Goal: Information Seeking & Learning: Learn about a topic

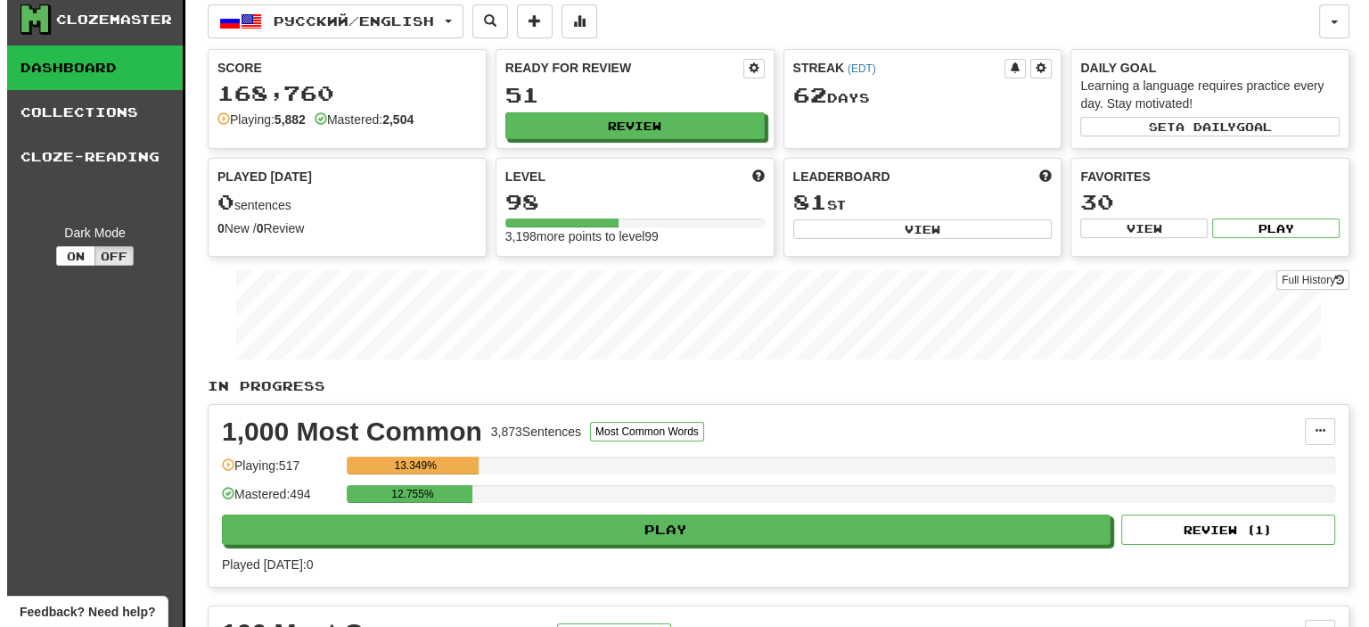
scroll to position [9, 0]
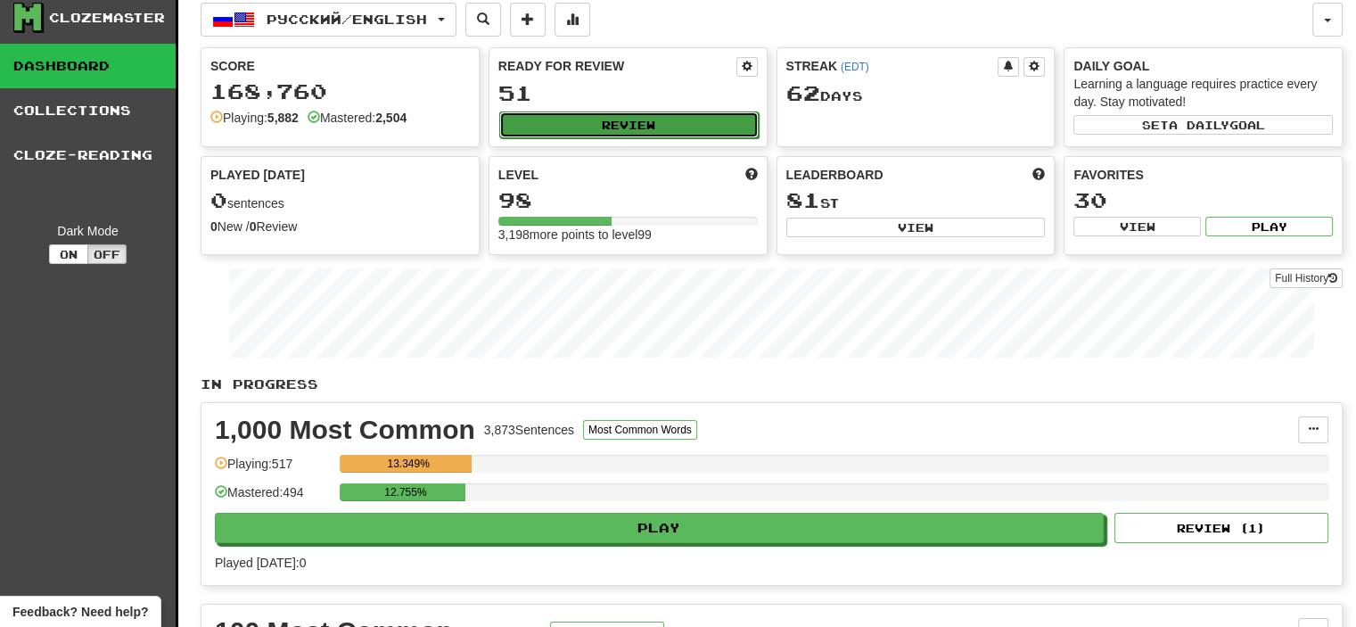
click at [620, 123] on button "Review" at bounding box center [628, 124] width 259 height 27
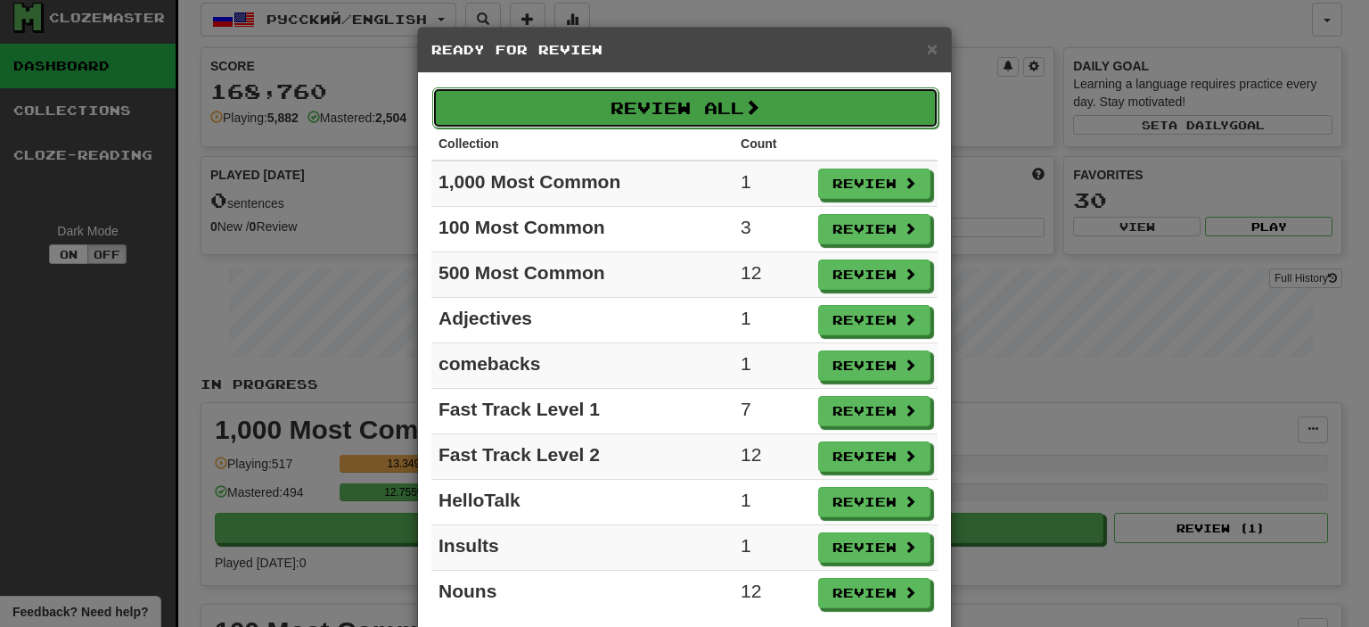
click at [702, 106] on button "Review All" at bounding box center [685, 107] width 506 height 41
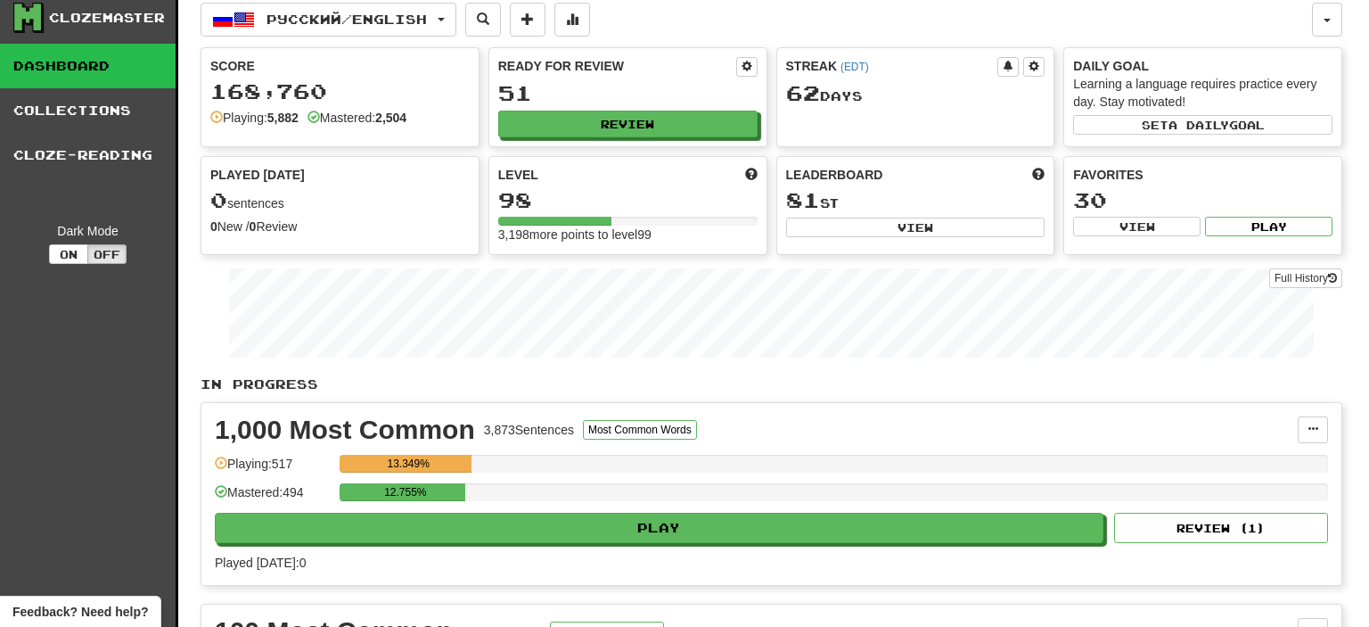
select select "**"
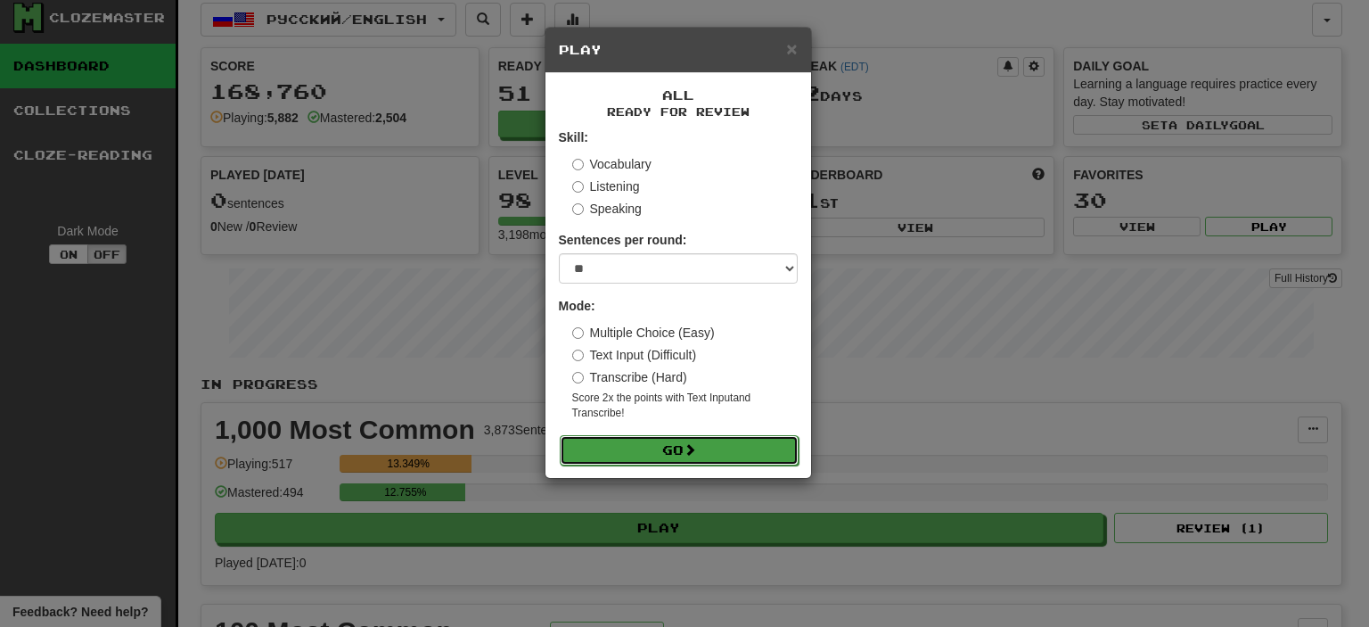
click at [715, 448] on button "Go" at bounding box center [679, 450] width 239 height 30
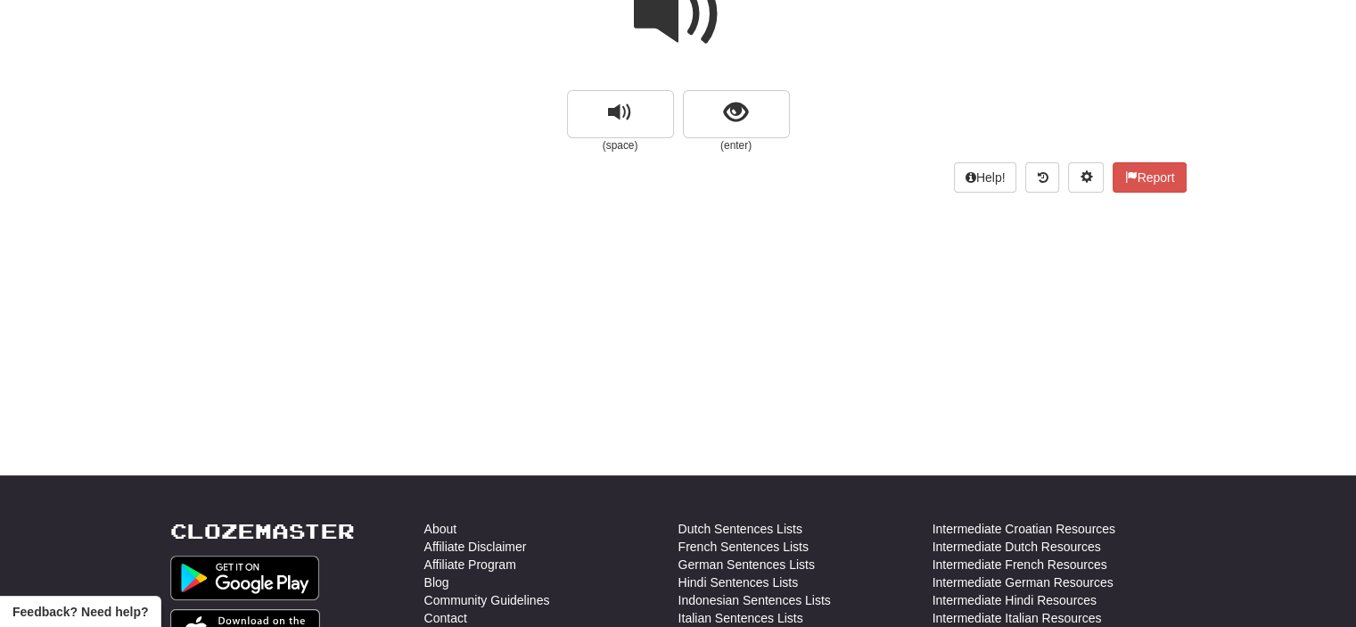
scroll to position [200, 0]
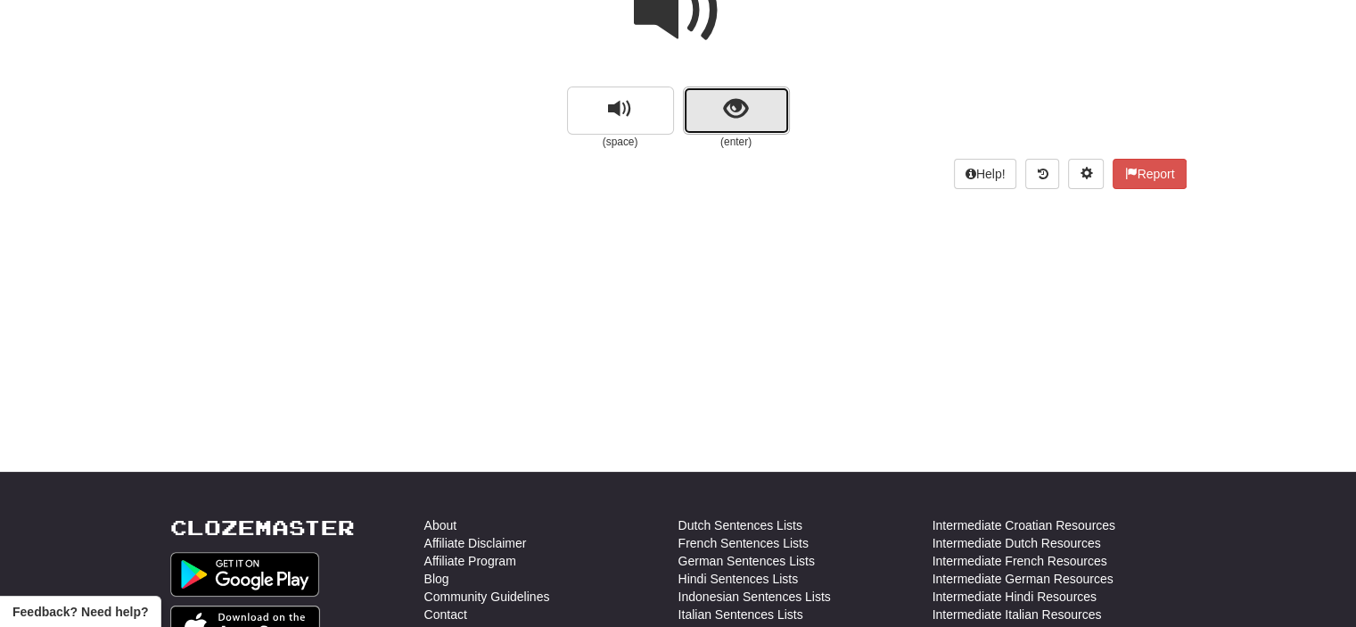
click at [717, 112] on button "show sentence" at bounding box center [736, 110] width 107 height 48
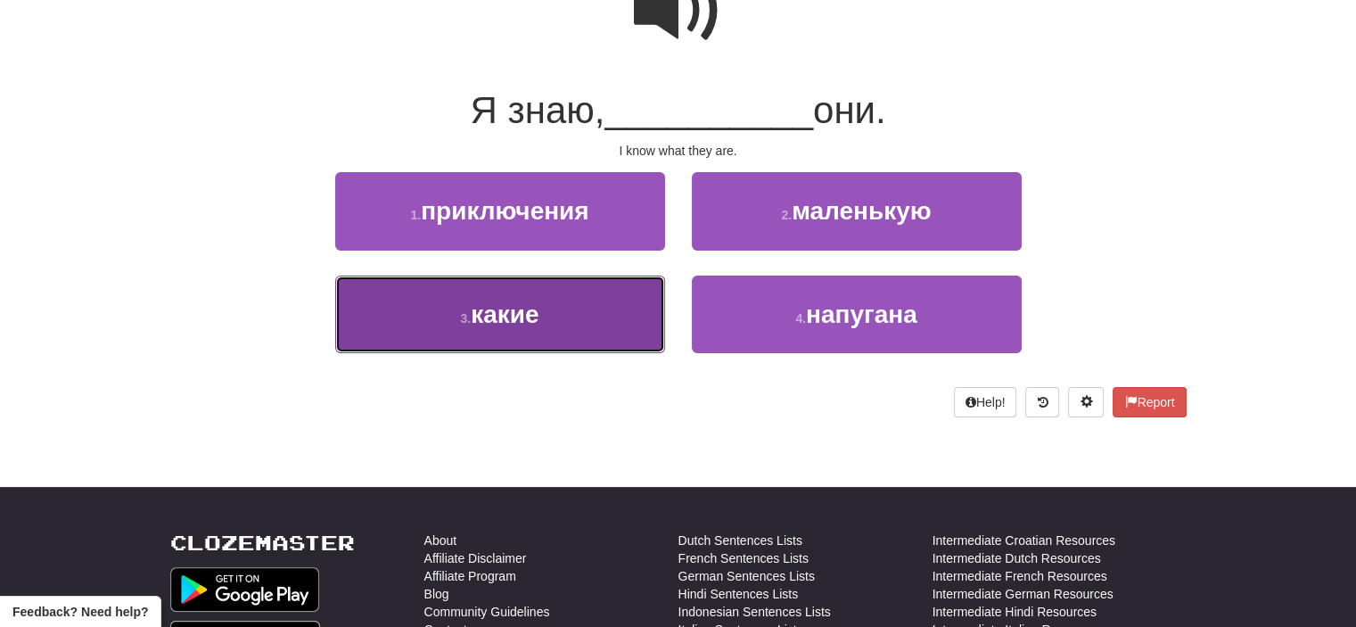
click at [581, 320] on button "3 . какие" at bounding box center [500, 314] width 330 height 78
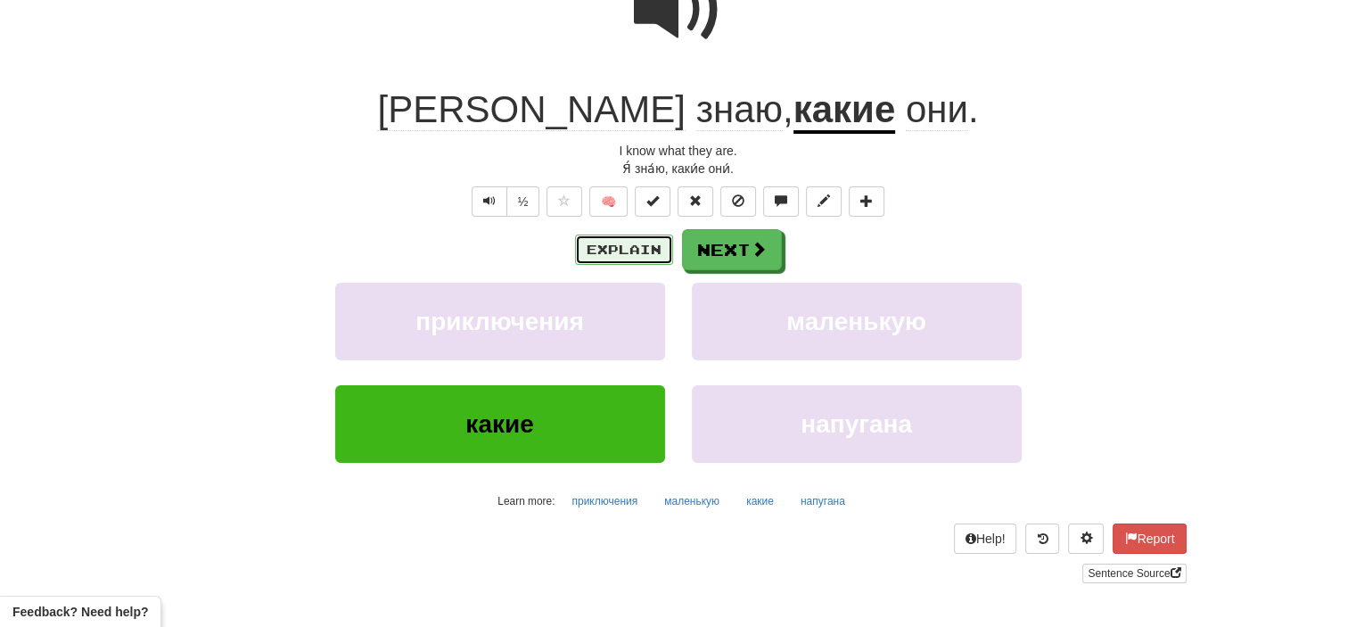
click at [635, 259] on button "Explain" at bounding box center [624, 249] width 98 height 30
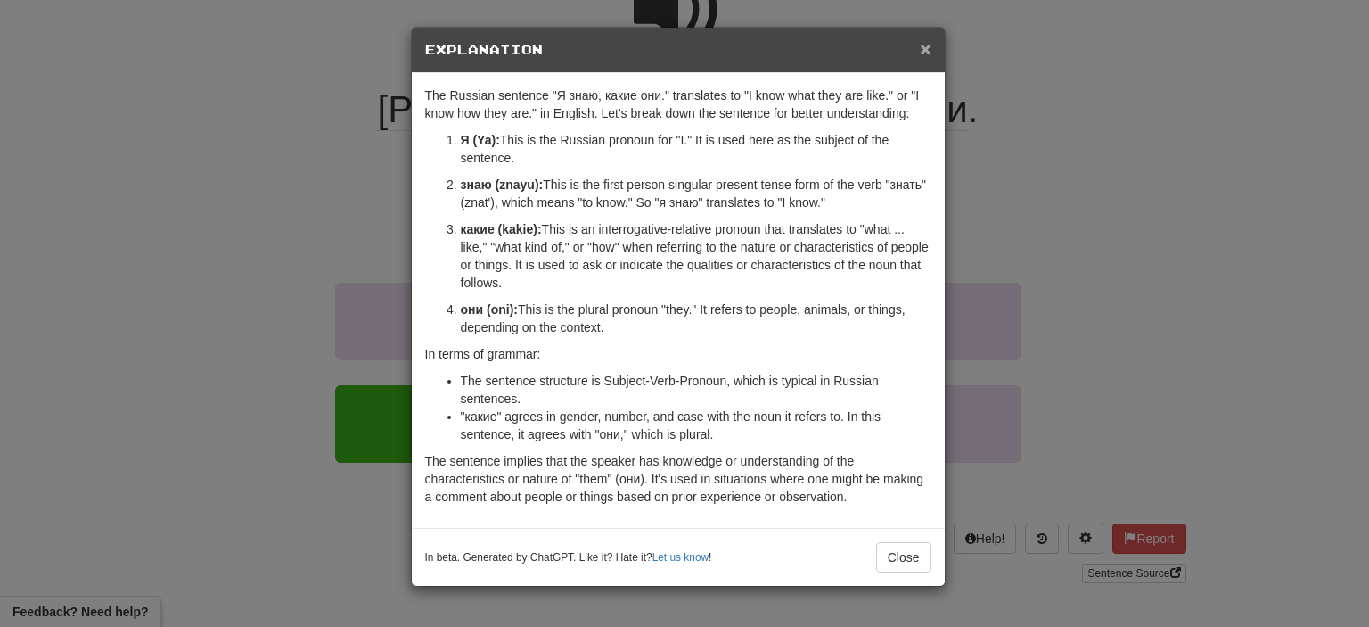
click at [920, 44] on span "×" at bounding box center [925, 48] width 11 height 20
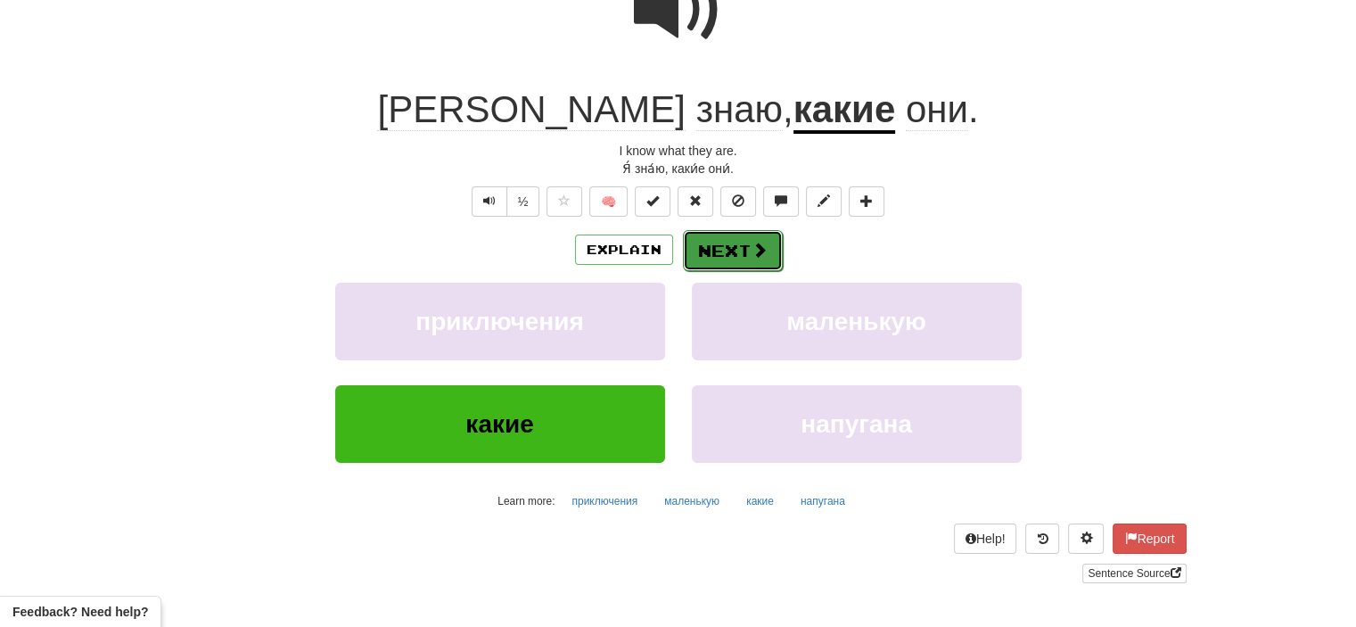
click at [756, 246] on span at bounding box center [759, 250] width 16 height 16
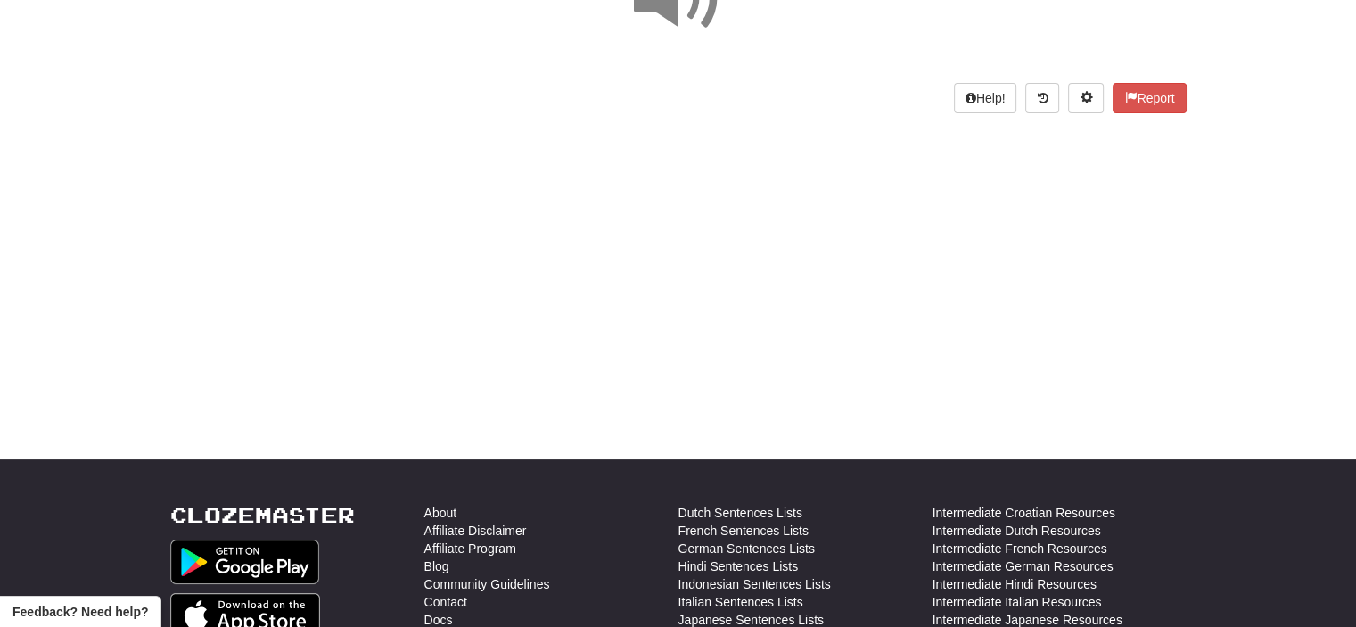
scroll to position [0, 0]
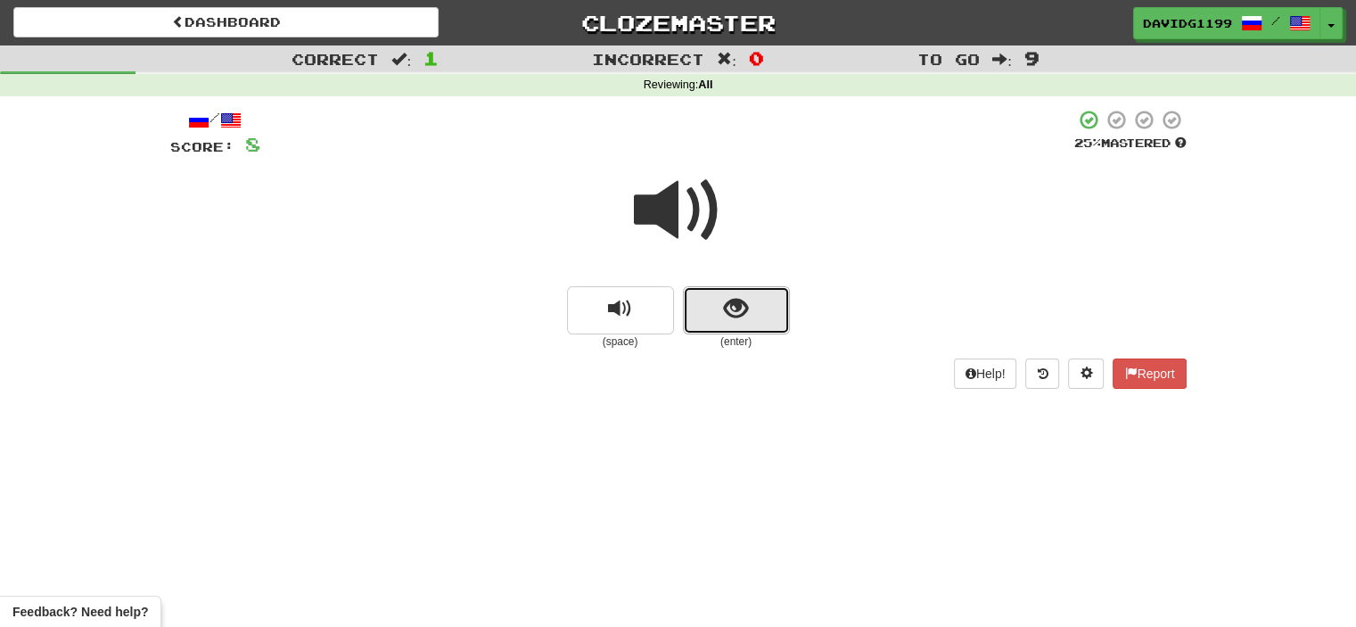
click at [709, 307] on button "show sentence" at bounding box center [736, 310] width 107 height 48
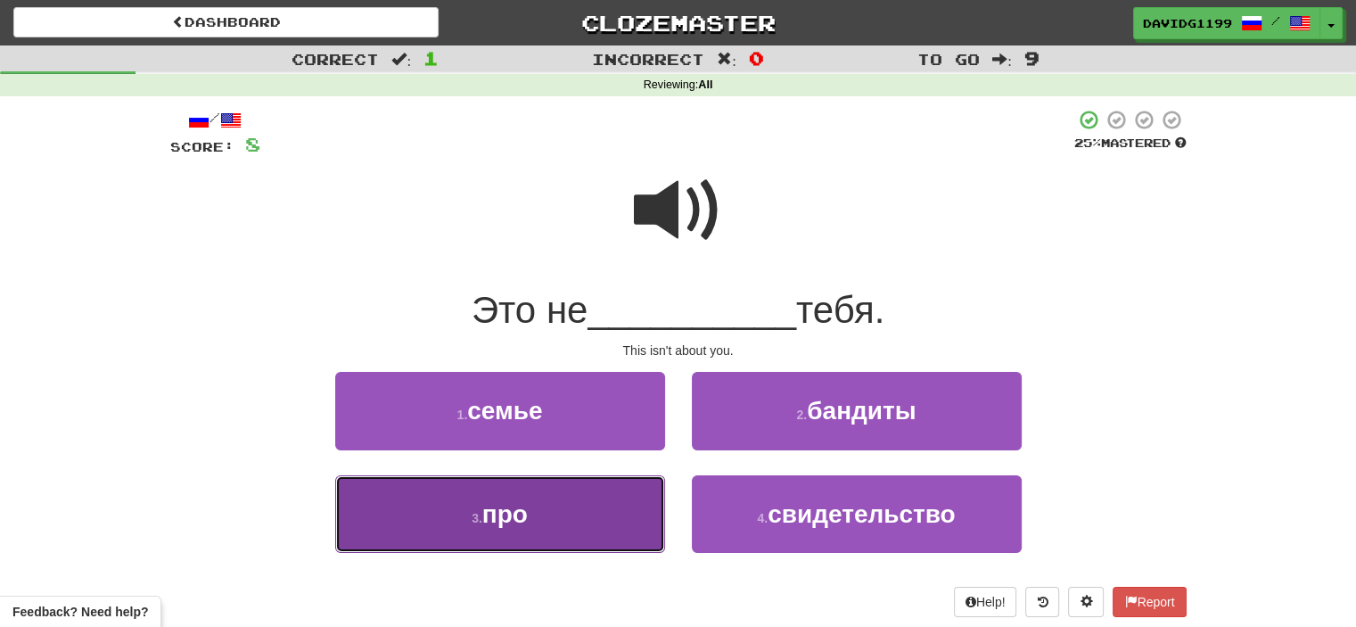
click at [574, 487] on button "3 . про" at bounding box center [500, 514] width 330 height 78
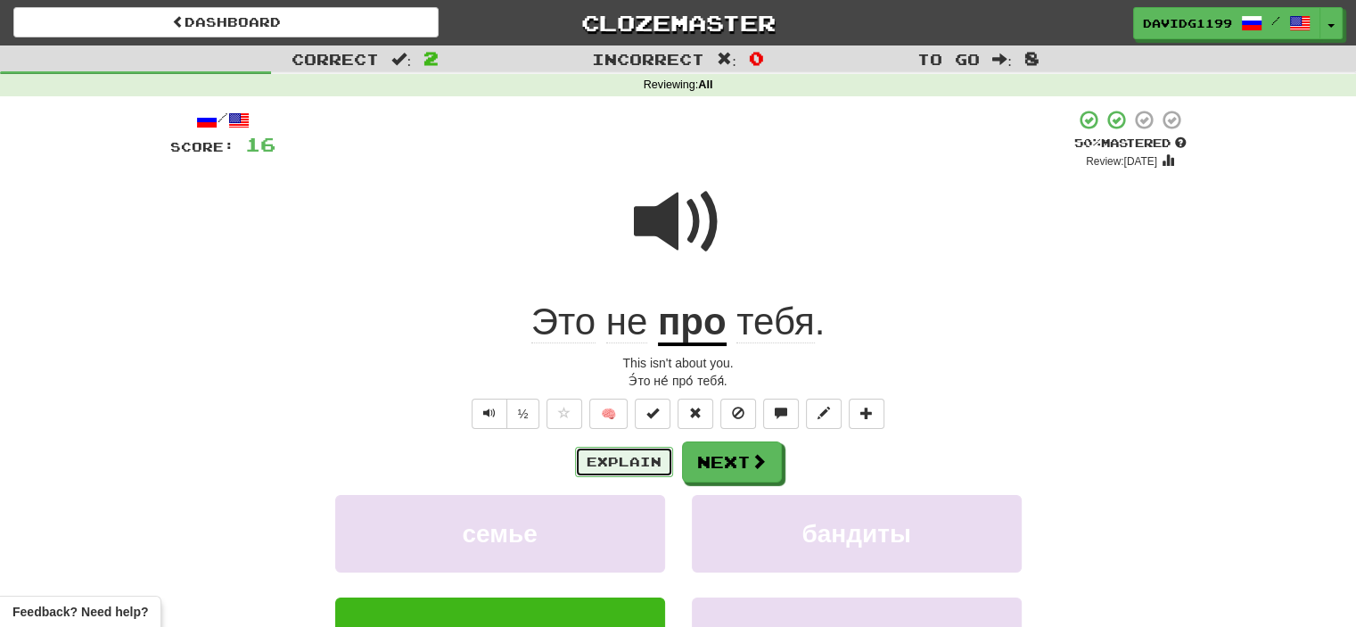
click at [644, 455] on button "Explain" at bounding box center [624, 462] width 98 height 30
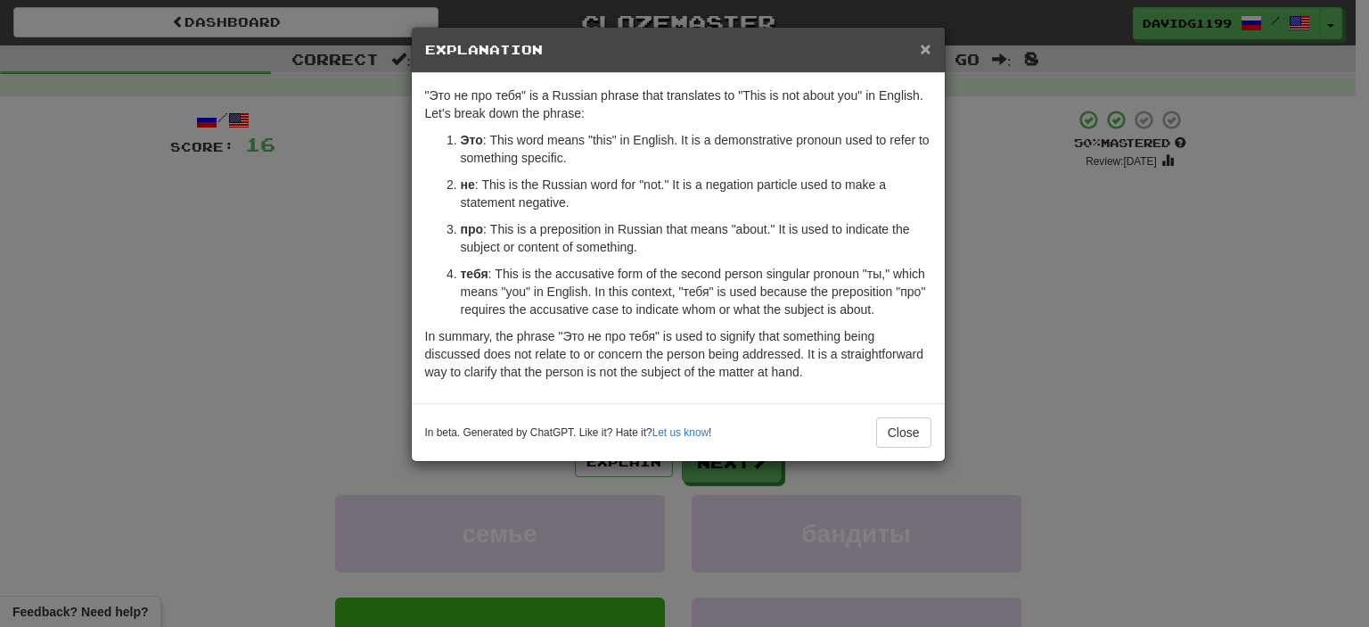
click at [922, 45] on span "×" at bounding box center [925, 48] width 11 height 20
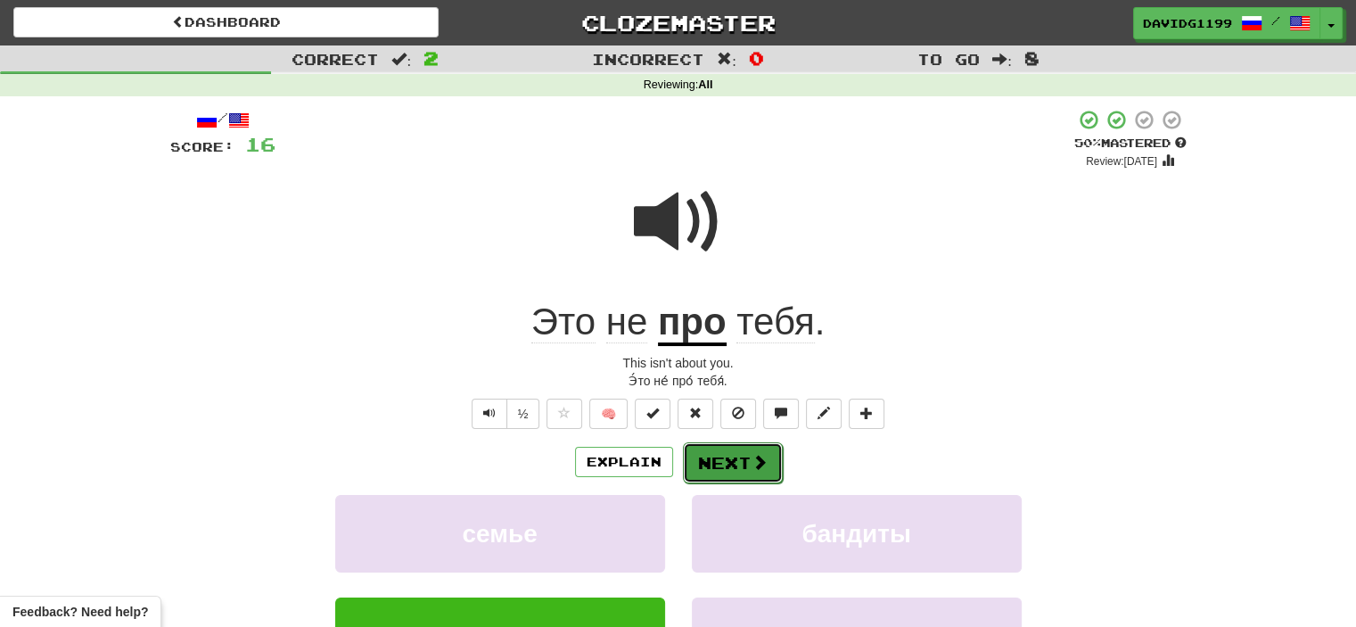
click at [720, 452] on button "Next" at bounding box center [733, 462] width 100 height 41
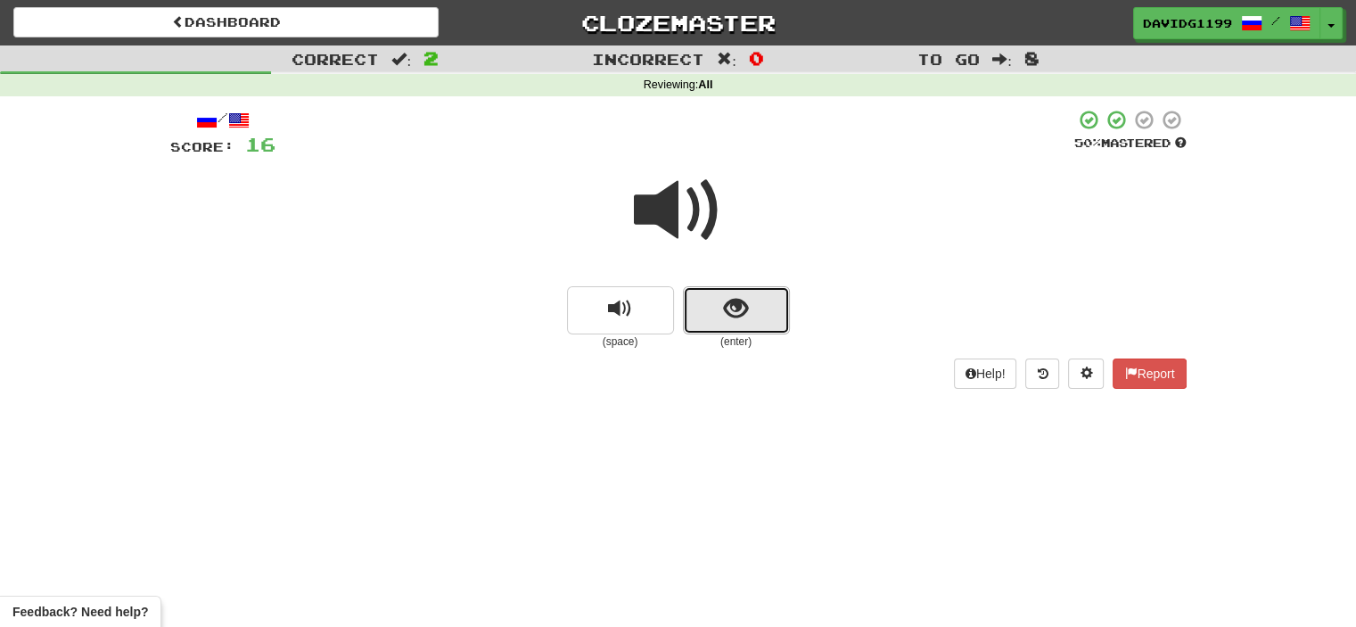
click at [709, 310] on button "show sentence" at bounding box center [736, 310] width 107 height 48
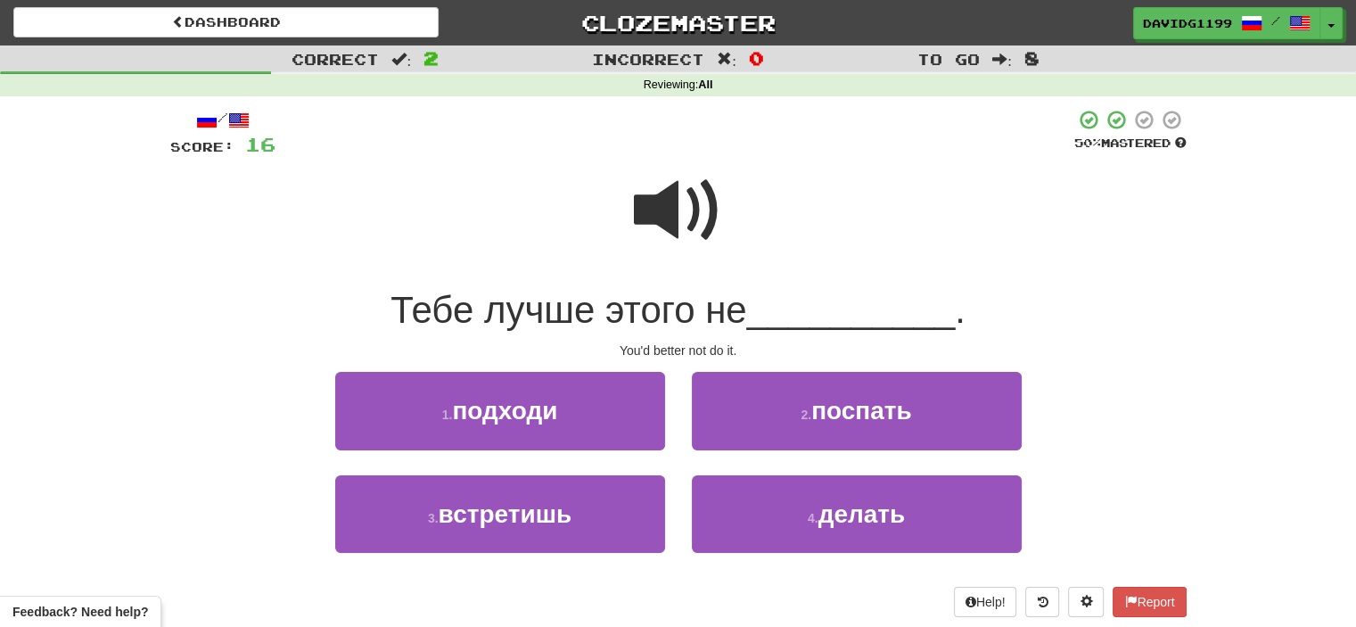
click at [687, 216] on span at bounding box center [678, 210] width 89 height 89
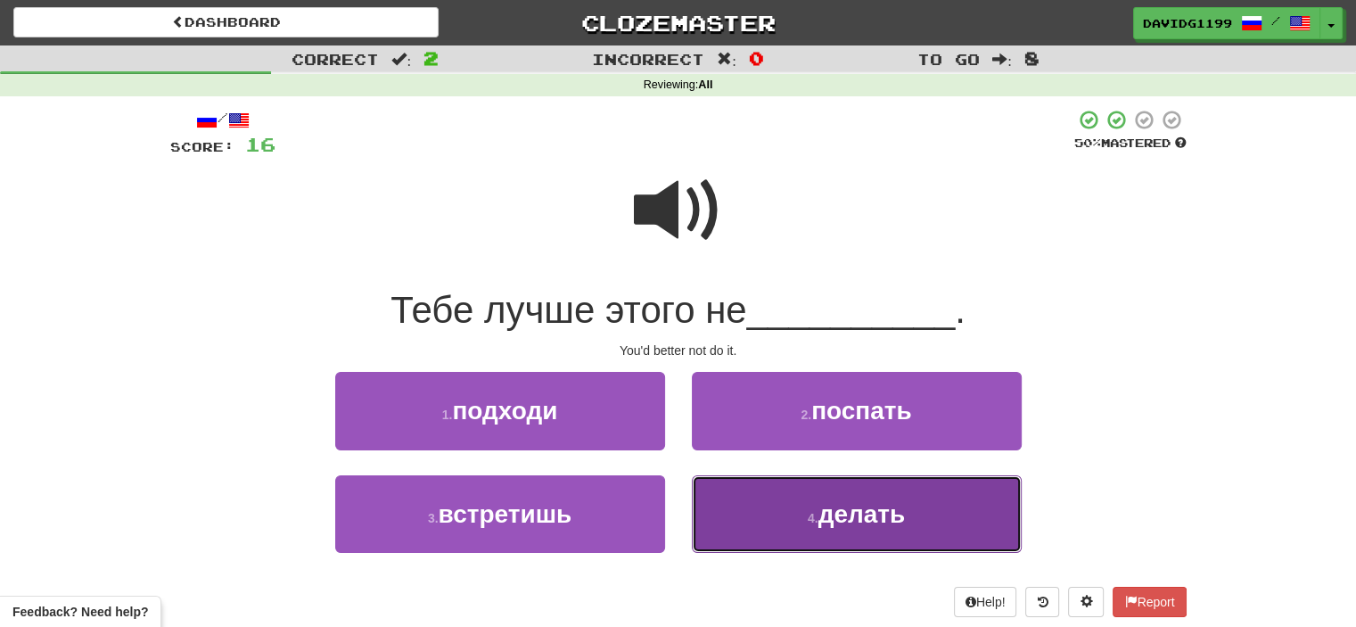
click at [788, 517] on button "4 . делать" at bounding box center [857, 514] width 330 height 78
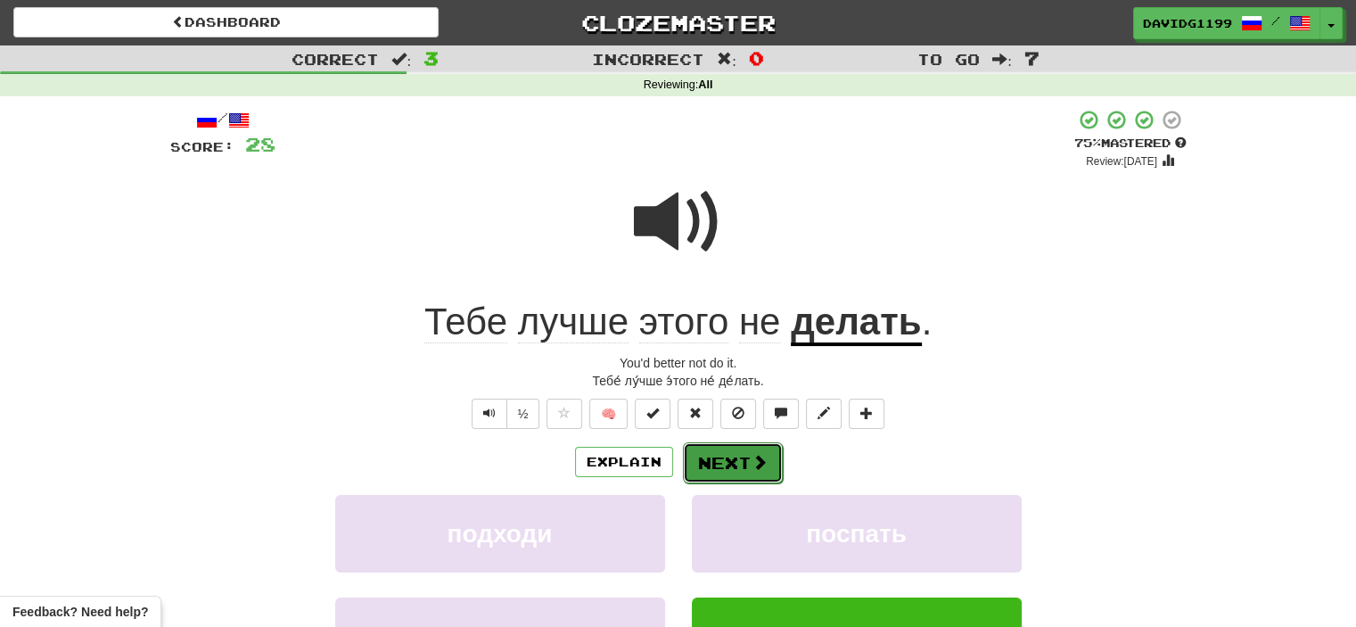
click at [724, 462] on button "Next" at bounding box center [733, 462] width 100 height 41
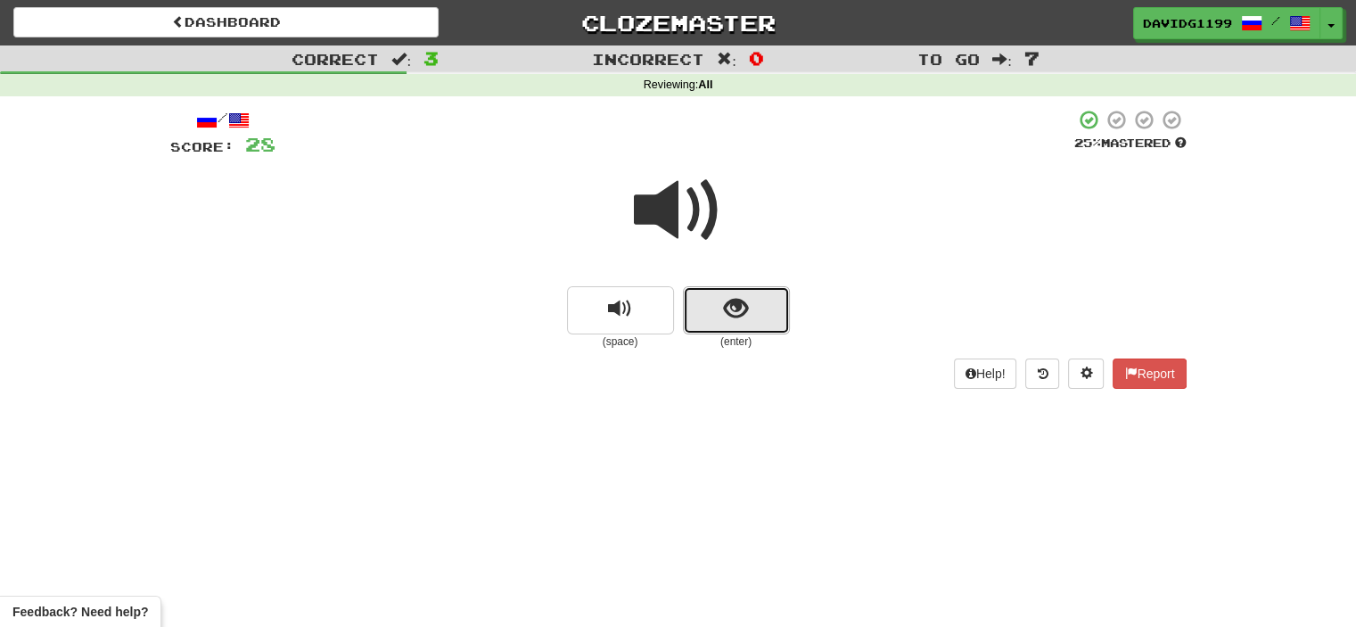
click at [705, 307] on button "show sentence" at bounding box center [736, 310] width 107 height 48
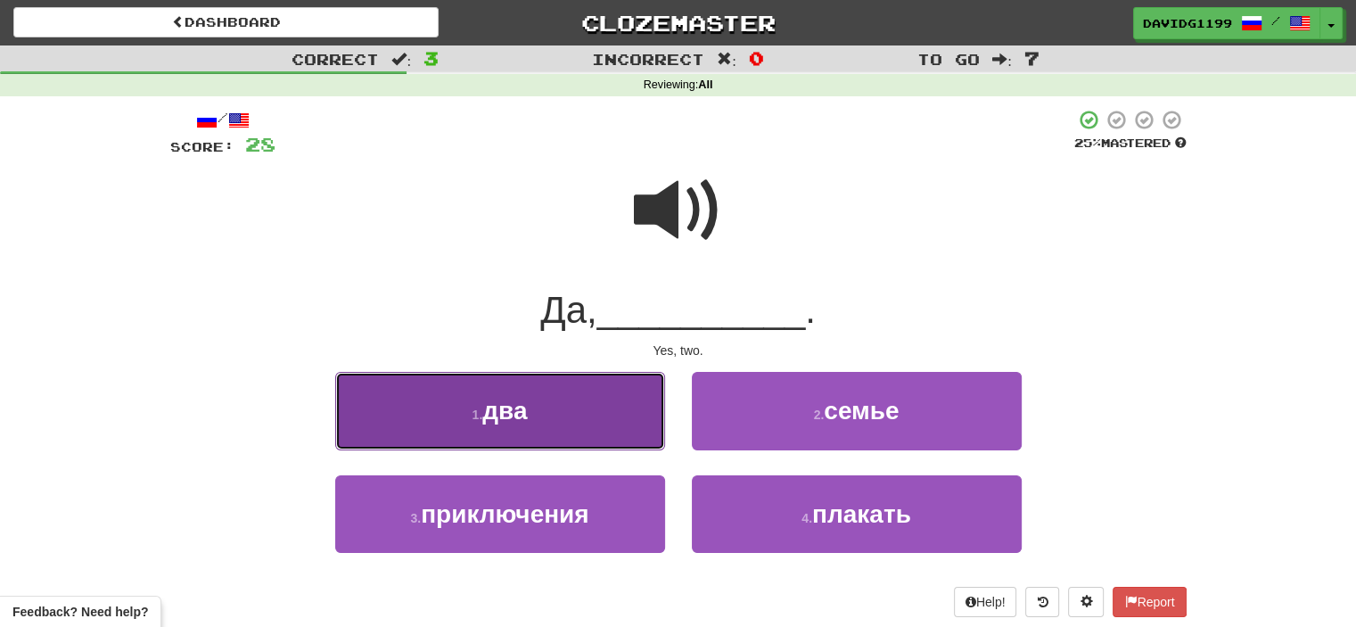
click at [600, 422] on button "1 . два" at bounding box center [500, 411] width 330 height 78
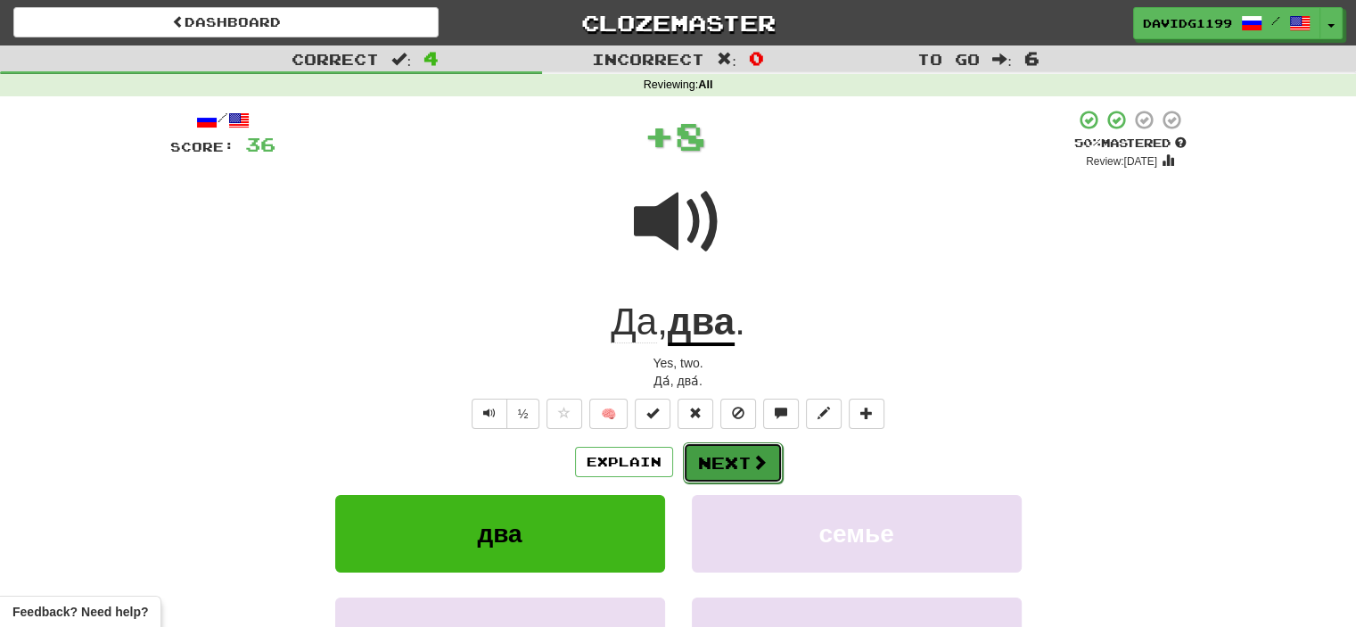
click at [709, 459] on button "Next" at bounding box center [733, 462] width 100 height 41
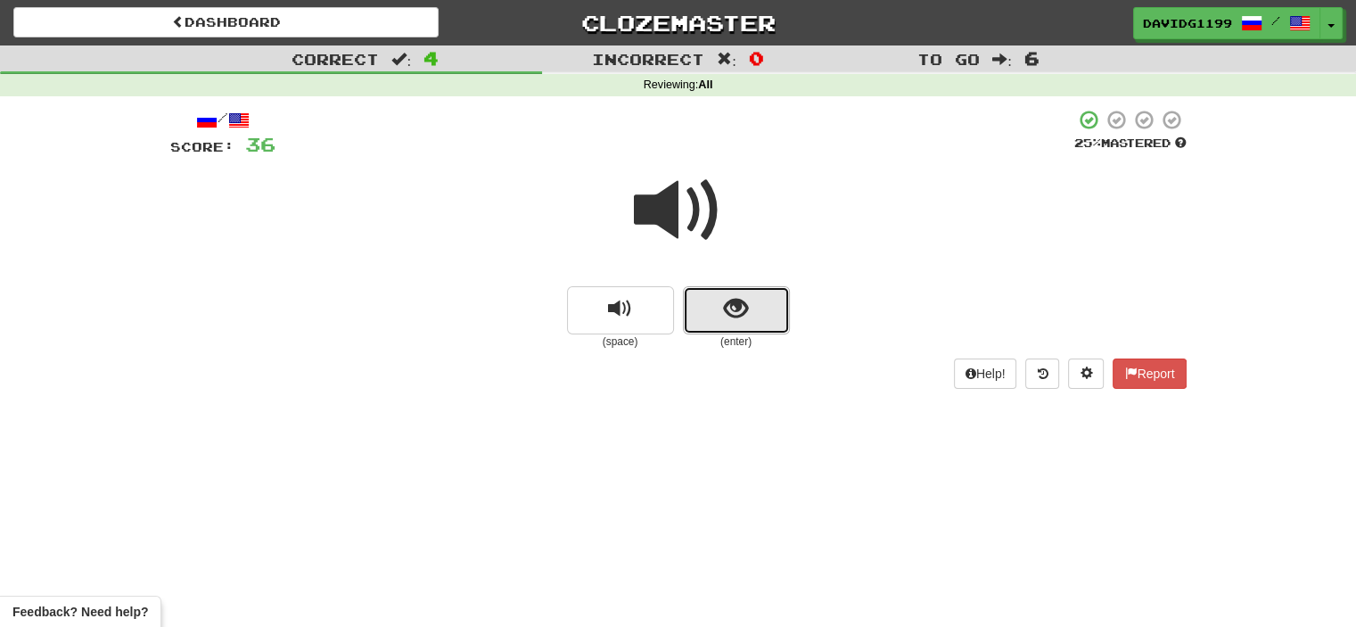
click at [710, 316] on button "show sentence" at bounding box center [736, 310] width 107 height 48
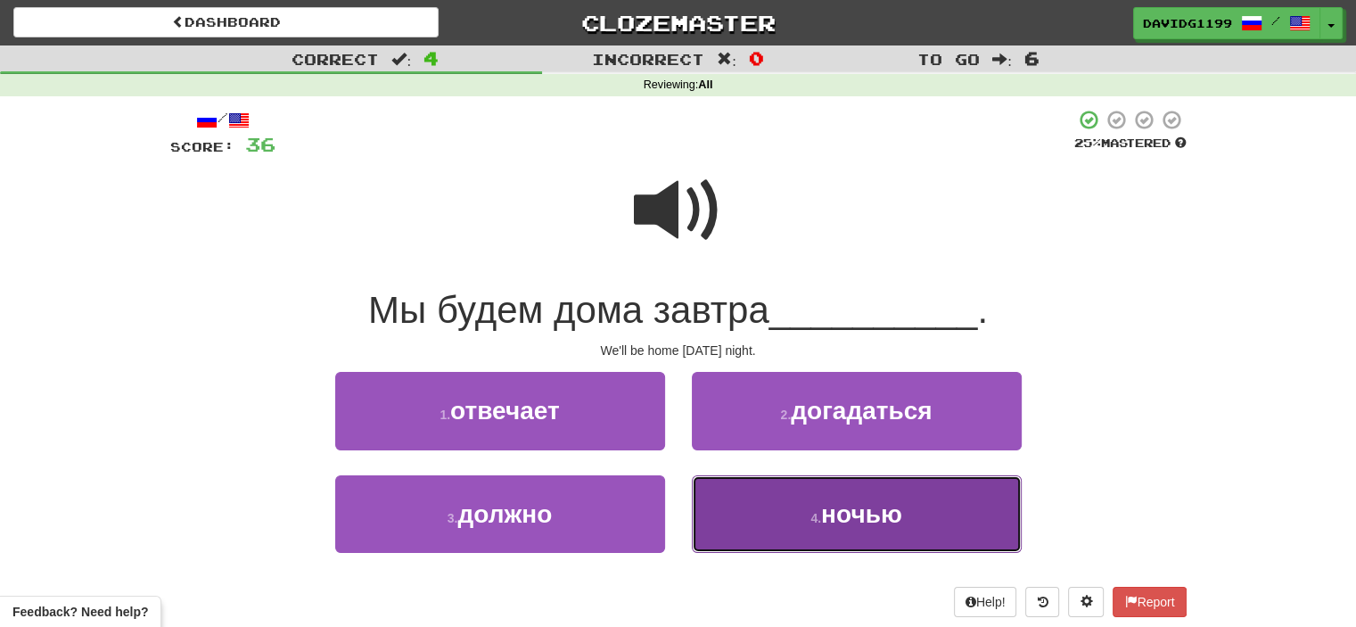
click at [775, 523] on button "4 . ночью" at bounding box center [857, 514] width 330 height 78
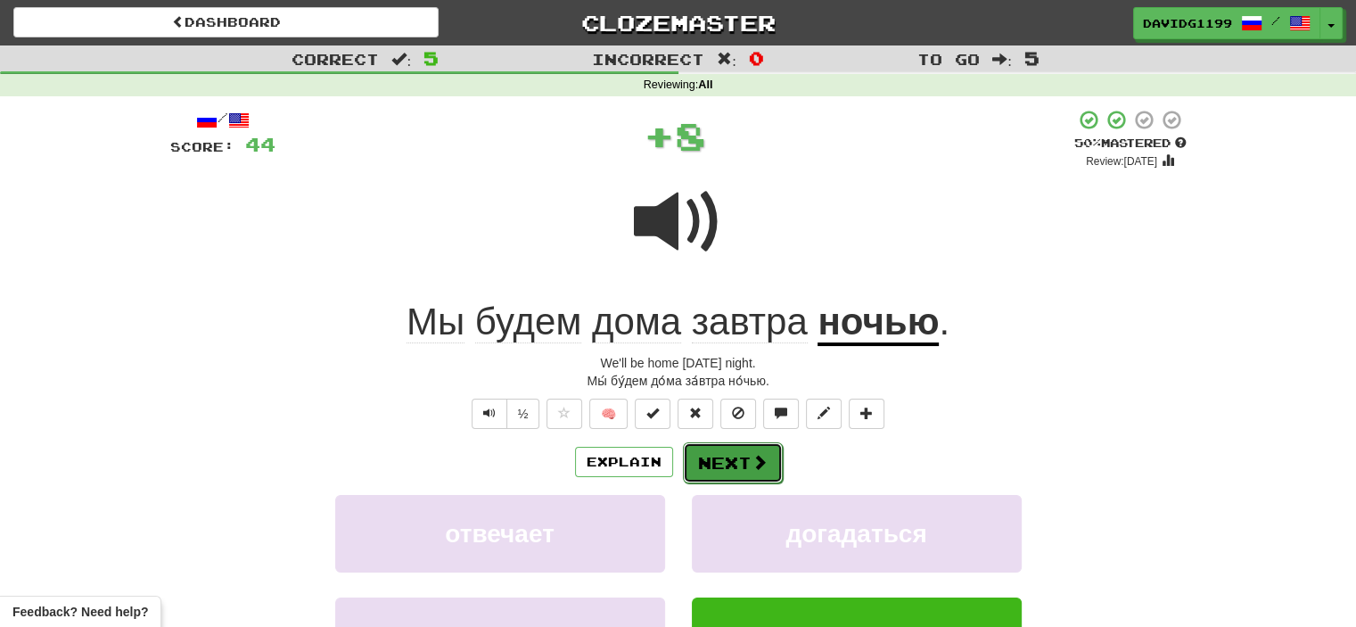
click at [752, 451] on button "Next" at bounding box center [733, 462] width 100 height 41
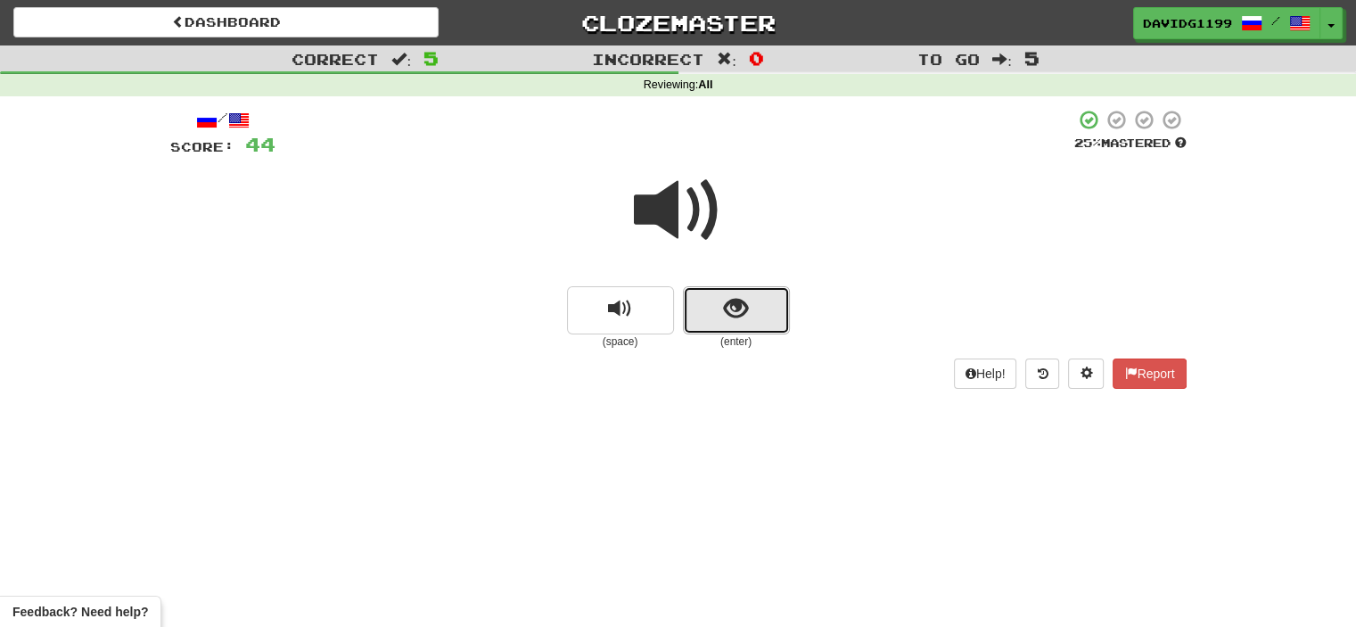
click at [713, 311] on button "show sentence" at bounding box center [736, 310] width 107 height 48
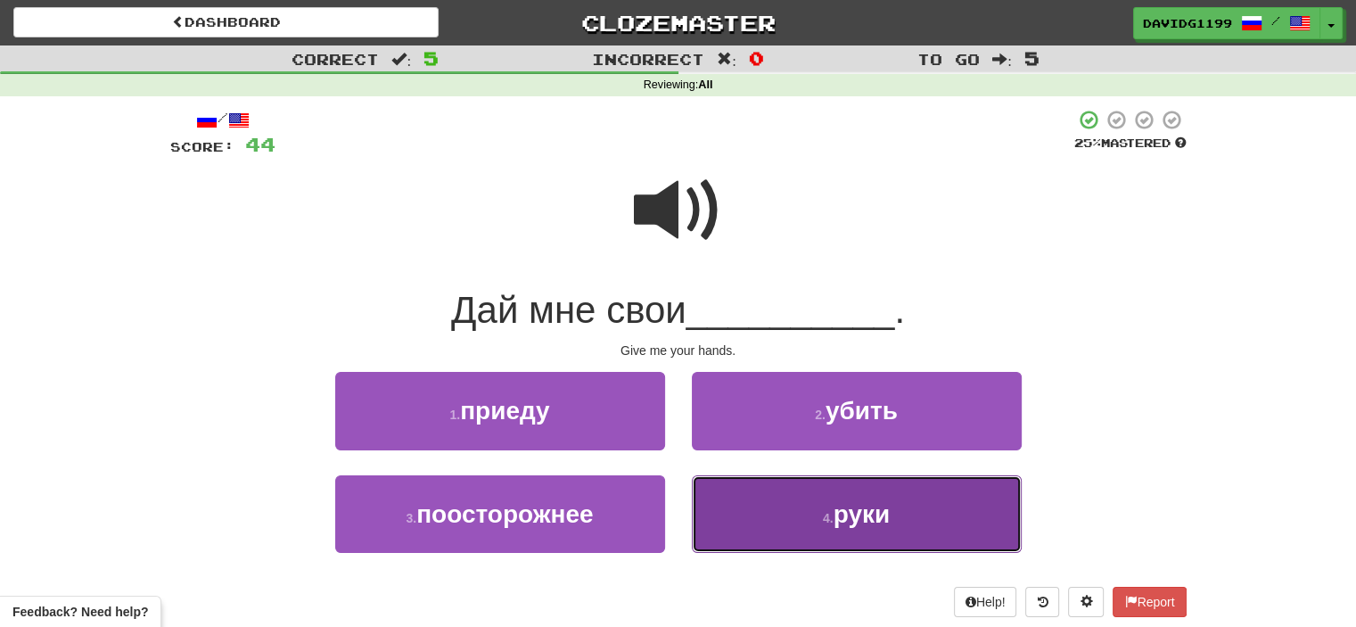
click at [804, 526] on button "4 . руки" at bounding box center [857, 514] width 330 height 78
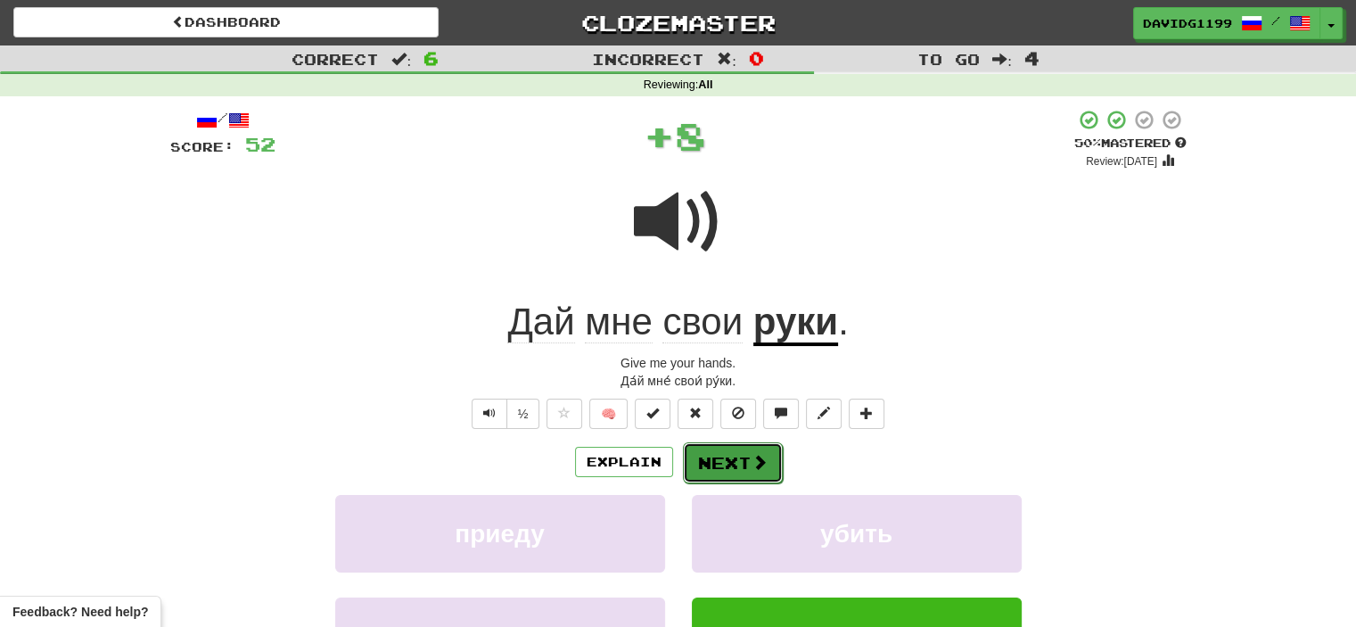
click at [738, 459] on button "Next" at bounding box center [733, 462] width 100 height 41
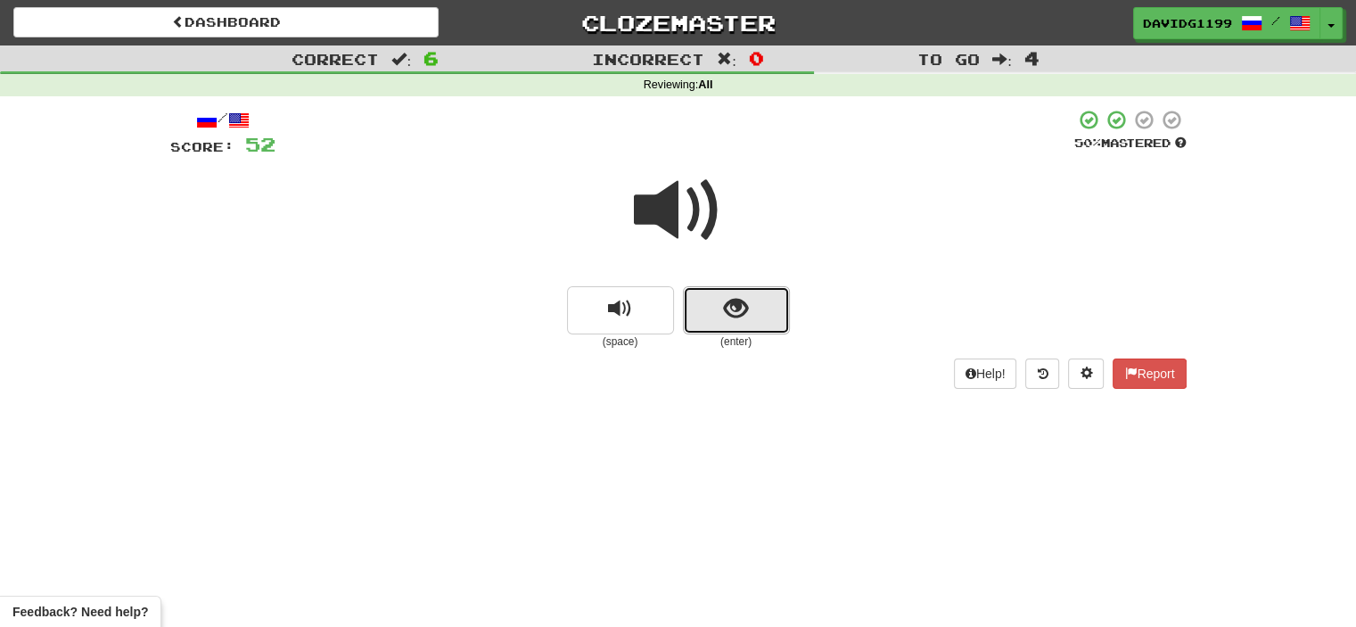
click at [709, 316] on button "show sentence" at bounding box center [736, 310] width 107 height 48
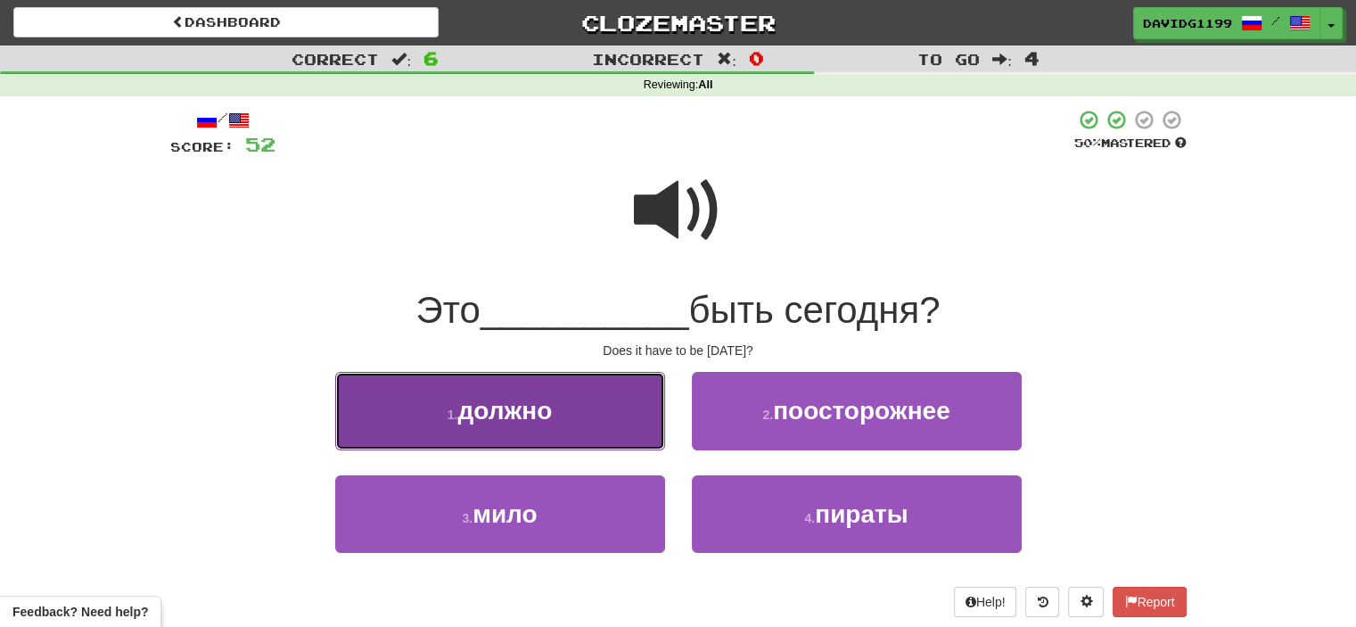
click at [597, 419] on button "1 . должно" at bounding box center [500, 411] width 330 height 78
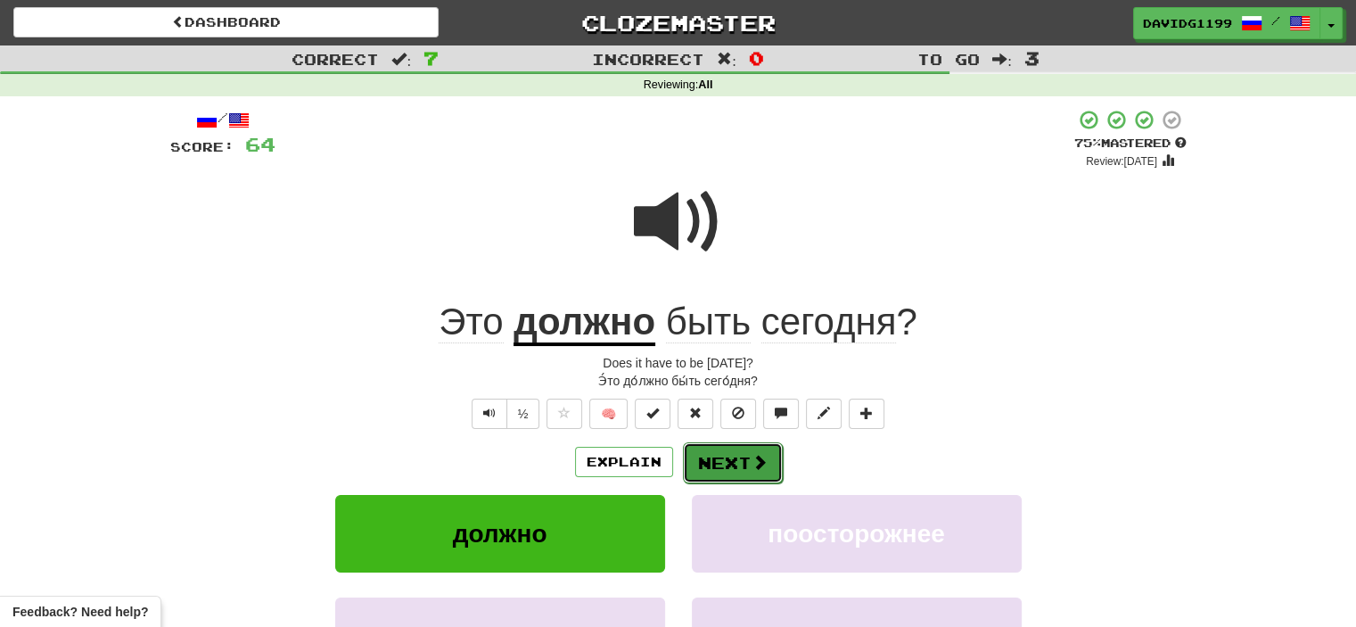
click at [724, 455] on button "Next" at bounding box center [733, 462] width 100 height 41
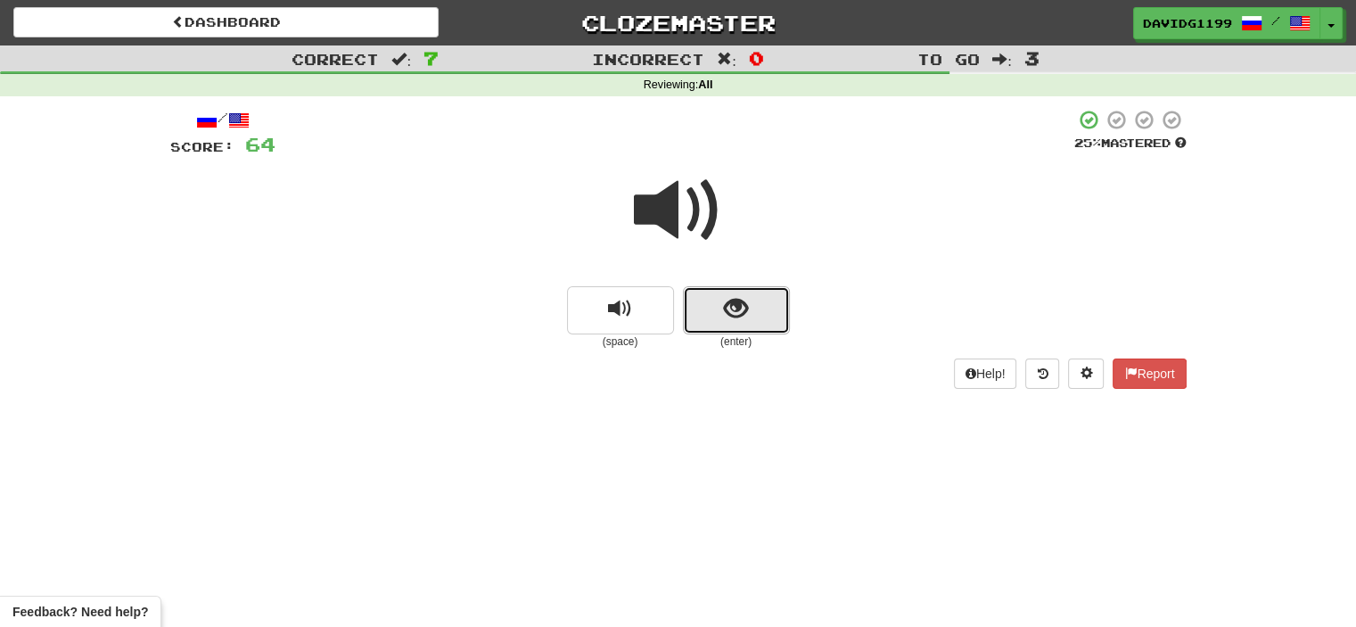
click at [695, 316] on button "show sentence" at bounding box center [736, 310] width 107 height 48
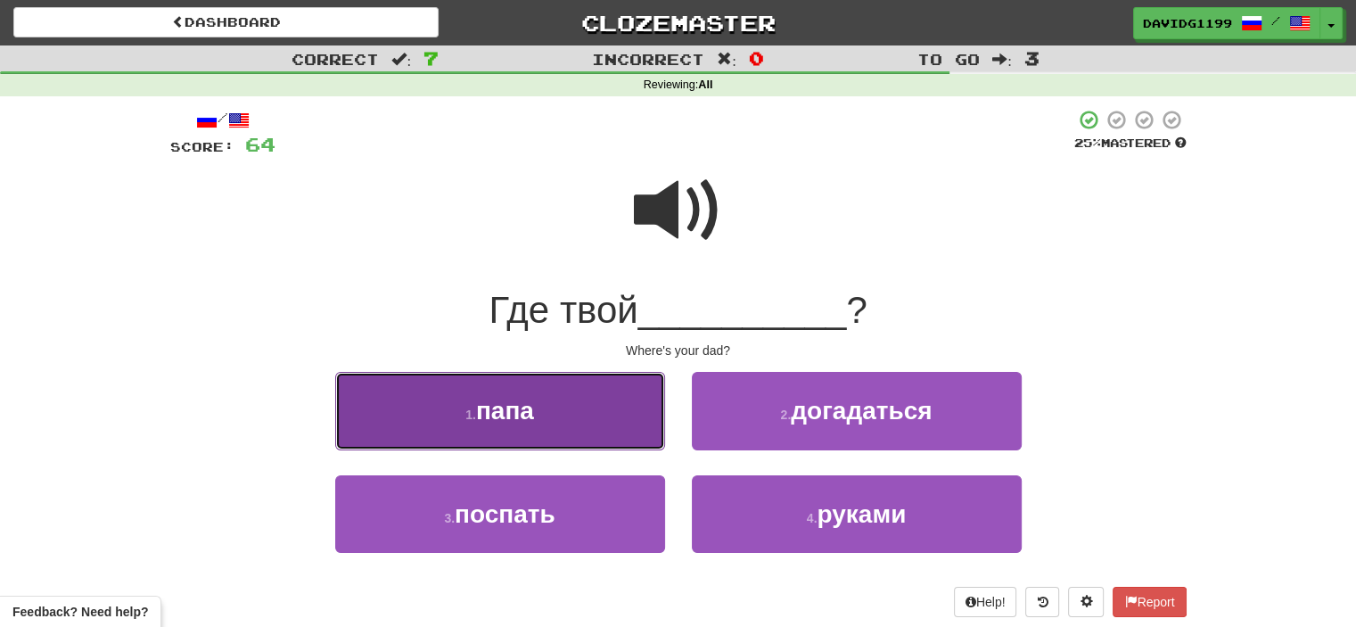
click at [608, 406] on button "1 . папа" at bounding box center [500, 411] width 330 height 78
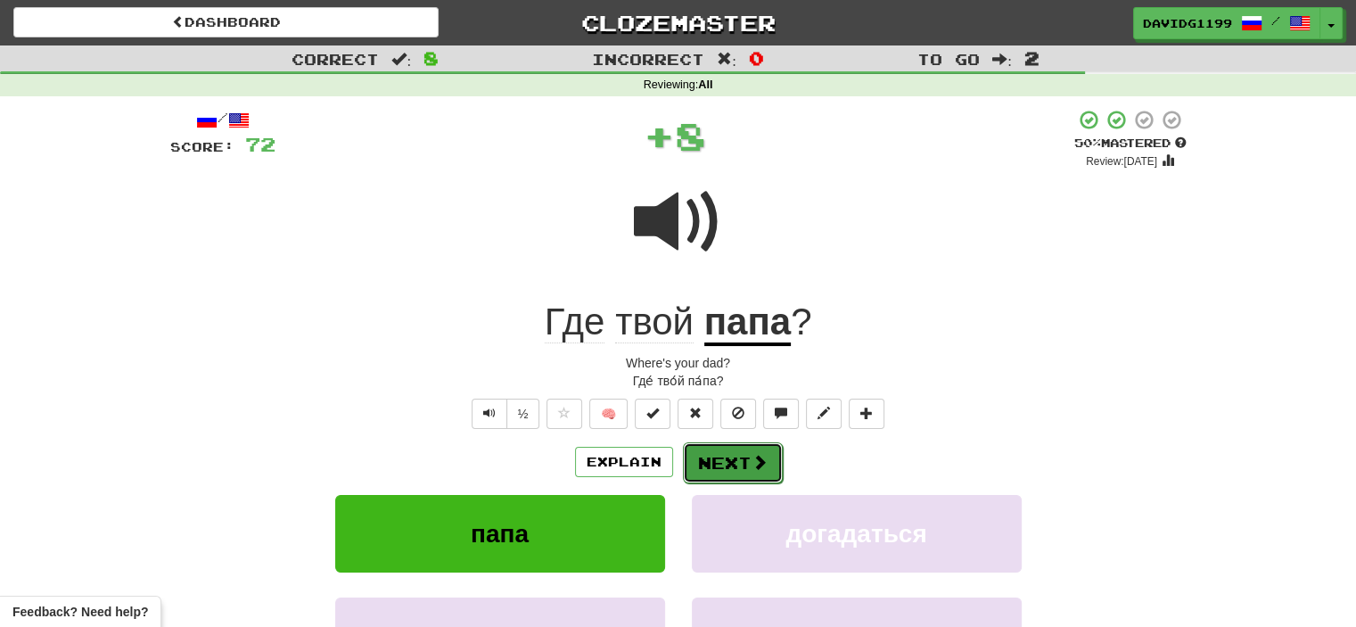
click at [722, 459] on button "Next" at bounding box center [733, 462] width 100 height 41
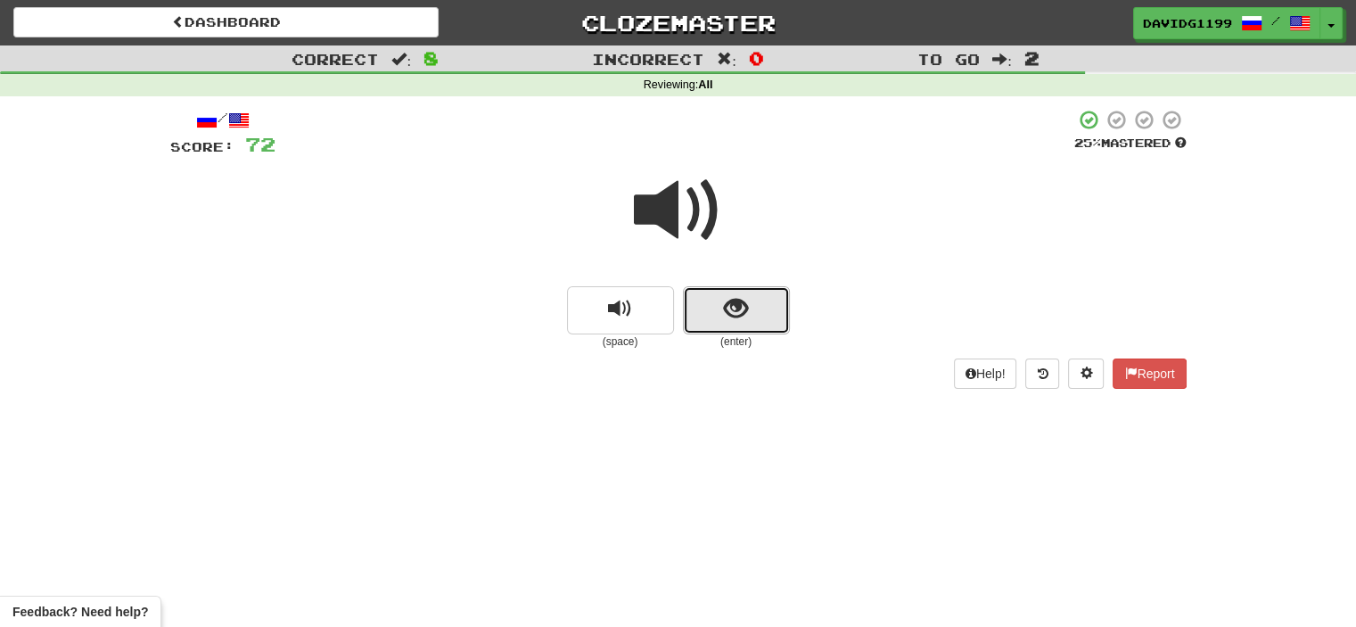
click at [706, 319] on button "show sentence" at bounding box center [736, 310] width 107 height 48
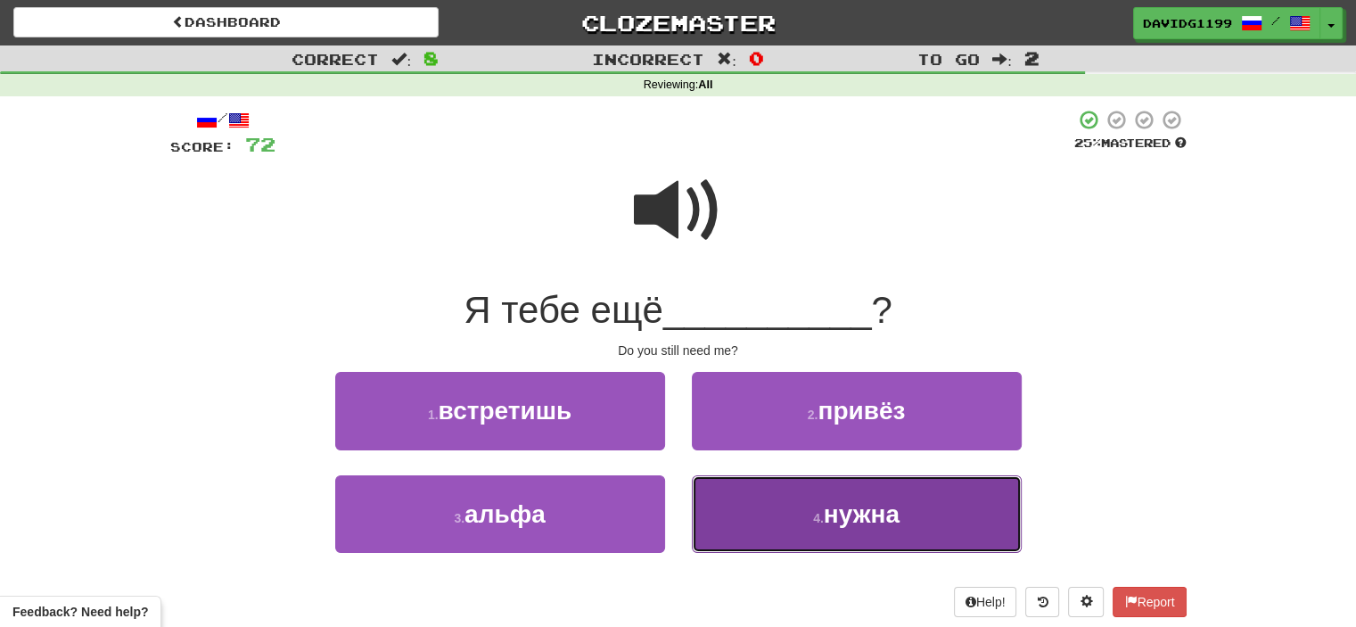
click at [789, 518] on button "4 . нужна" at bounding box center [857, 514] width 330 height 78
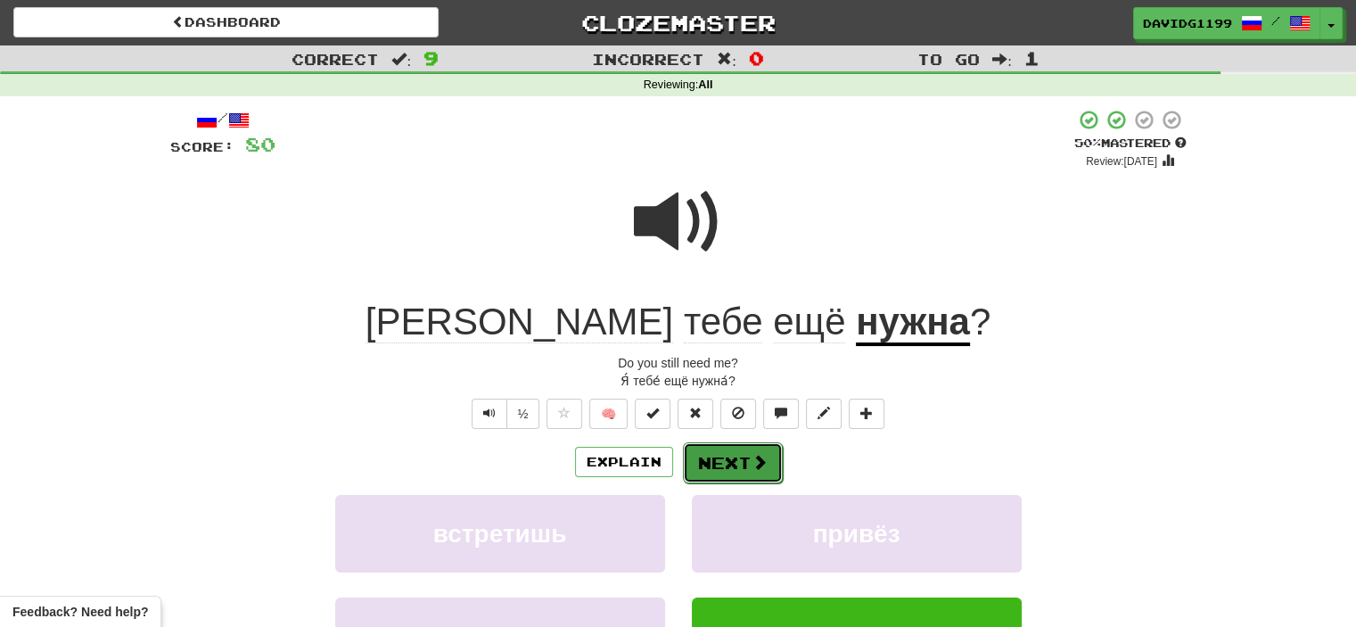
click at [727, 463] on button "Next" at bounding box center [733, 462] width 100 height 41
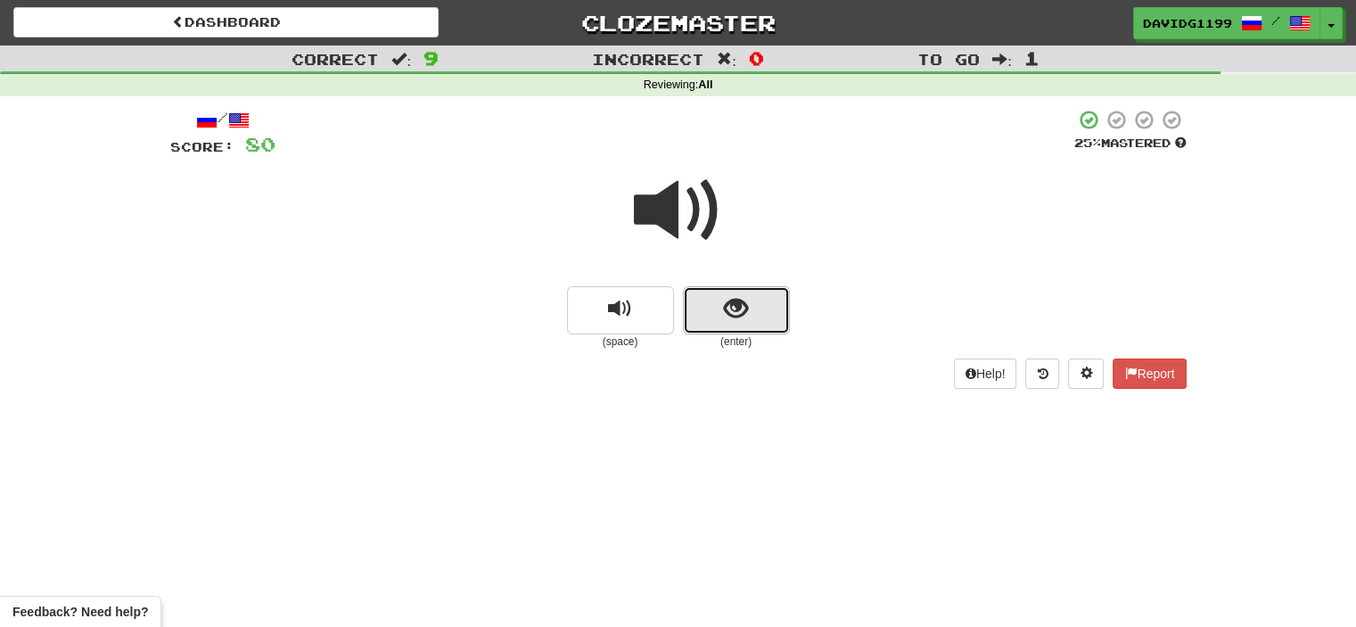
click at [696, 305] on button "show sentence" at bounding box center [736, 310] width 107 height 48
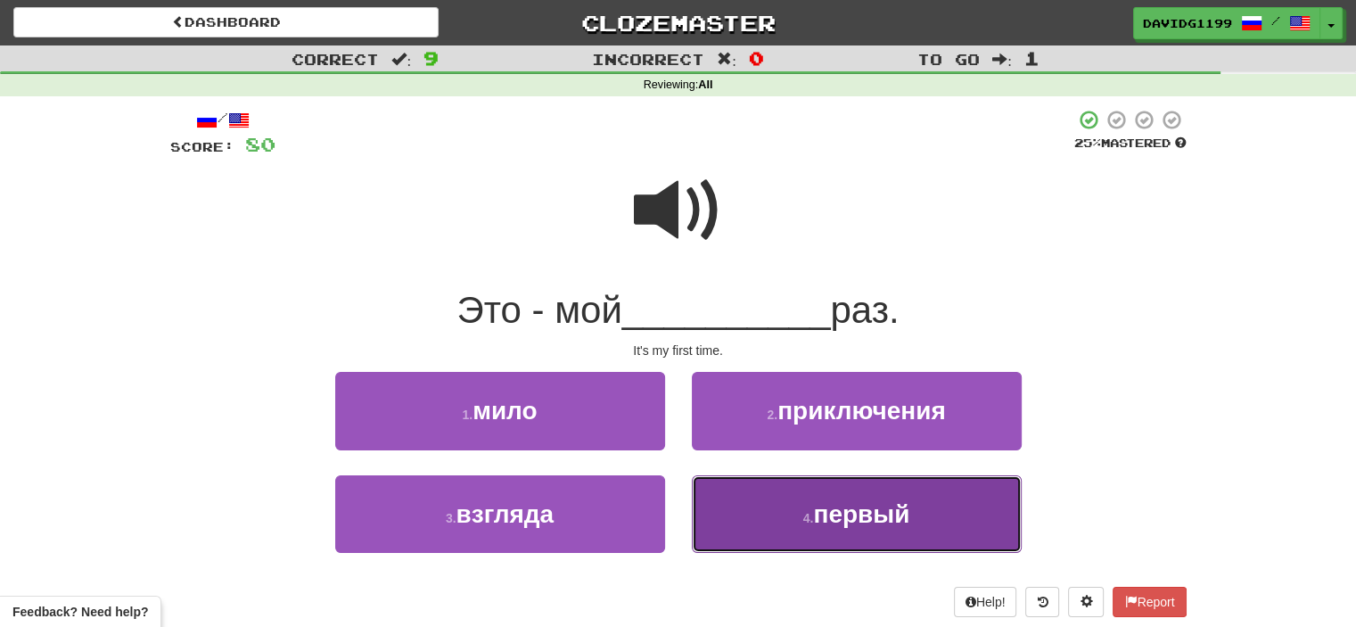
click at [774, 512] on button "4 . первый" at bounding box center [857, 514] width 330 height 78
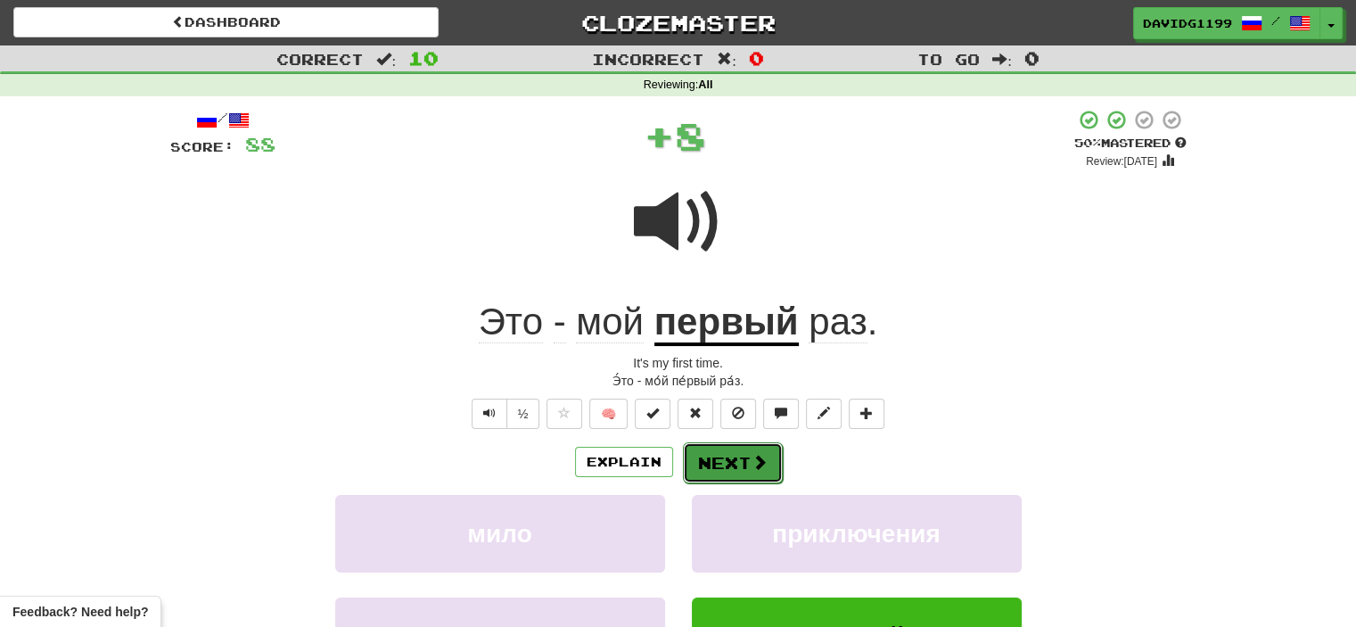
click at [734, 454] on button "Next" at bounding box center [733, 462] width 100 height 41
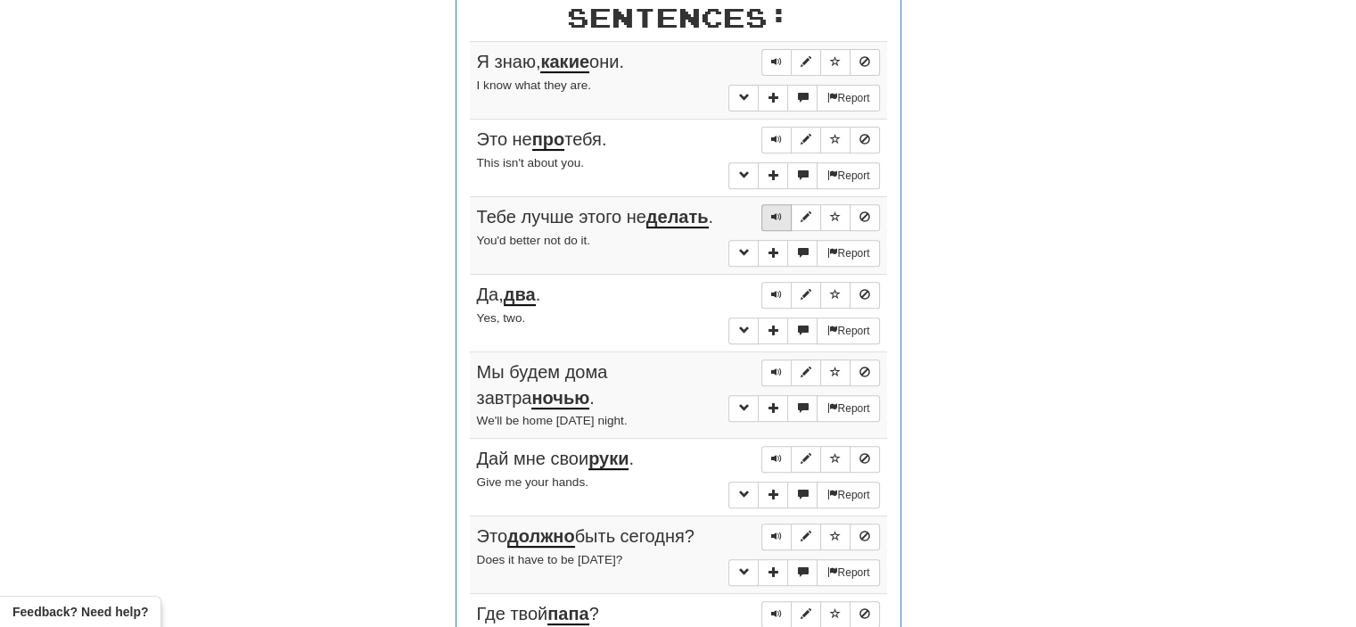
scroll to position [708, 0]
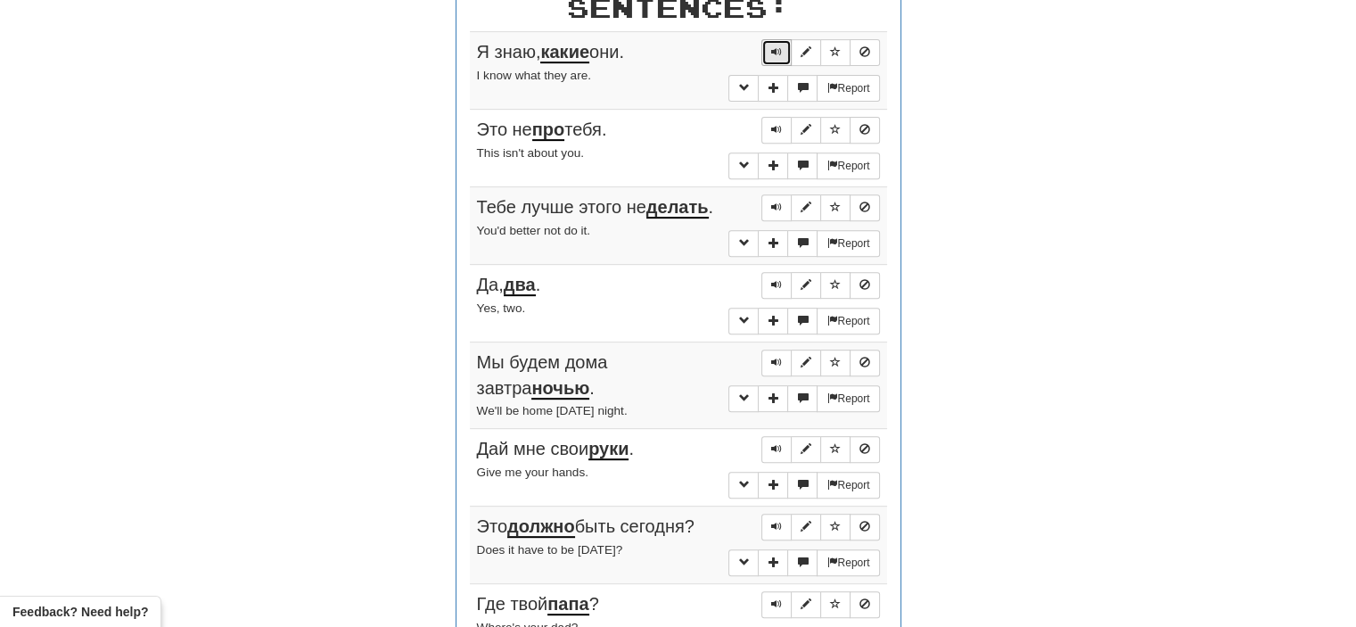
click at [774, 46] on span "Sentence controls" at bounding box center [776, 51] width 11 height 11
click at [770, 124] on button "Sentence controls" at bounding box center [776, 130] width 30 height 27
click at [770, 204] on button "Sentence controls" at bounding box center [776, 207] width 30 height 27
click at [773, 279] on span "Sentence controls" at bounding box center [776, 284] width 11 height 11
click at [775, 357] on span "Sentence controls" at bounding box center [776, 362] width 11 height 11
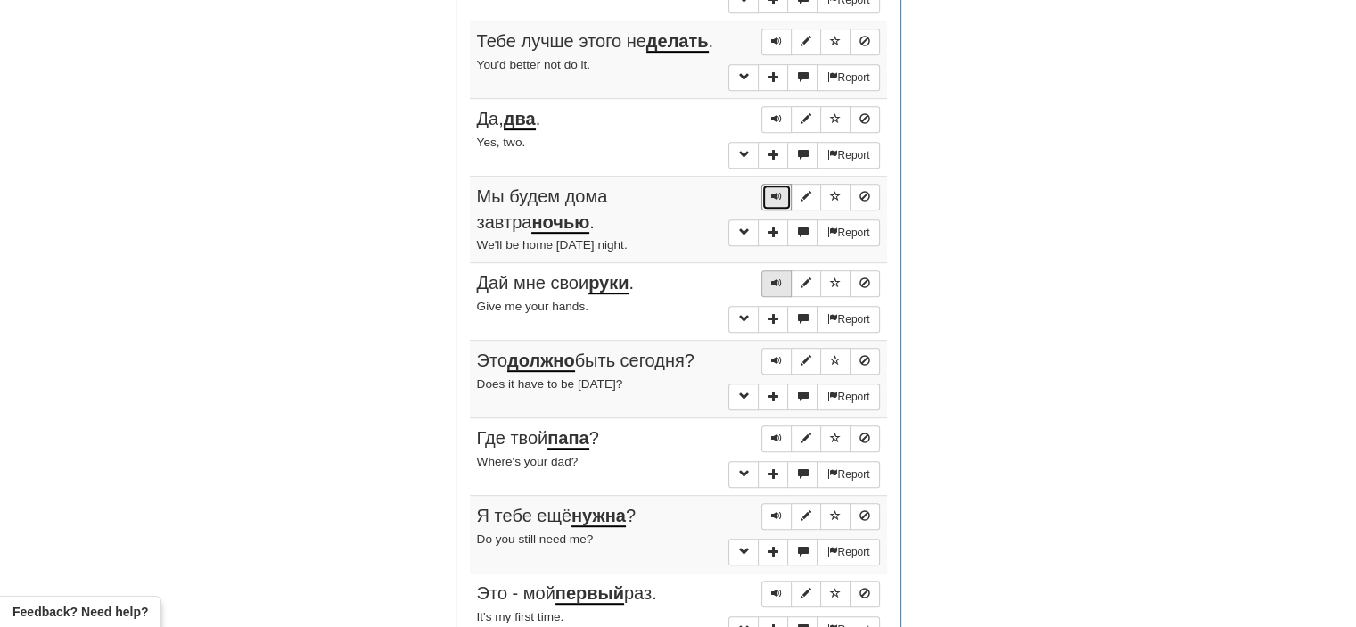
scroll to position [877, 0]
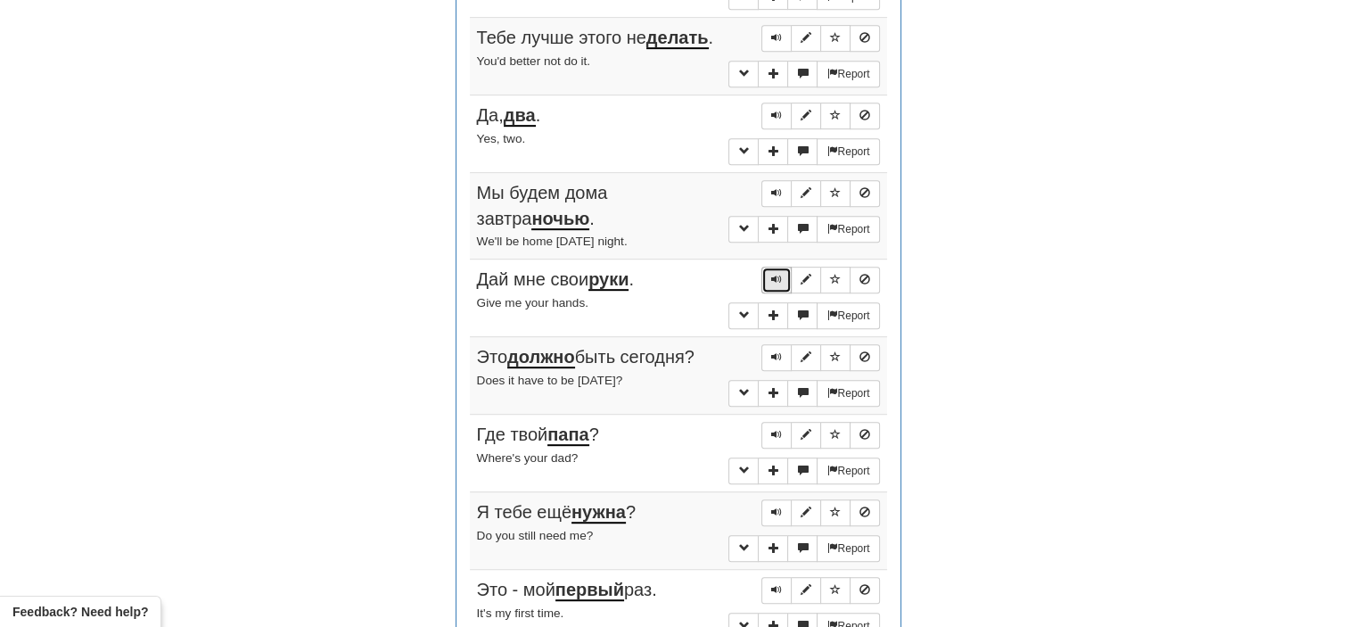
click at [780, 274] on span "Sentence controls" at bounding box center [776, 279] width 11 height 11
click at [774, 351] on span "Sentence controls" at bounding box center [776, 356] width 11 height 11
click at [774, 429] on span "Sentence controls" at bounding box center [776, 434] width 11 height 11
click at [775, 507] on span "Sentence controls" at bounding box center [776, 511] width 11 height 11
click at [779, 584] on span "Sentence controls" at bounding box center [776, 589] width 11 height 11
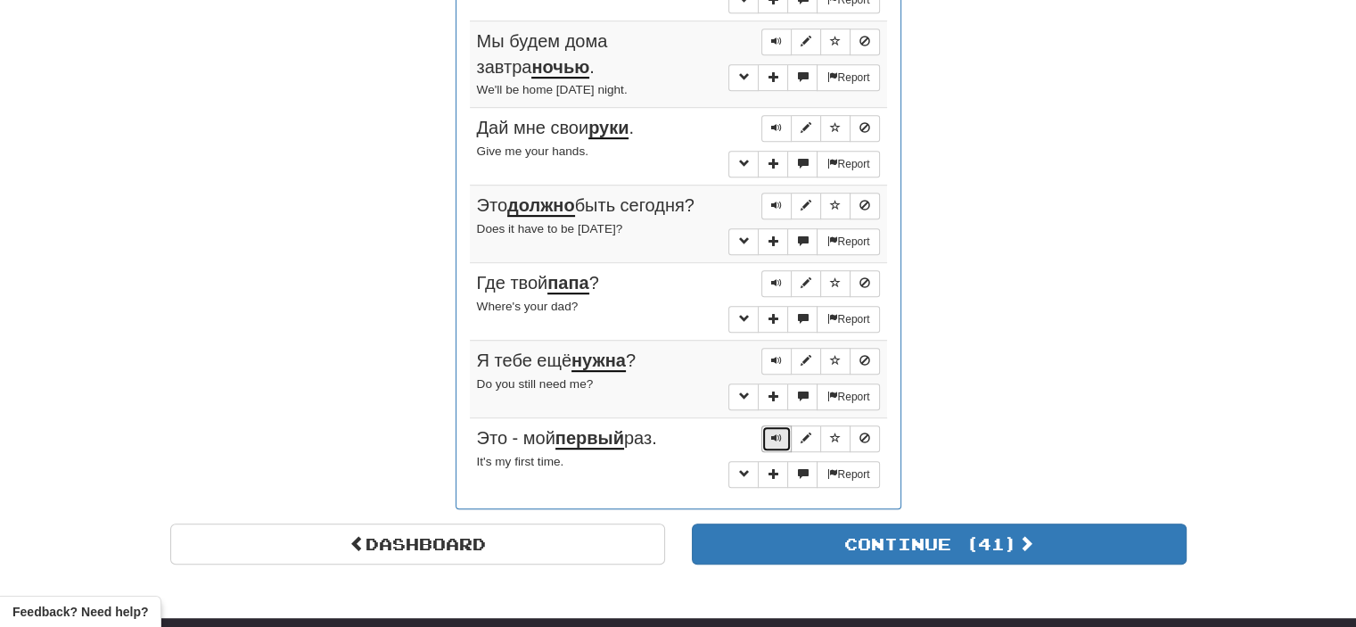
scroll to position [1053, 0]
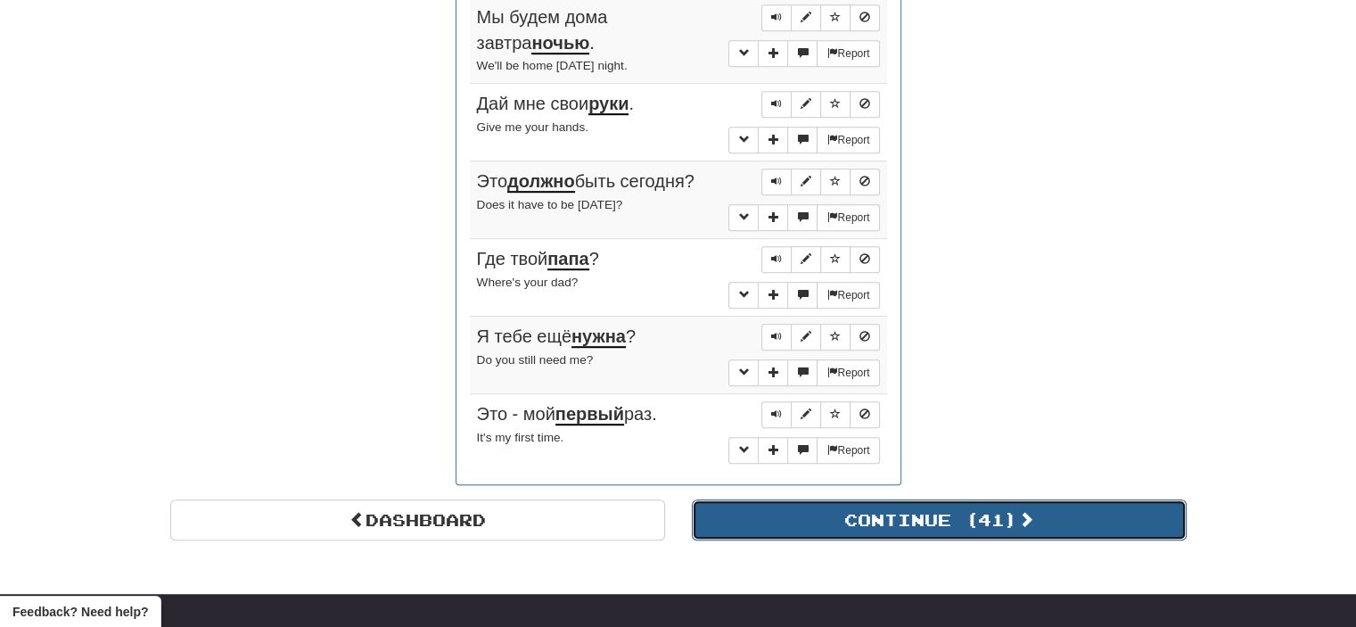
click at [821, 505] on button "Continue ( 41 )" at bounding box center [939, 519] width 495 height 41
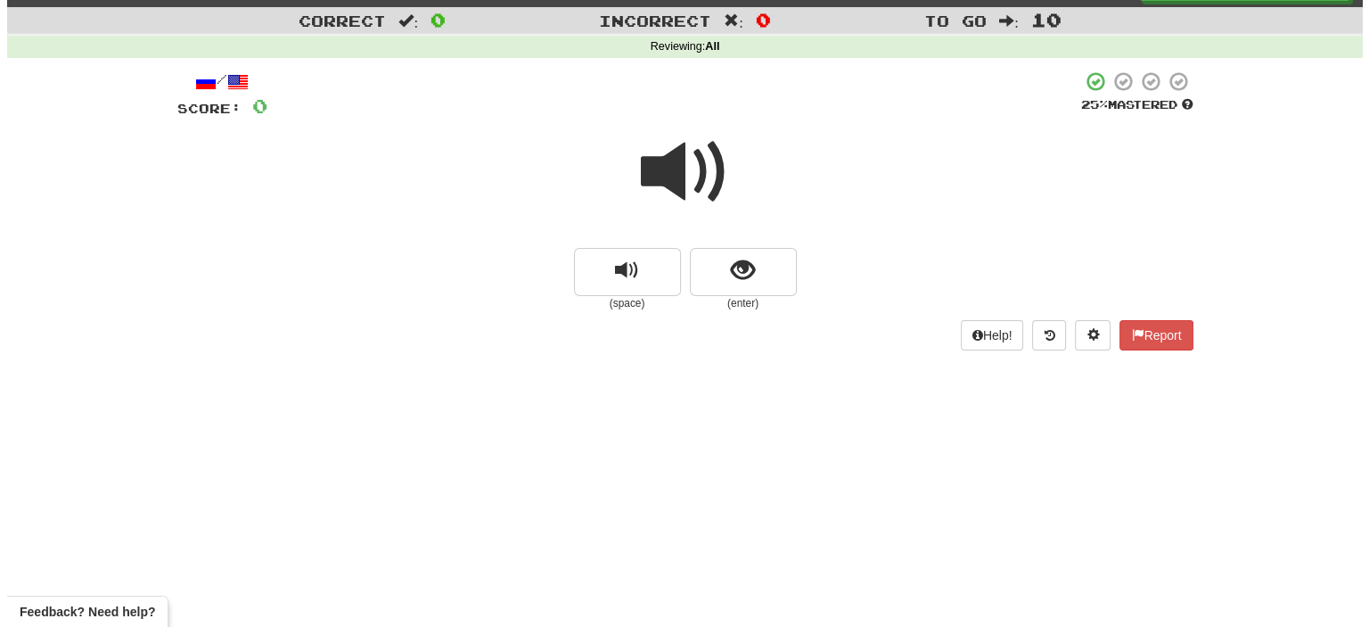
scroll to position [0, 0]
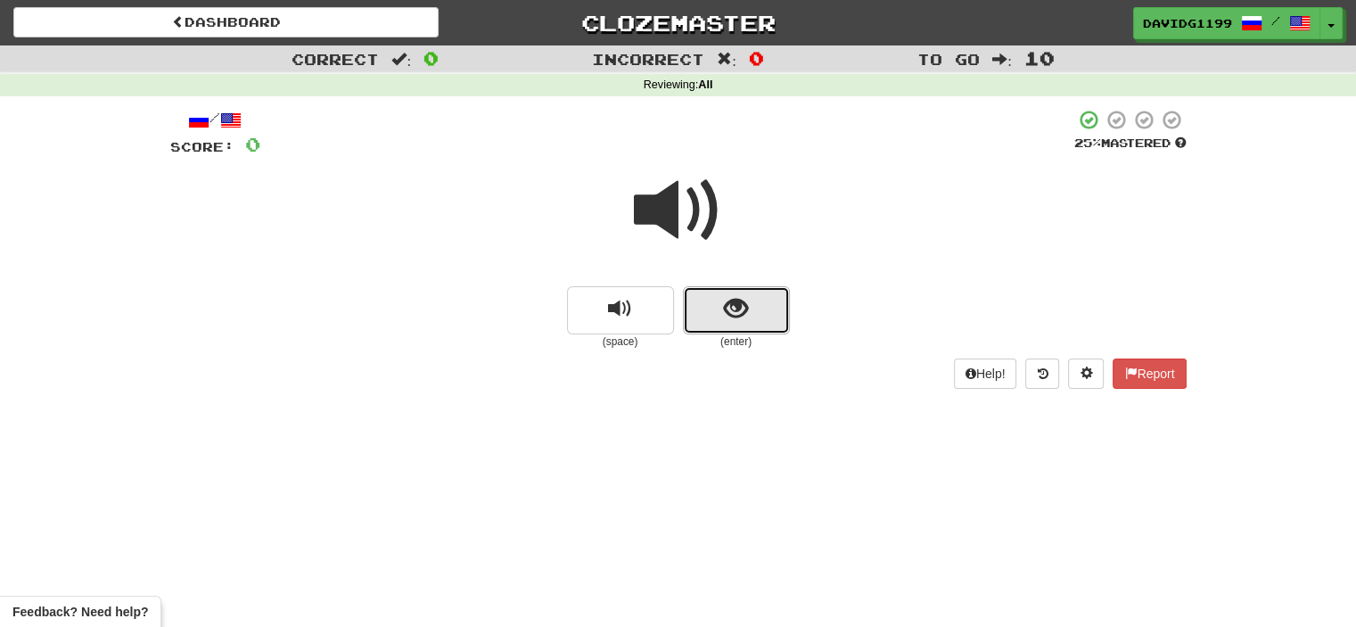
click at [714, 298] on button "show sentence" at bounding box center [736, 310] width 107 height 48
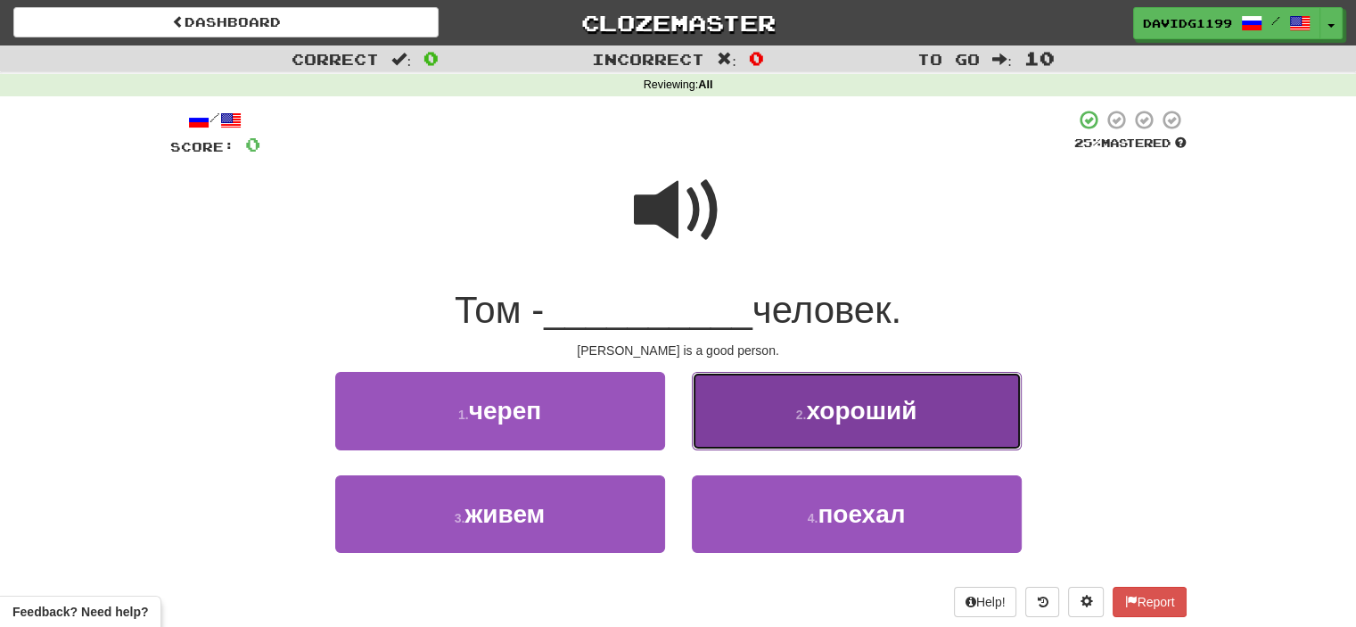
click at [791, 430] on button "2 . хороший" at bounding box center [857, 411] width 330 height 78
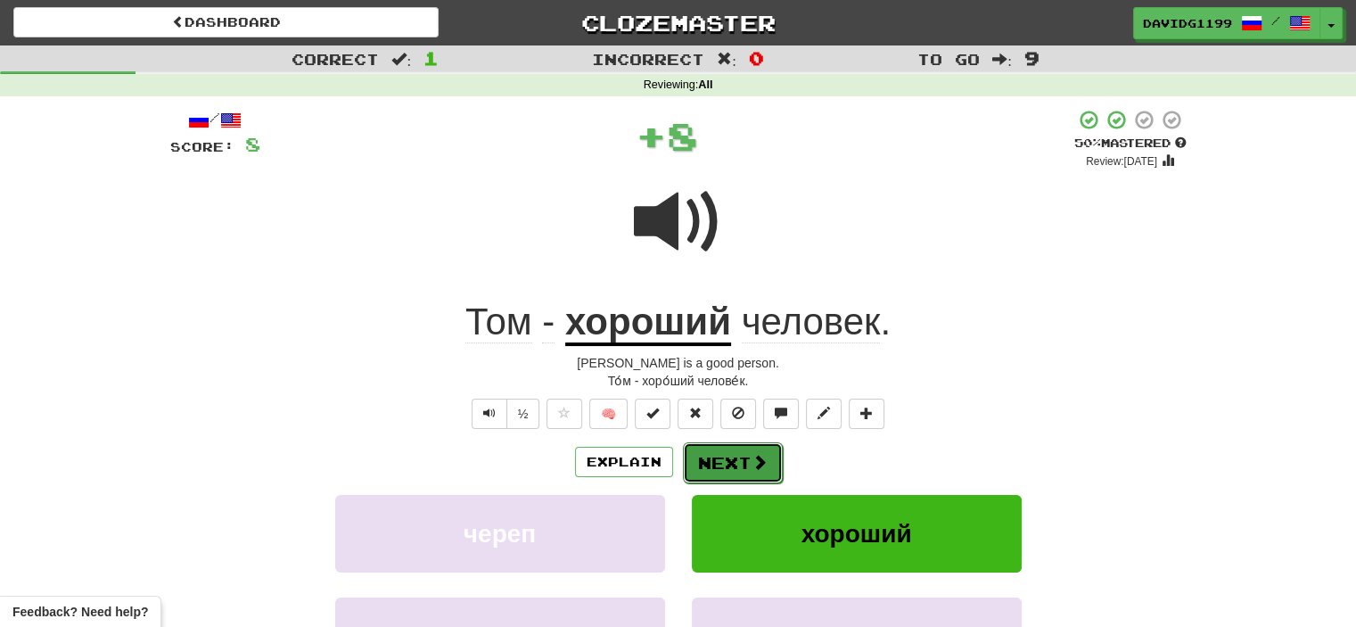
click at [744, 462] on button "Next" at bounding box center [733, 462] width 100 height 41
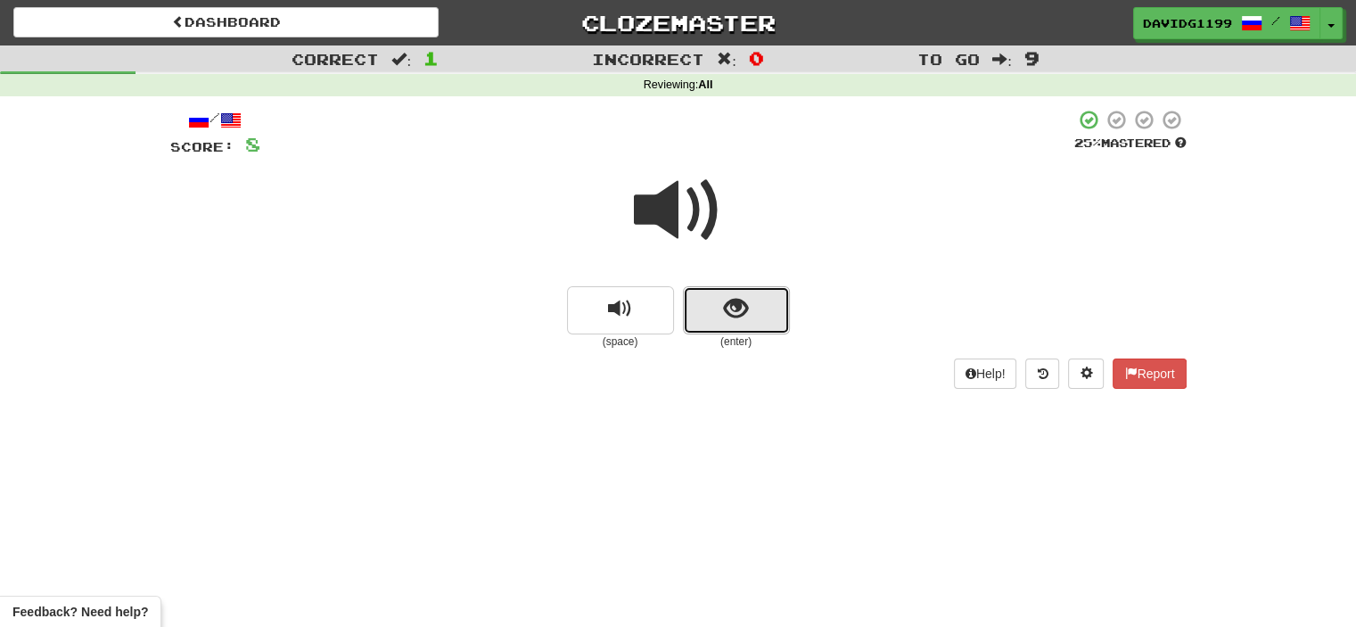
click at [709, 302] on button "show sentence" at bounding box center [736, 310] width 107 height 48
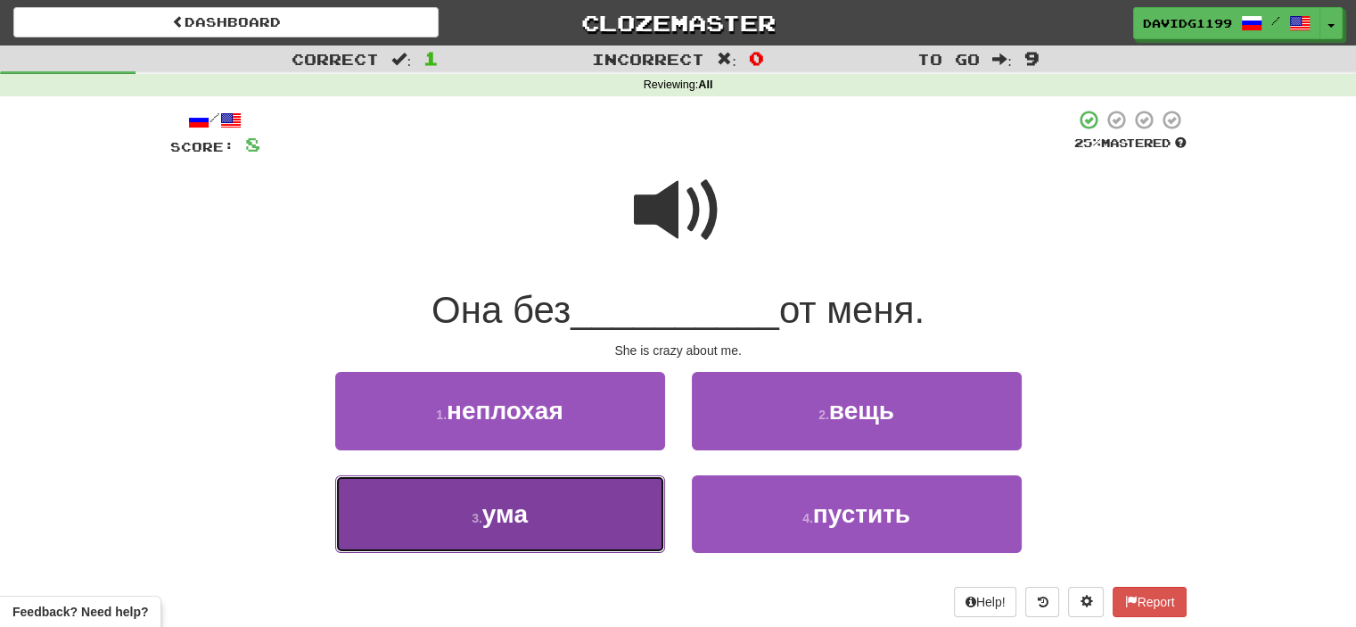
click at [627, 498] on button "3 . ума" at bounding box center [500, 514] width 330 height 78
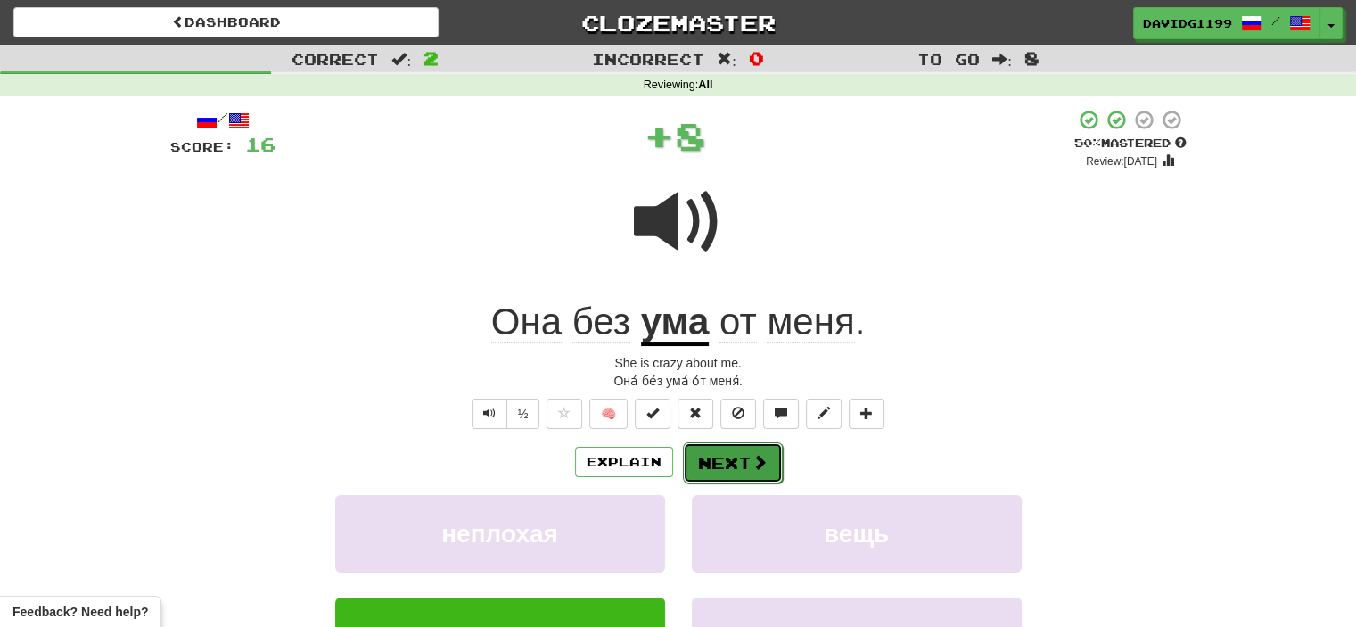
click at [732, 465] on button "Next" at bounding box center [733, 462] width 100 height 41
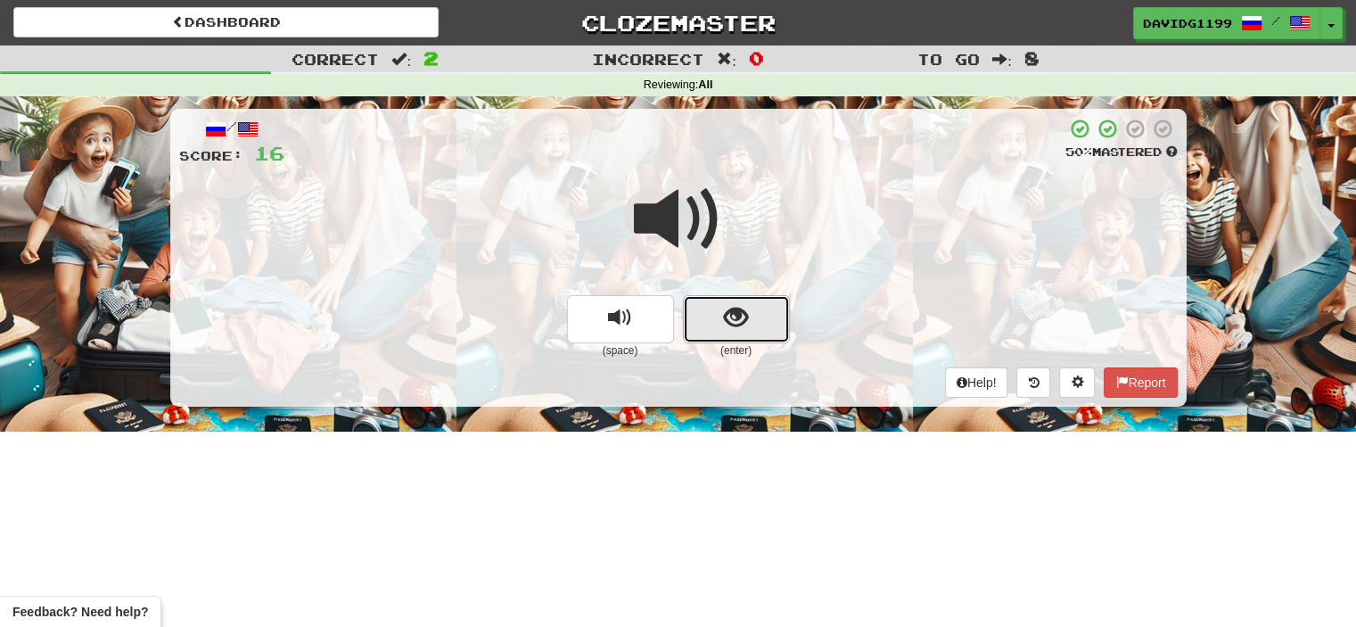
click at [717, 315] on button "show sentence" at bounding box center [736, 319] width 107 height 48
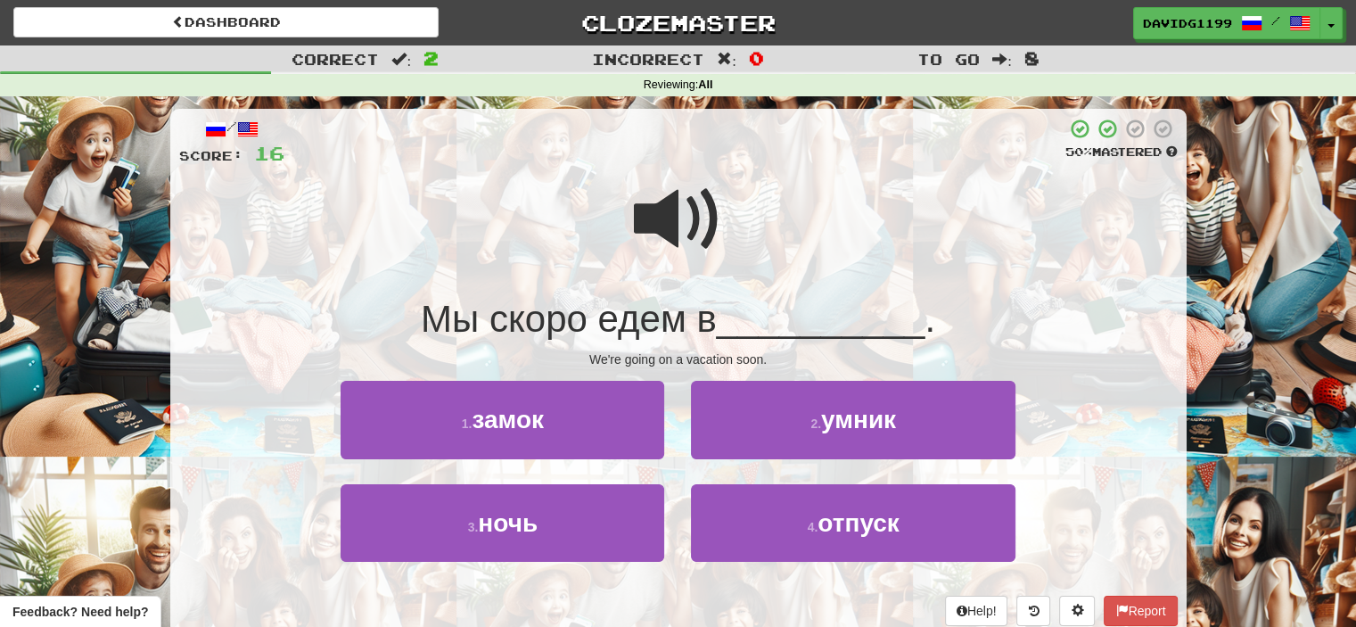
click at [685, 230] on span at bounding box center [678, 219] width 89 height 89
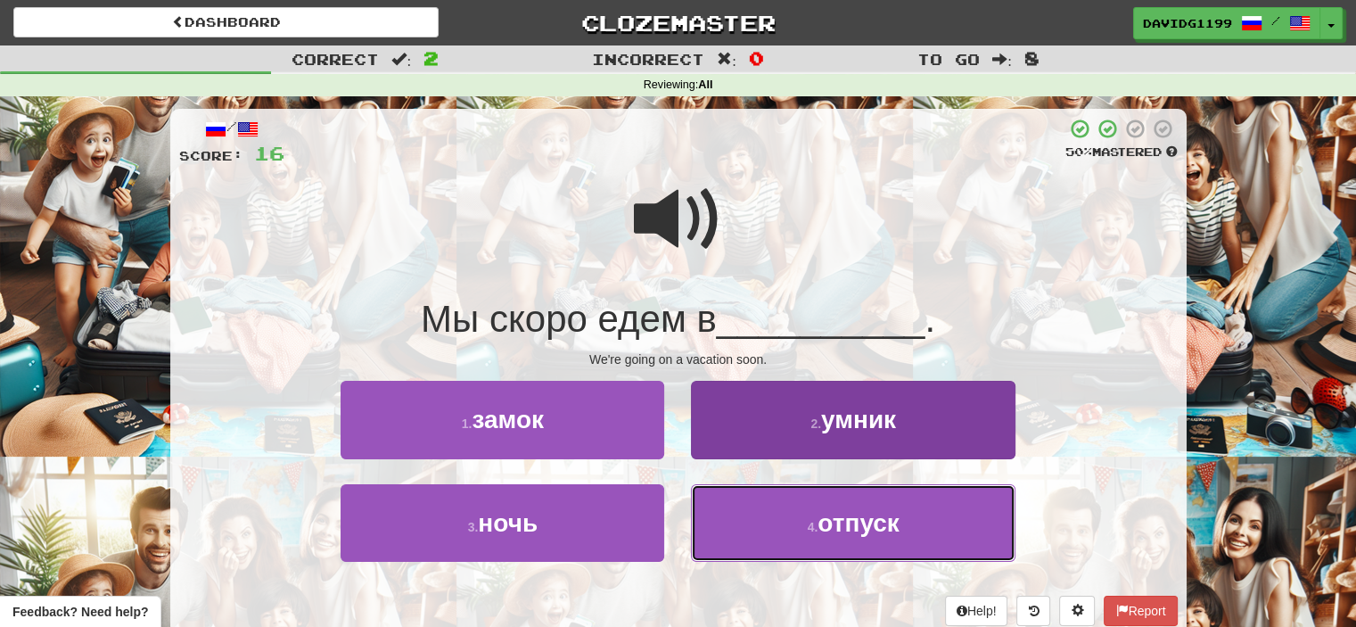
drag, startPoint x: 783, startPoint y: 534, endPoint x: 758, endPoint y: 533, distance: 24.1
click at [758, 533] on button "4 . отпуск" at bounding box center [853, 523] width 324 height 78
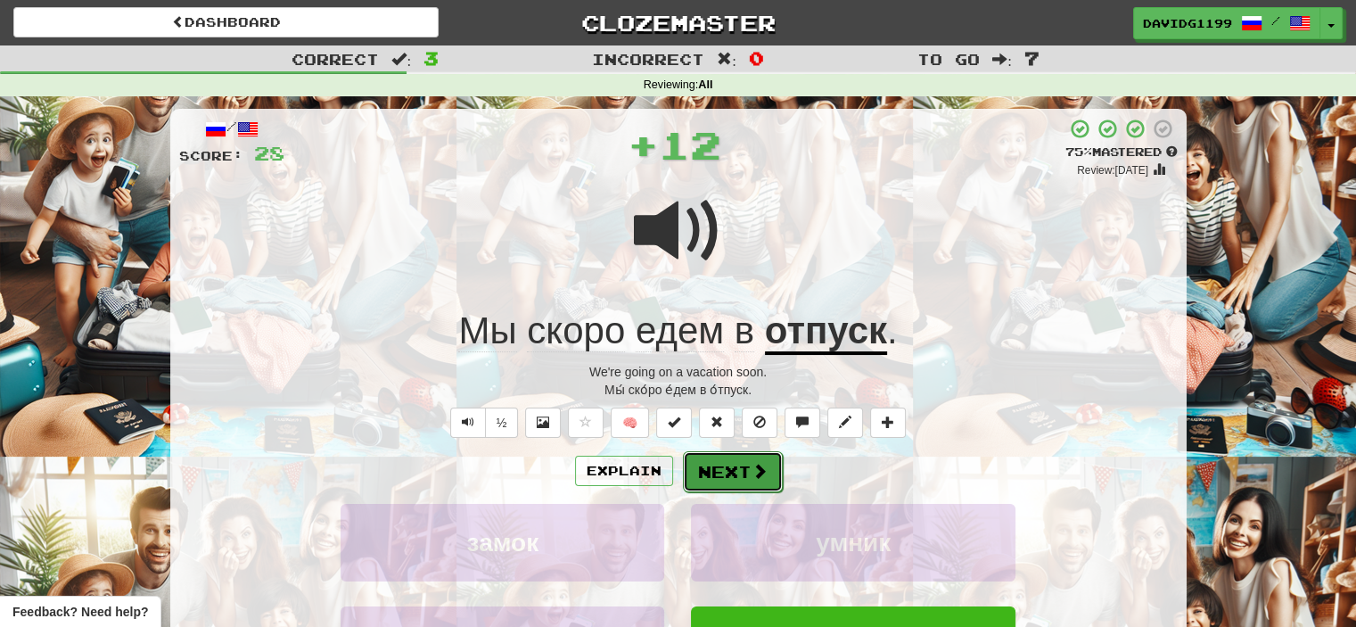
click at [734, 472] on button "Next" at bounding box center [733, 471] width 100 height 41
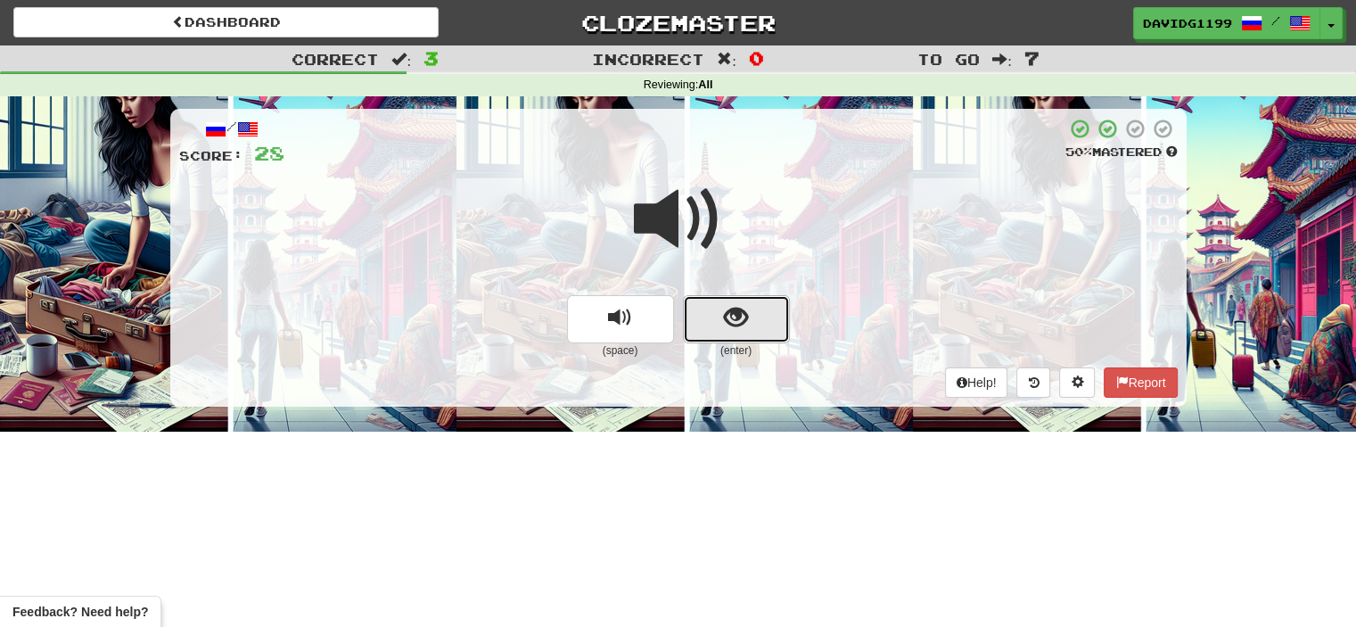
click at [706, 325] on button "show sentence" at bounding box center [736, 319] width 107 height 48
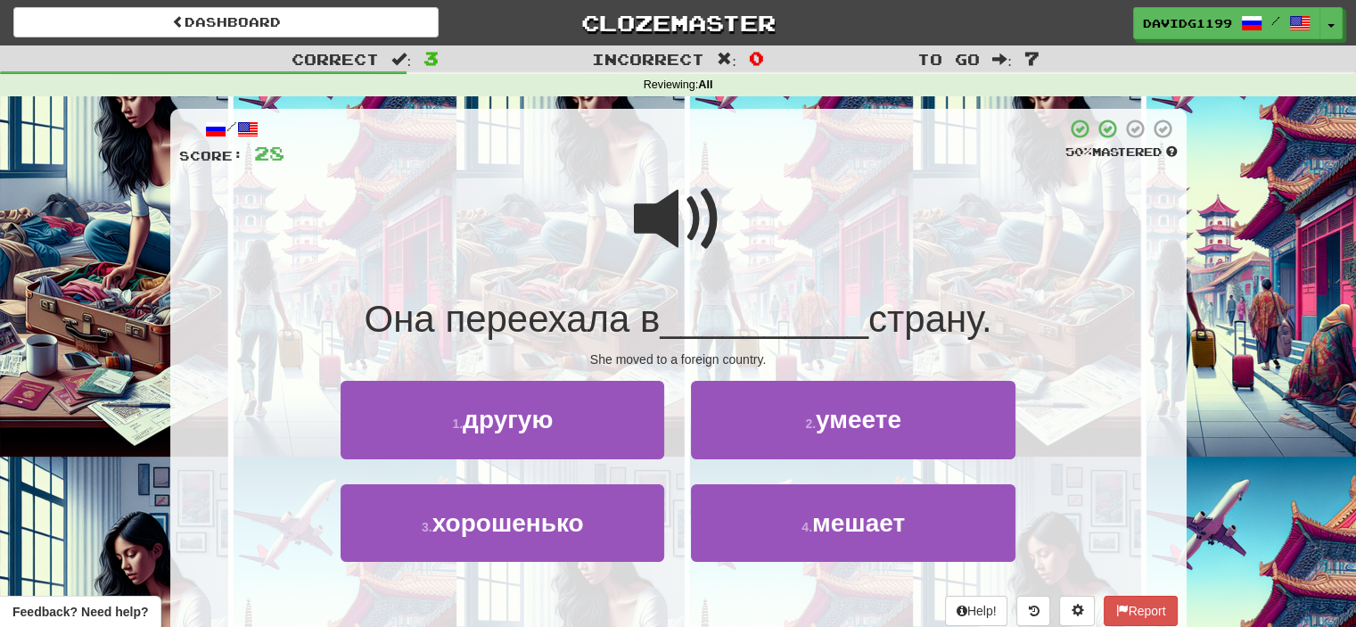
click at [676, 219] on span at bounding box center [678, 219] width 89 height 89
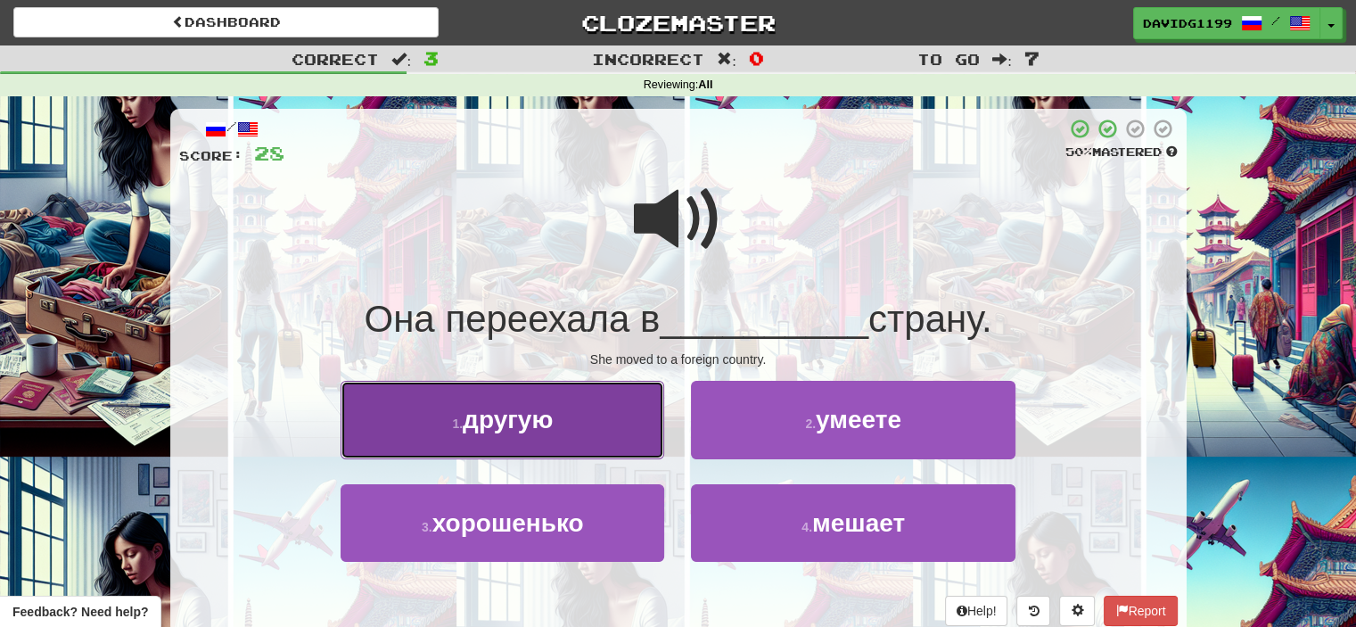
click at [630, 430] on button "1 . другую" at bounding box center [502, 420] width 324 height 78
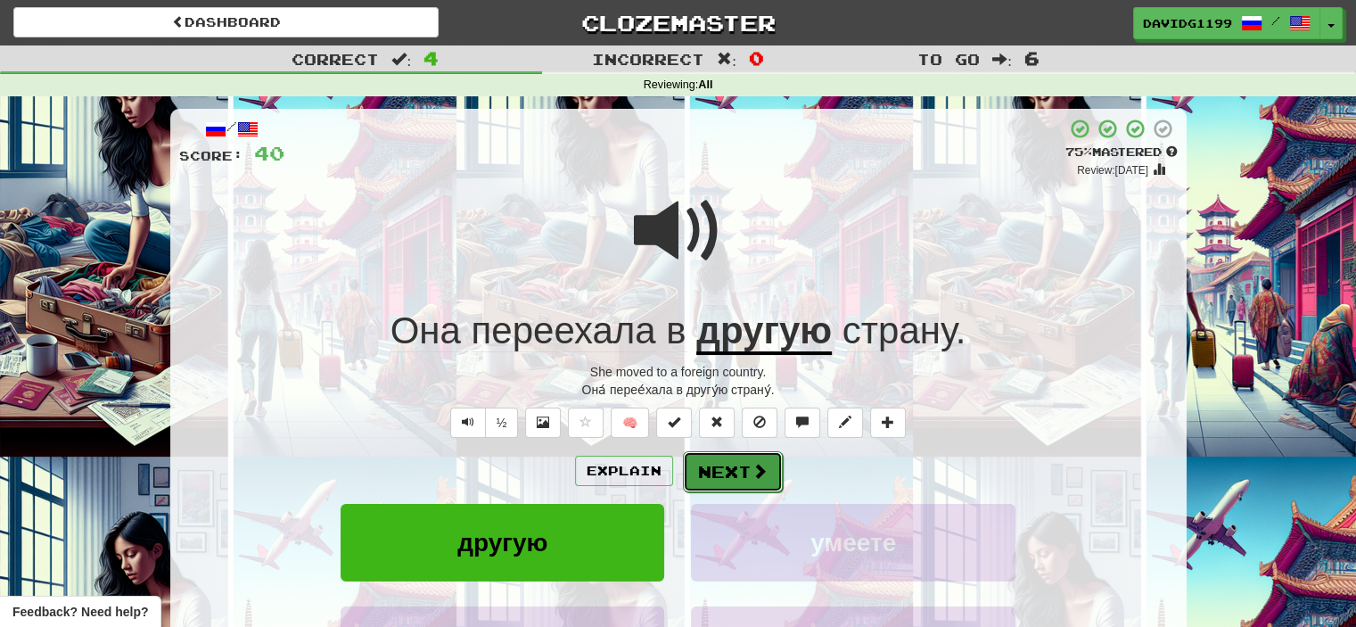
click at [724, 477] on button "Next" at bounding box center [733, 471] width 100 height 41
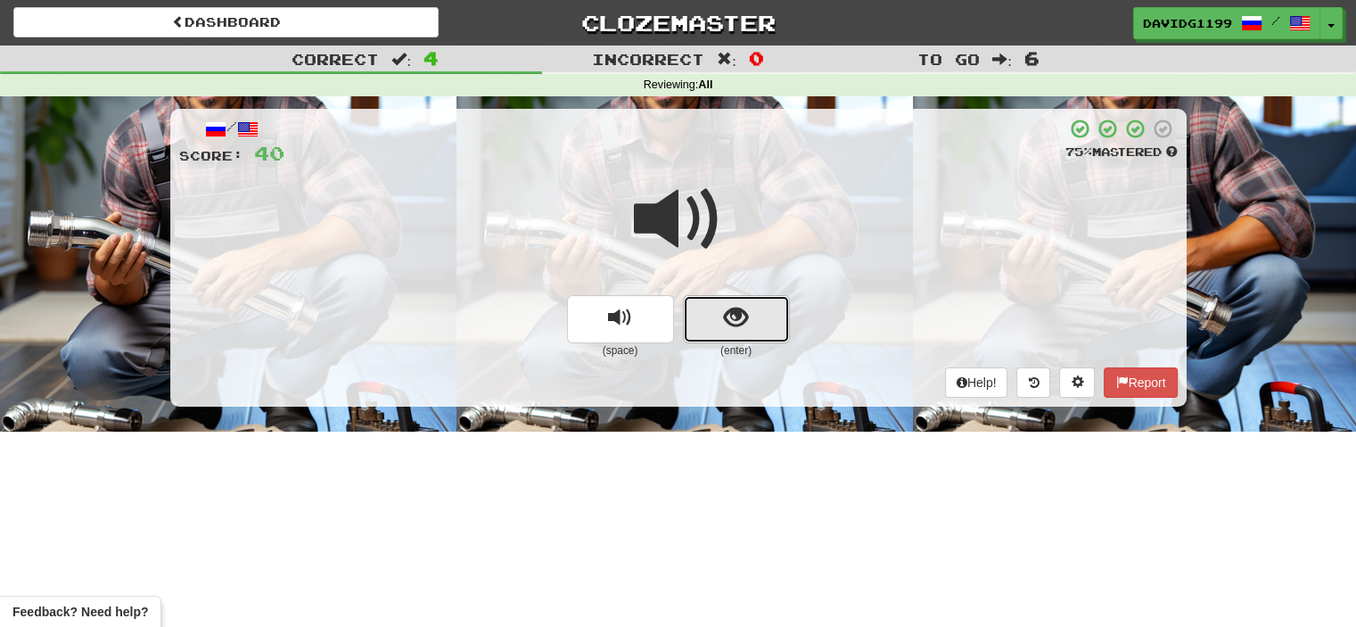
click at [720, 323] on button "show sentence" at bounding box center [736, 319] width 107 height 48
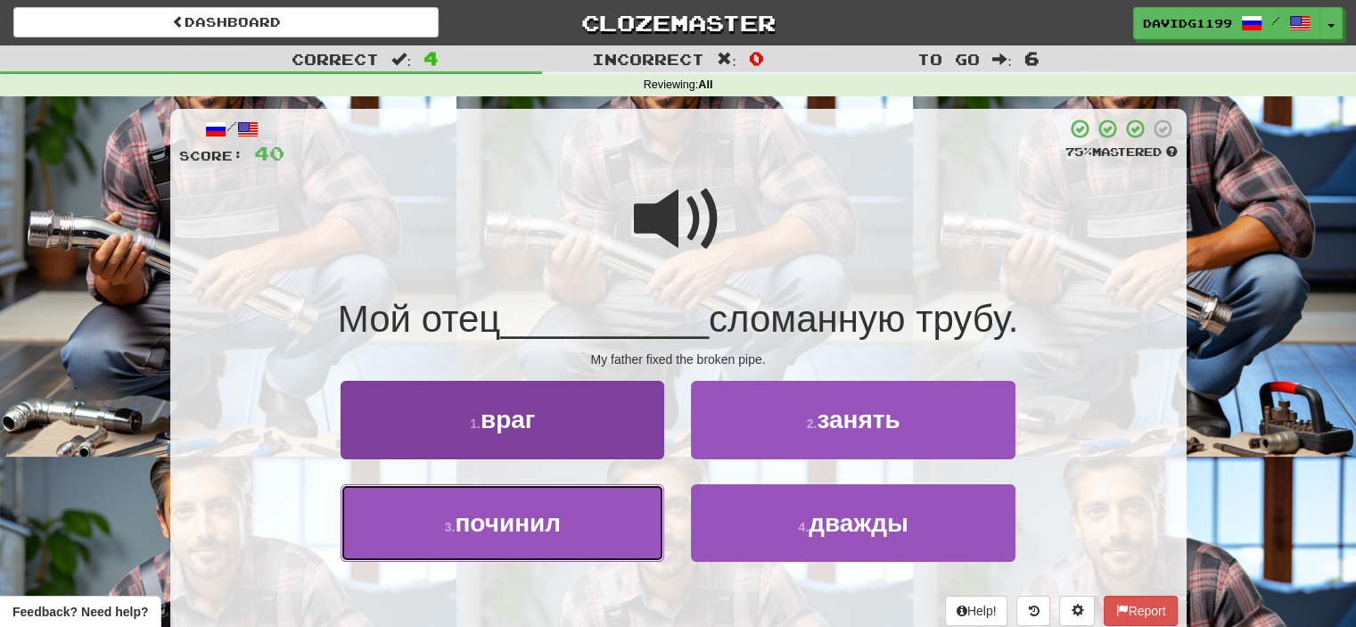
drag, startPoint x: 630, startPoint y: 521, endPoint x: 597, endPoint y: 527, distance: 33.6
click at [597, 527] on button "3 . починил" at bounding box center [502, 523] width 324 height 78
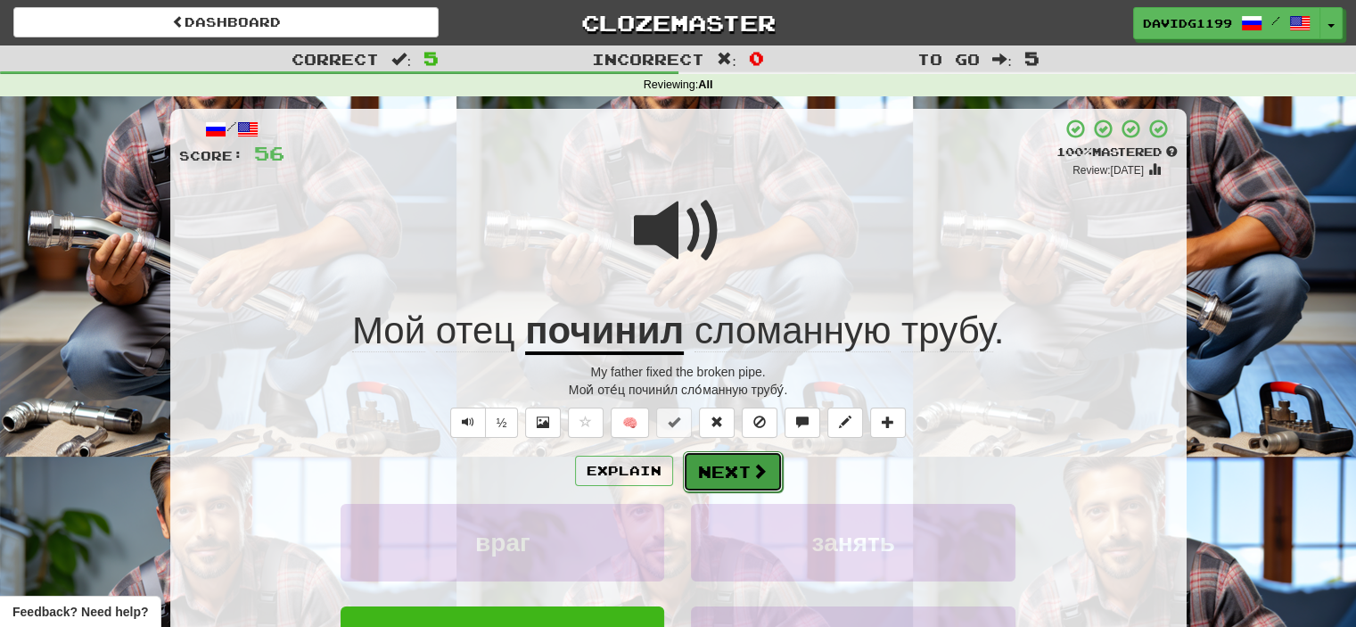
click at [741, 466] on button "Next" at bounding box center [733, 471] width 100 height 41
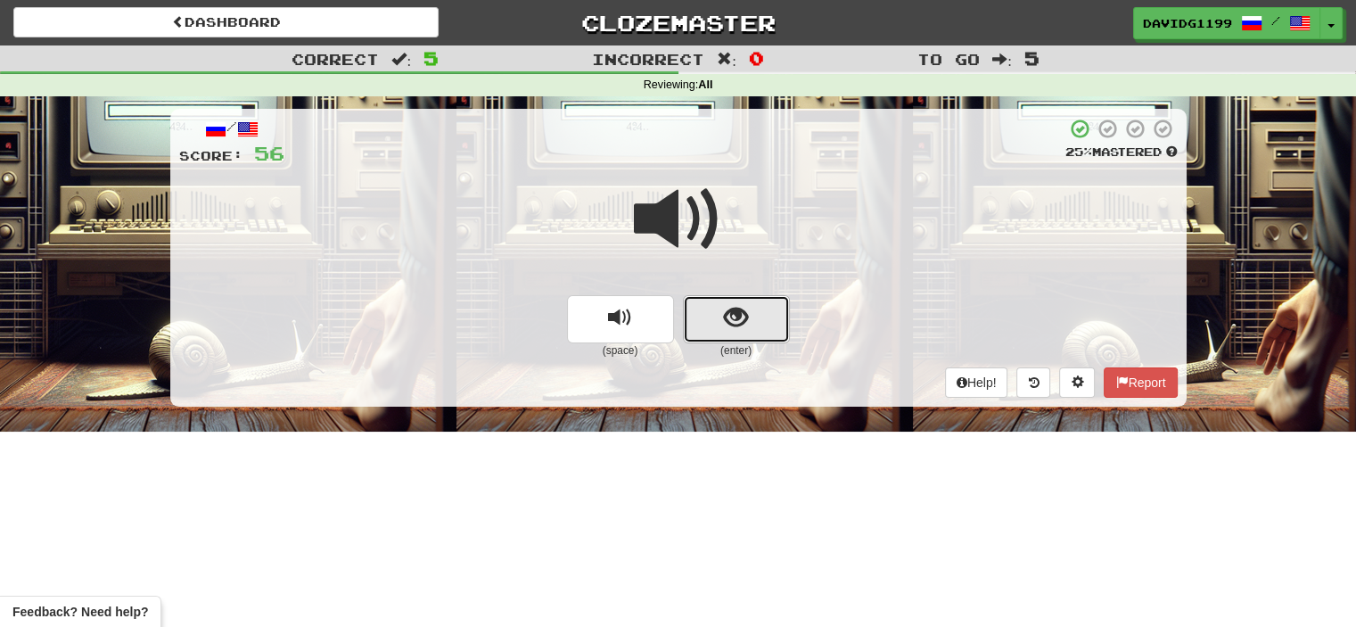
click at [731, 316] on span "show sentence" at bounding box center [736, 318] width 24 height 24
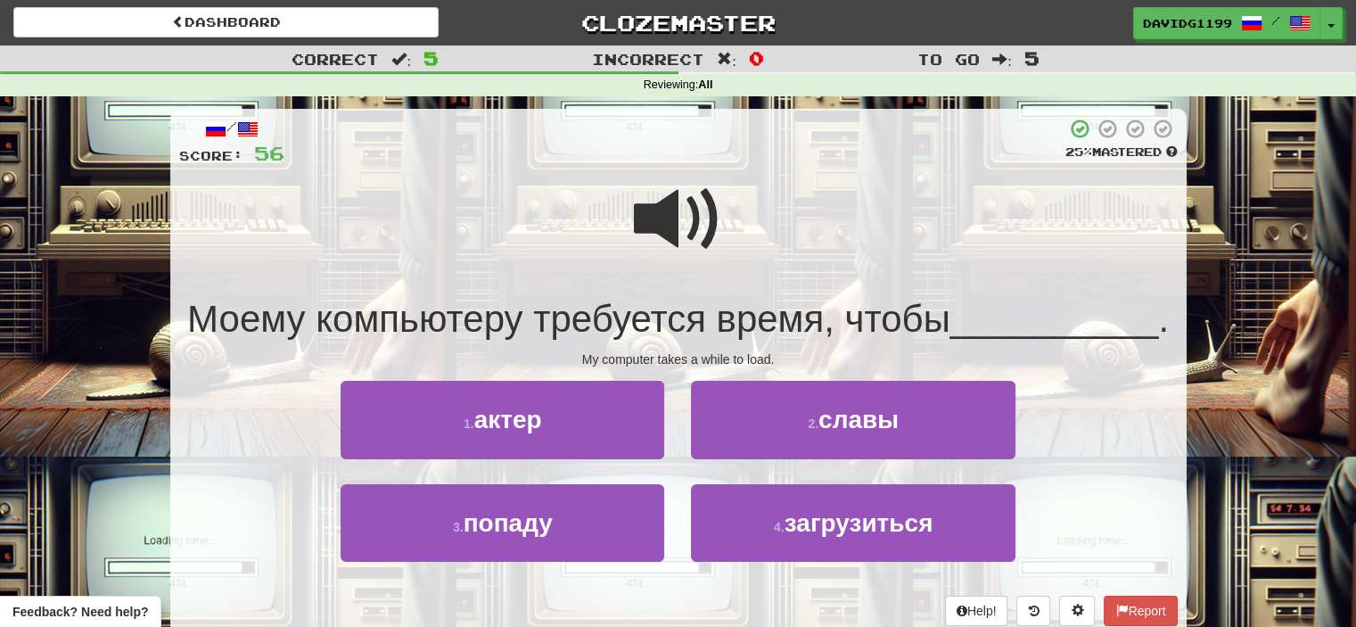
click at [693, 215] on span at bounding box center [678, 219] width 89 height 89
click at [660, 208] on span at bounding box center [678, 219] width 89 height 89
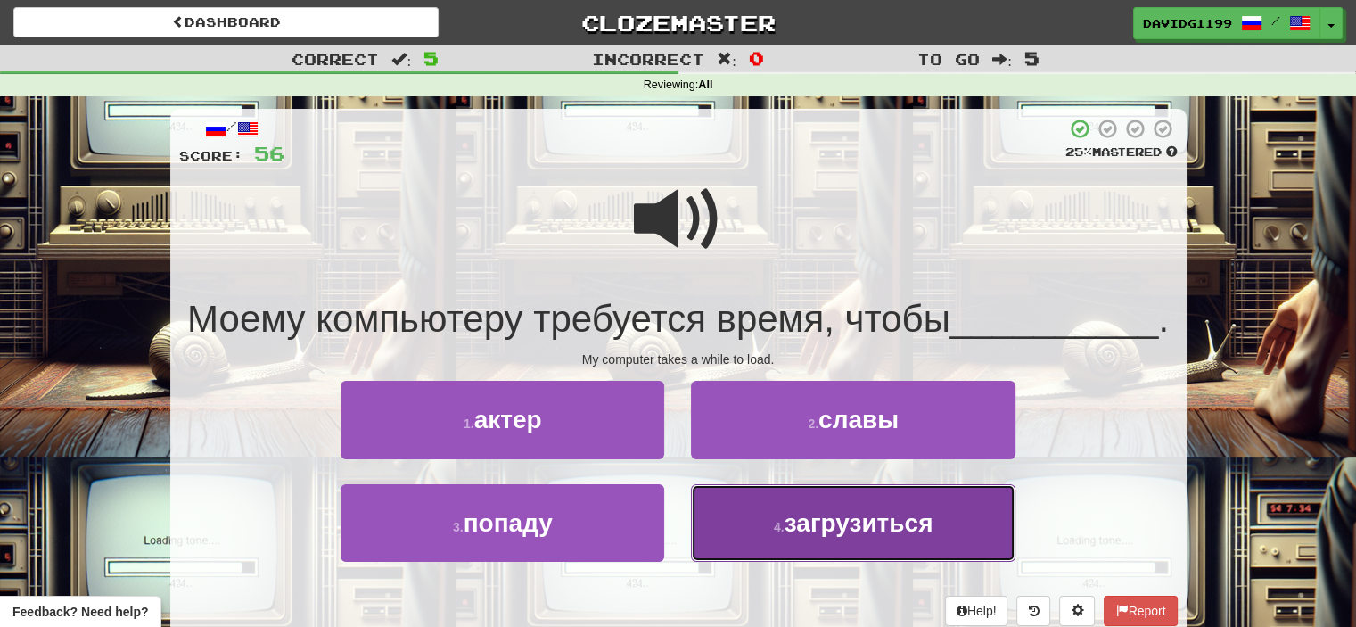
click at [845, 524] on span "загрузиться" at bounding box center [858, 523] width 149 height 28
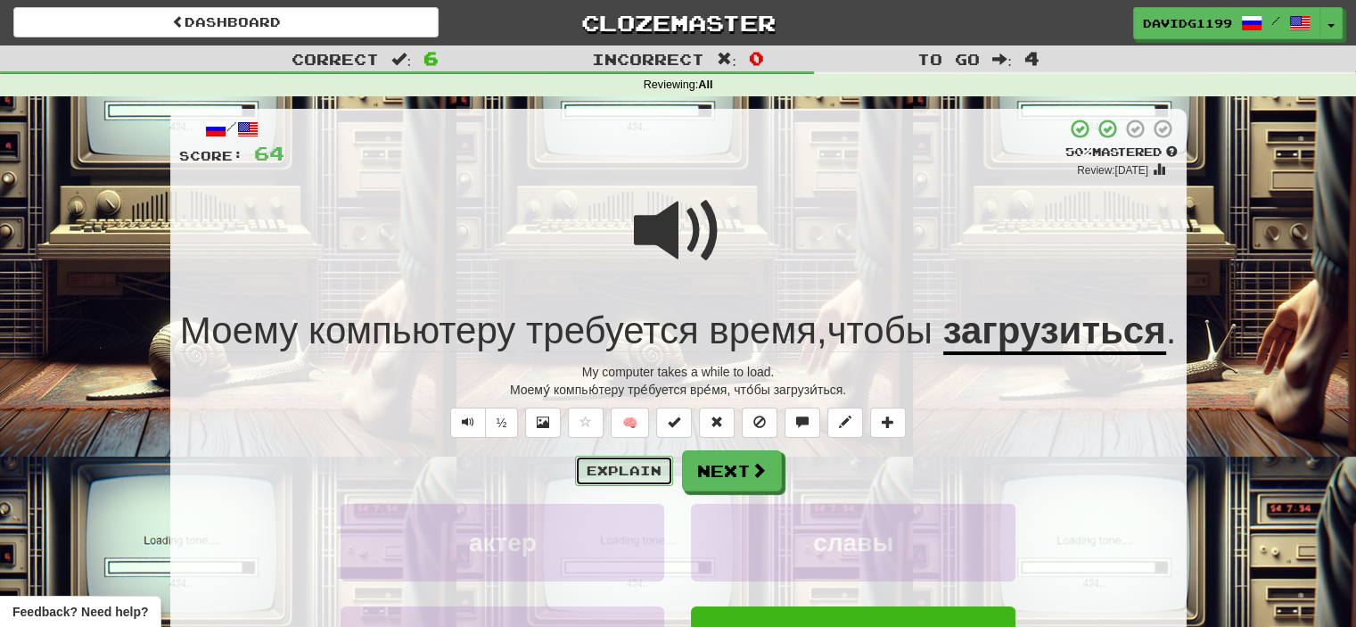
click at [641, 486] on button "Explain" at bounding box center [624, 470] width 98 height 30
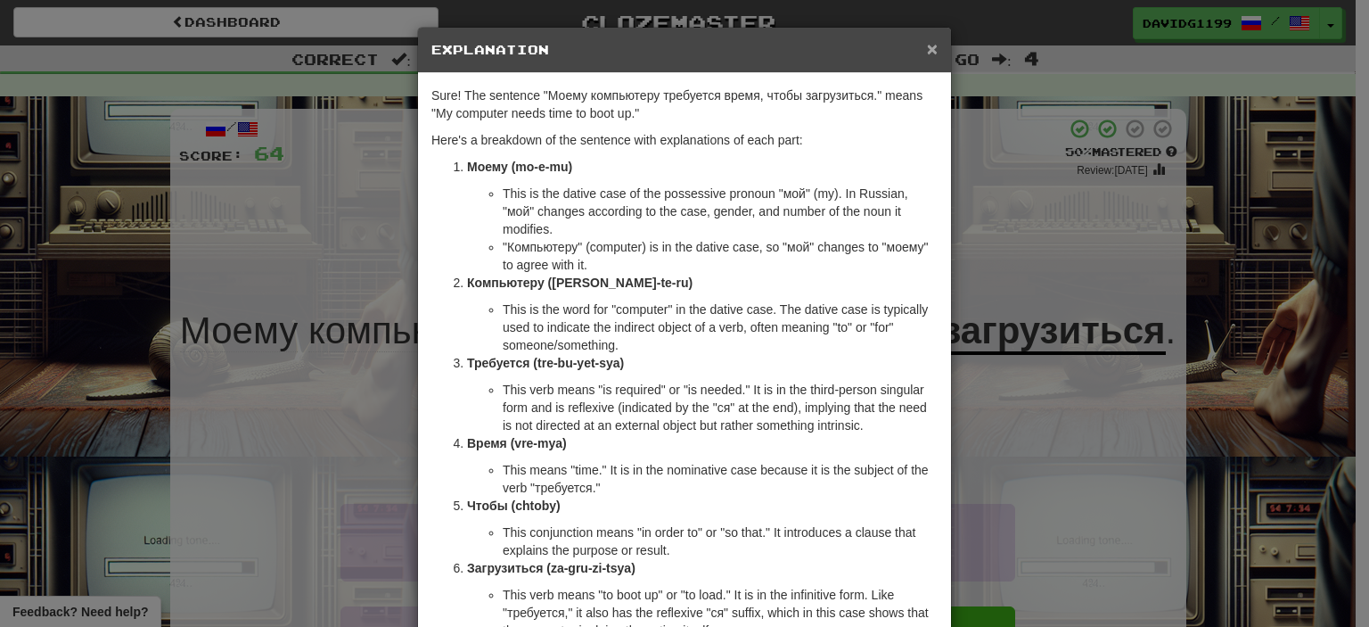
click at [927, 44] on span "×" at bounding box center [932, 48] width 11 height 20
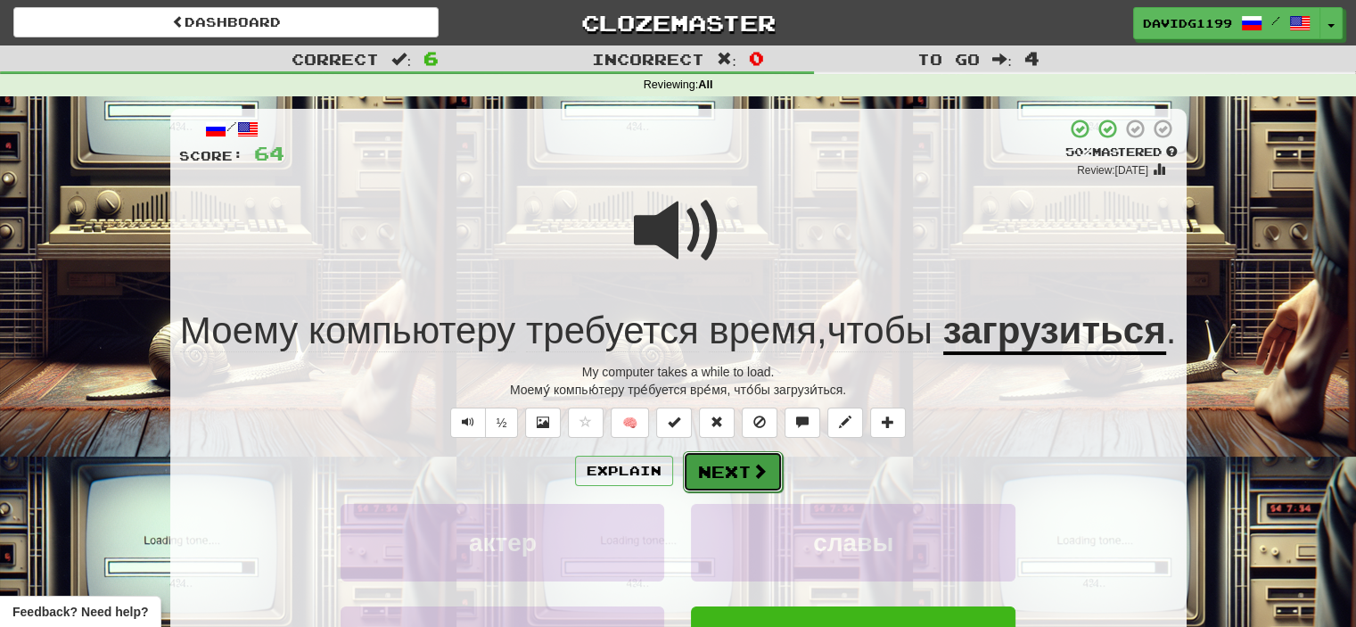
click at [734, 492] on button "Next" at bounding box center [733, 471] width 100 height 41
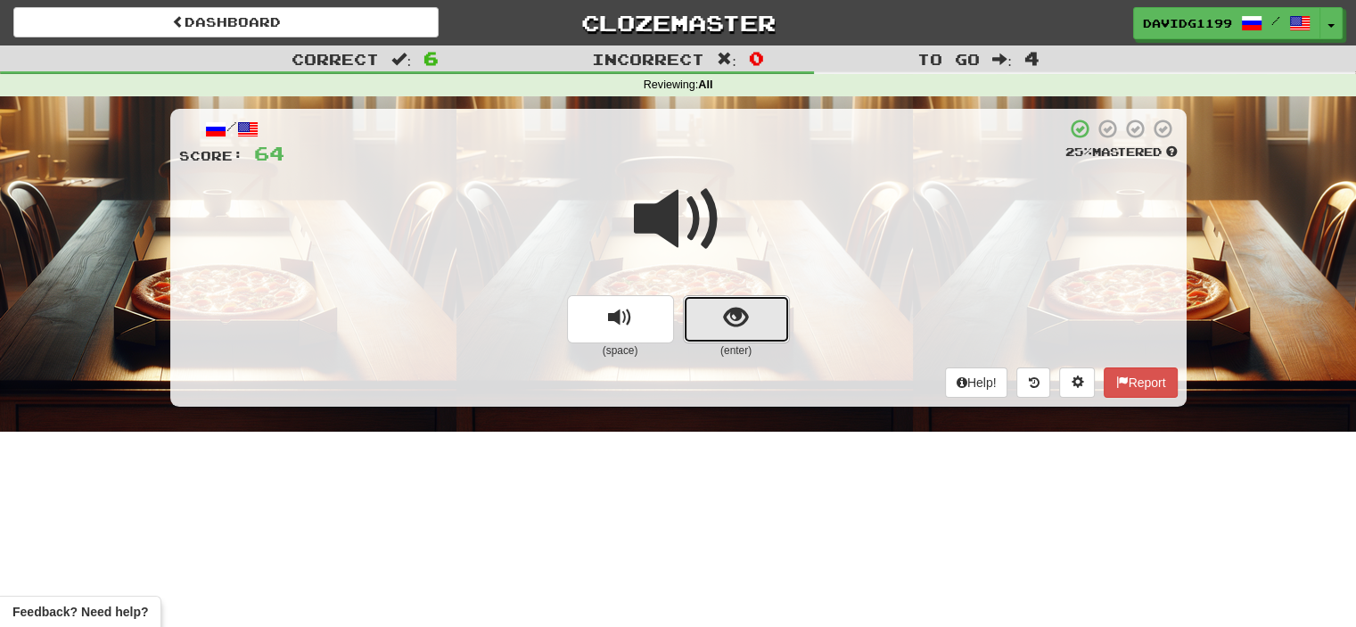
click at [716, 318] on button "show sentence" at bounding box center [736, 319] width 107 height 48
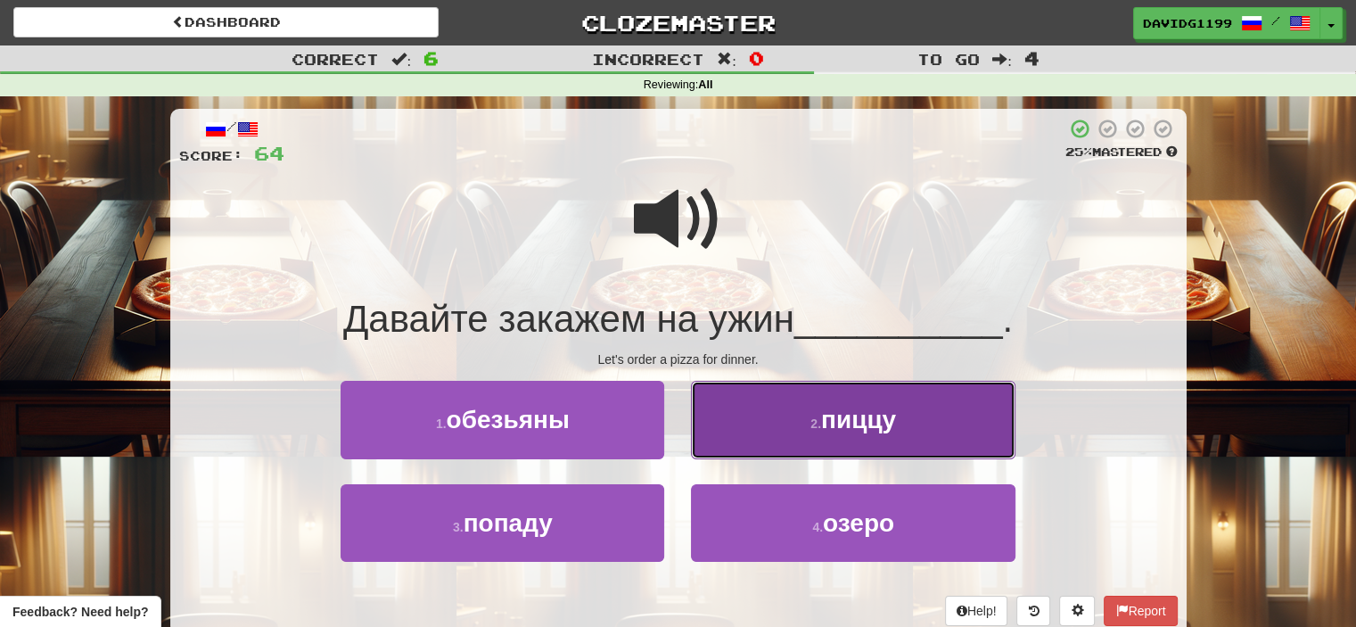
click at [788, 430] on button "2 . пиццу" at bounding box center [853, 420] width 324 height 78
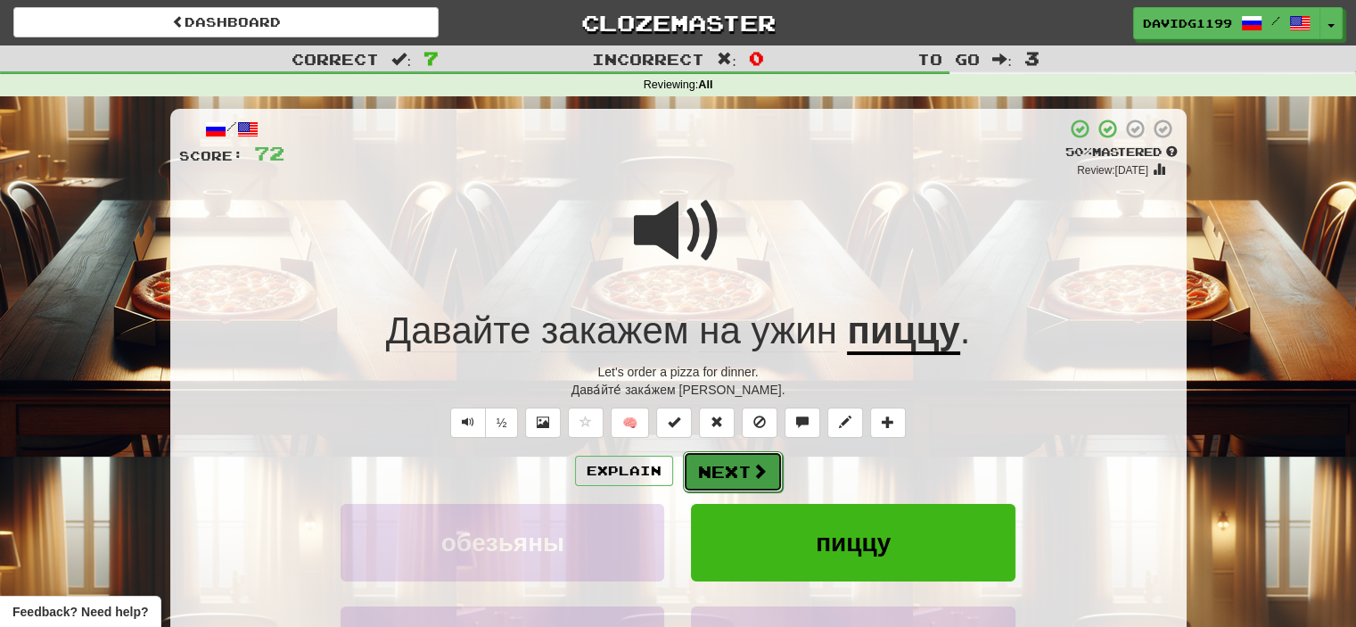
click at [738, 472] on button "Next" at bounding box center [733, 471] width 100 height 41
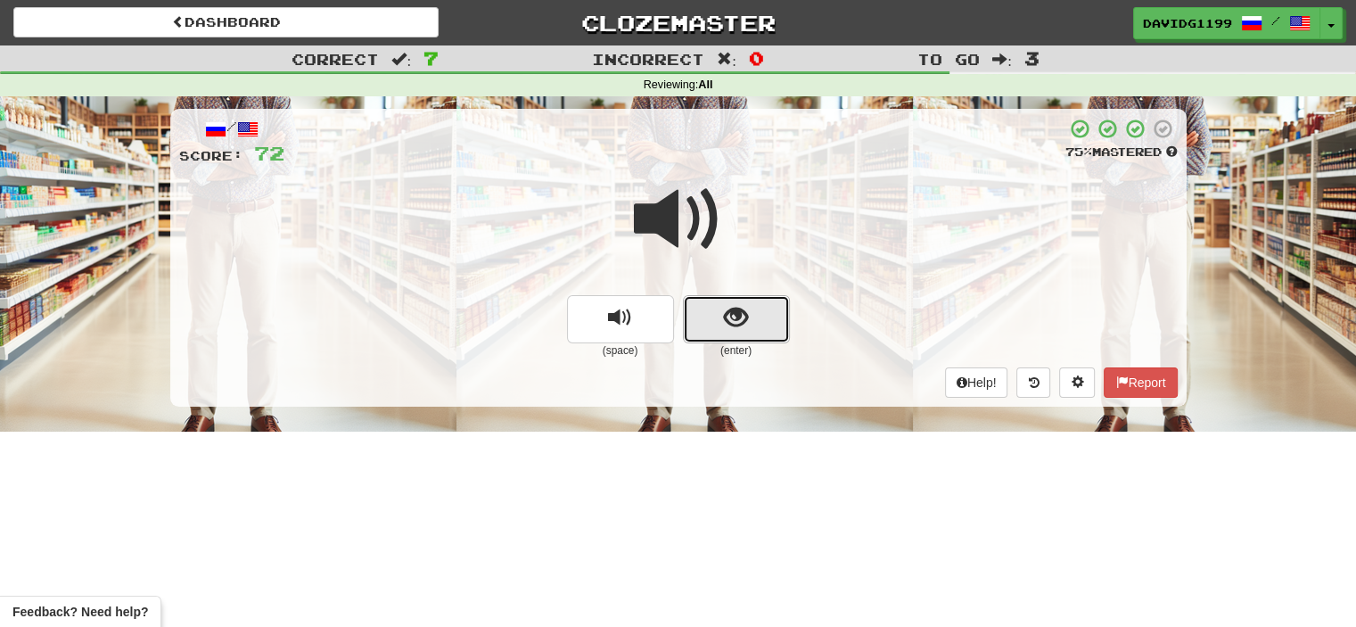
click at [718, 319] on button "show sentence" at bounding box center [736, 319] width 107 height 48
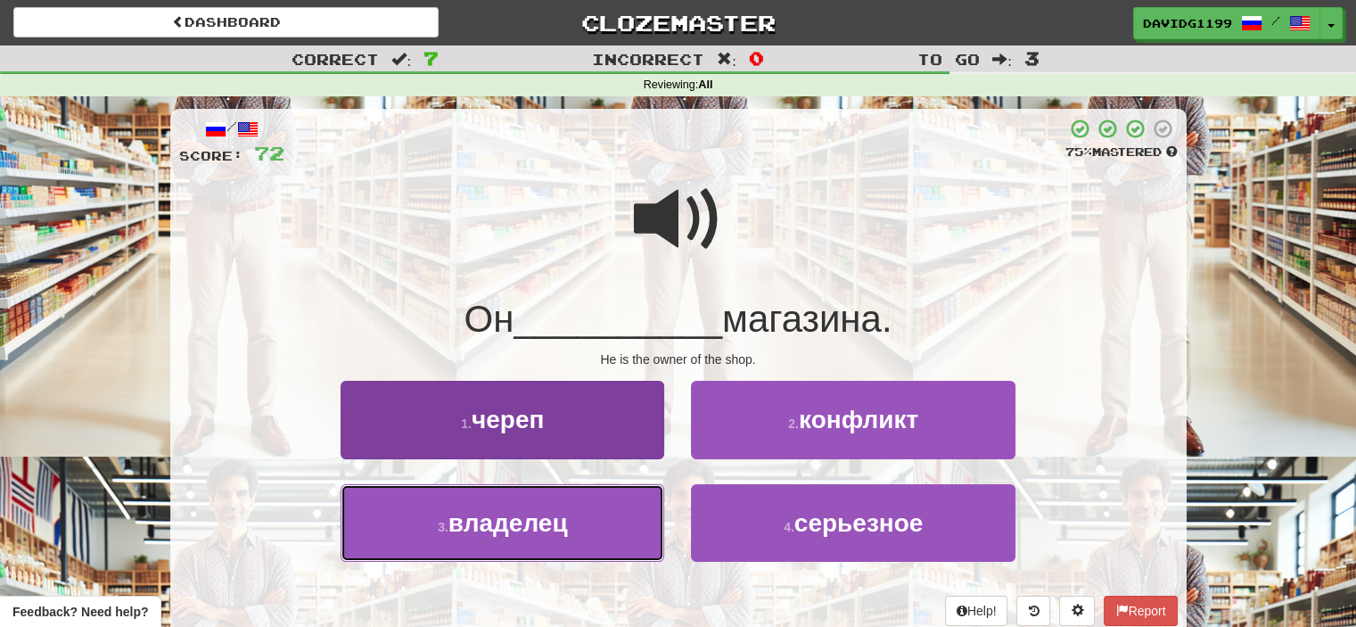
drag, startPoint x: 603, startPoint y: 527, endPoint x: 575, endPoint y: 527, distance: 27.6
click at [575, 527] on button "3 . владелец" at bounding box center [502, 523] width 324 height 78
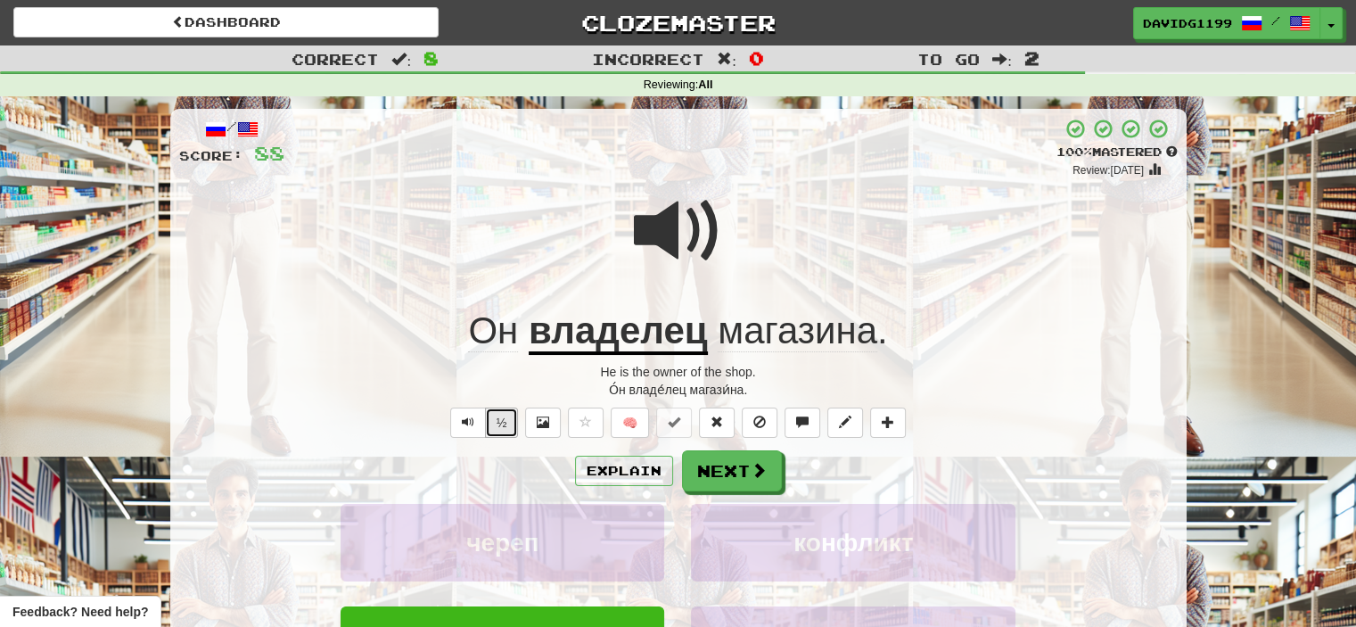
click at [506, 423] on button "½" at bounding box center [502, 422] width 34 height 30
click at [728, 471] on button "Next" at bounding box center [733, 471] width 100 height 41
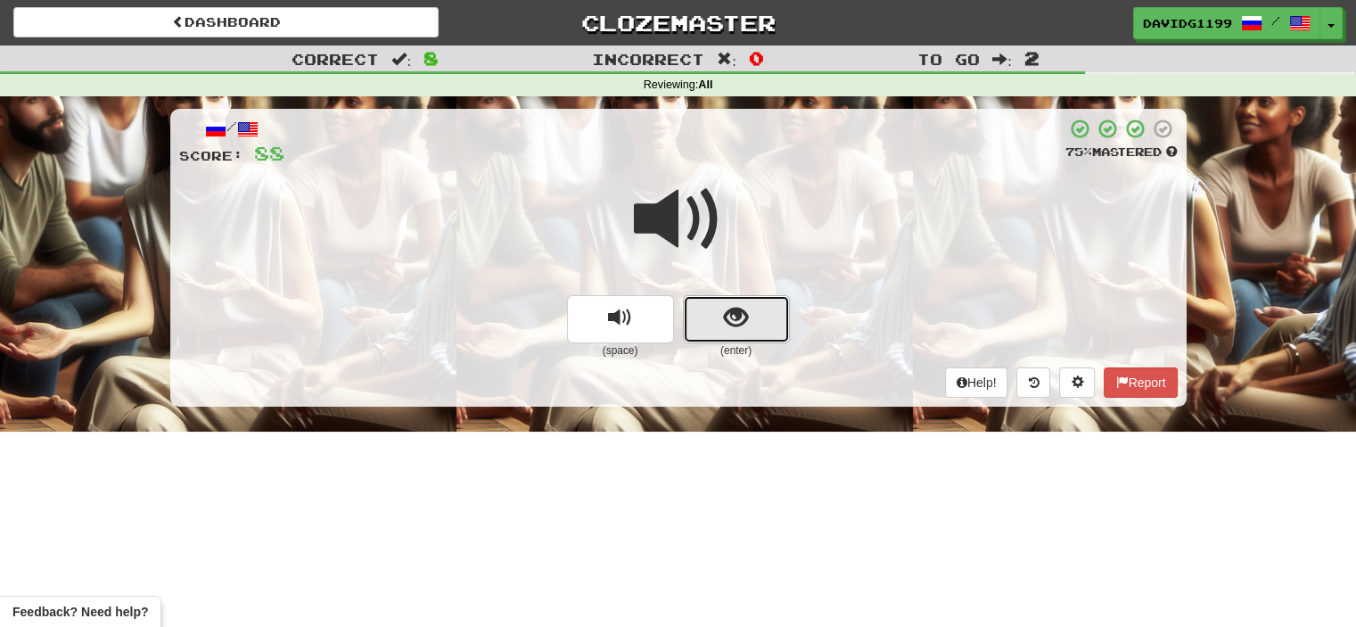
click at [722, 324] on button "show sentence" at bounding box center [736, 319] width 107 height 48
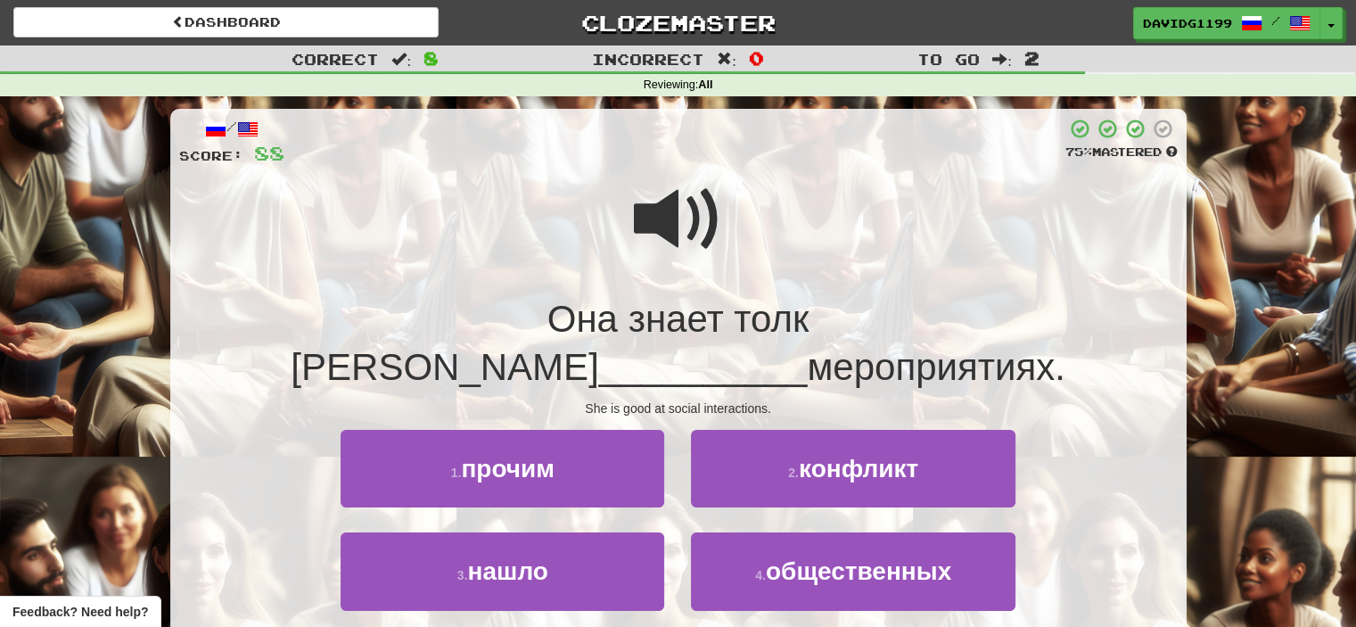
click at [689, 230] on span at bounding box center [678, 219] width 89 height 89
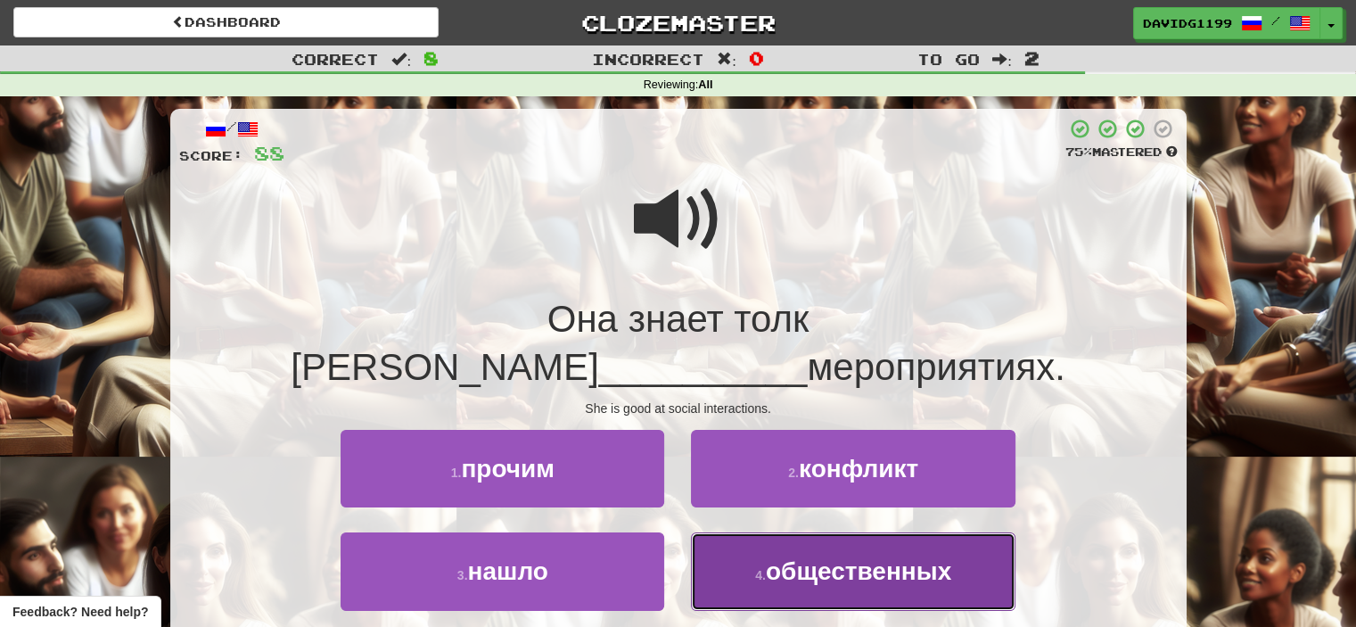
drag, startPoint x: 763, startPoint y: 528, endPoint x: 731, endPoint y: 538, distance: 33.8
click at [731, 538] on button "4 . общественных" at bounding box center [853, 571] width 324 height 78
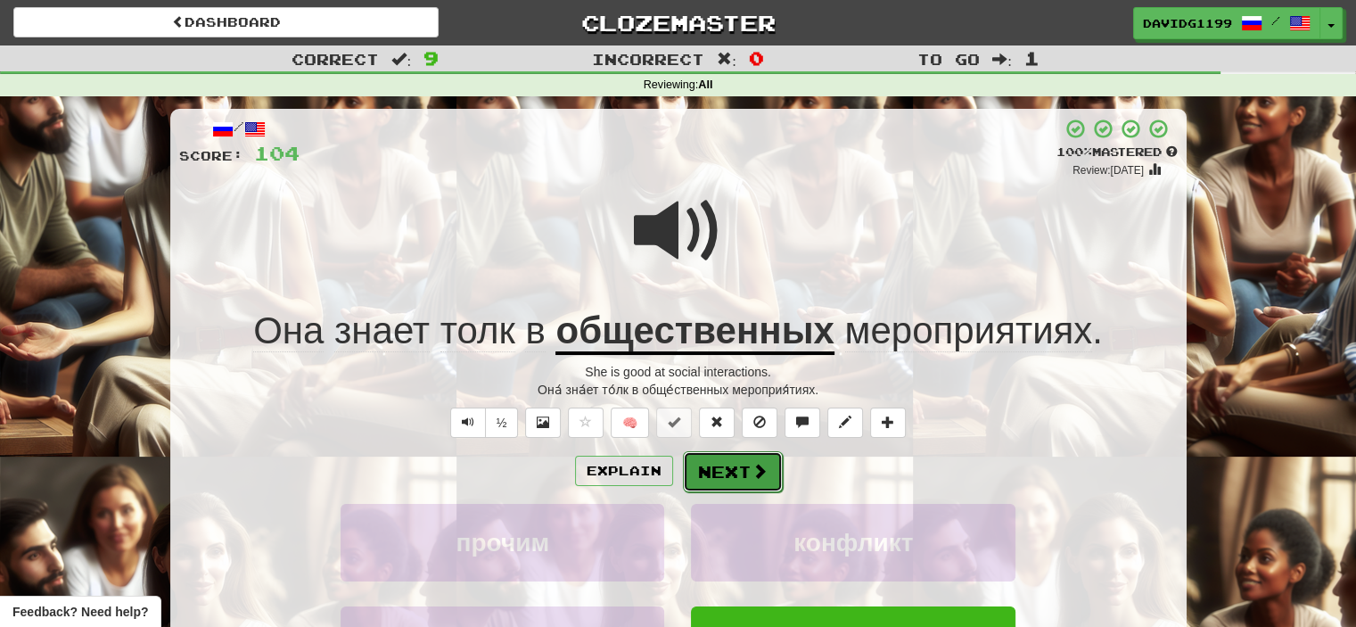
drag, startPoint x: 733, startPoint y: 468, endPoint x: 701, endPoint y: 466, distance: 31.2
click at [701, 466] on button "Next" at bounding box center [733, 471] width 100 height 41
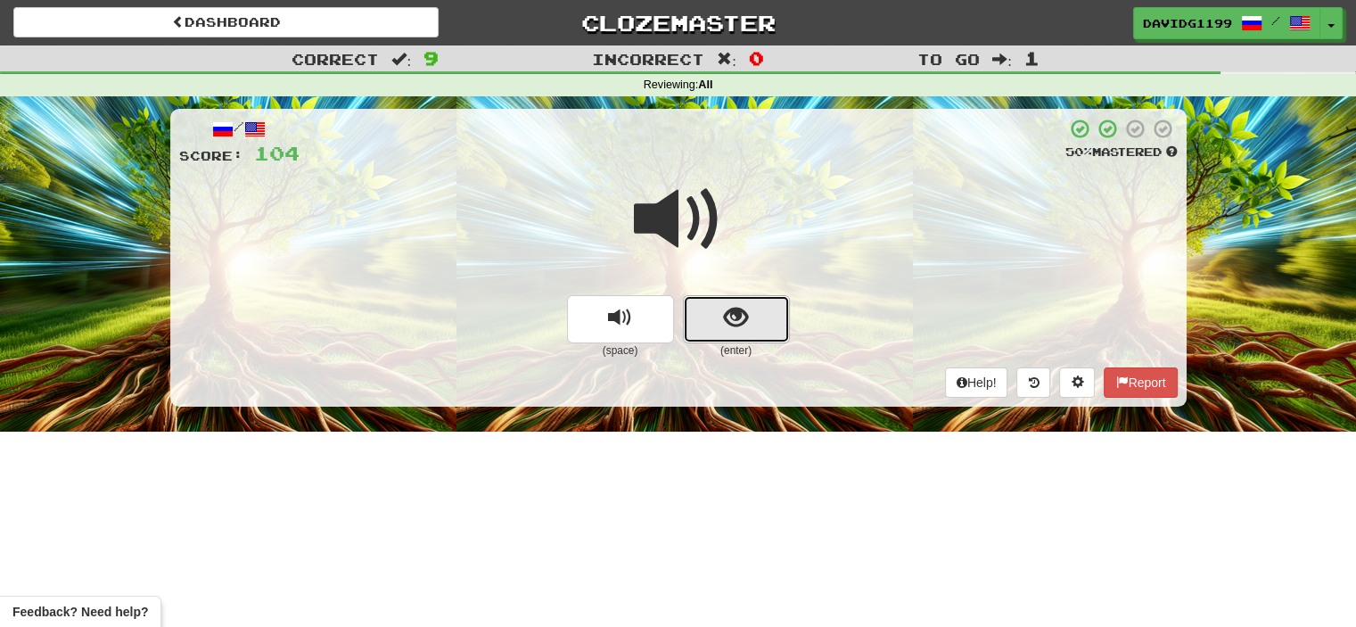
click at [719, 324] on button "show sentence" at bounding box center [736, 319] width 107 height 48
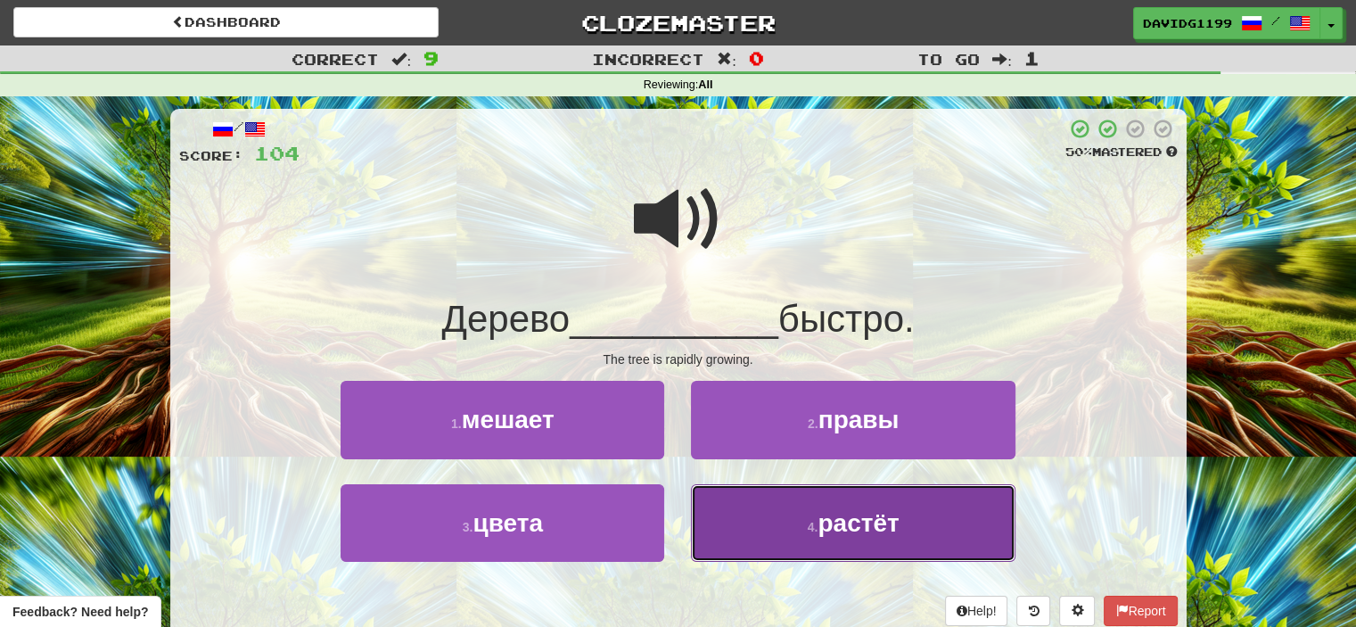
click at [767, 515] on button "4 . растёт" at bounding box center [853, 523] width 324 height 78
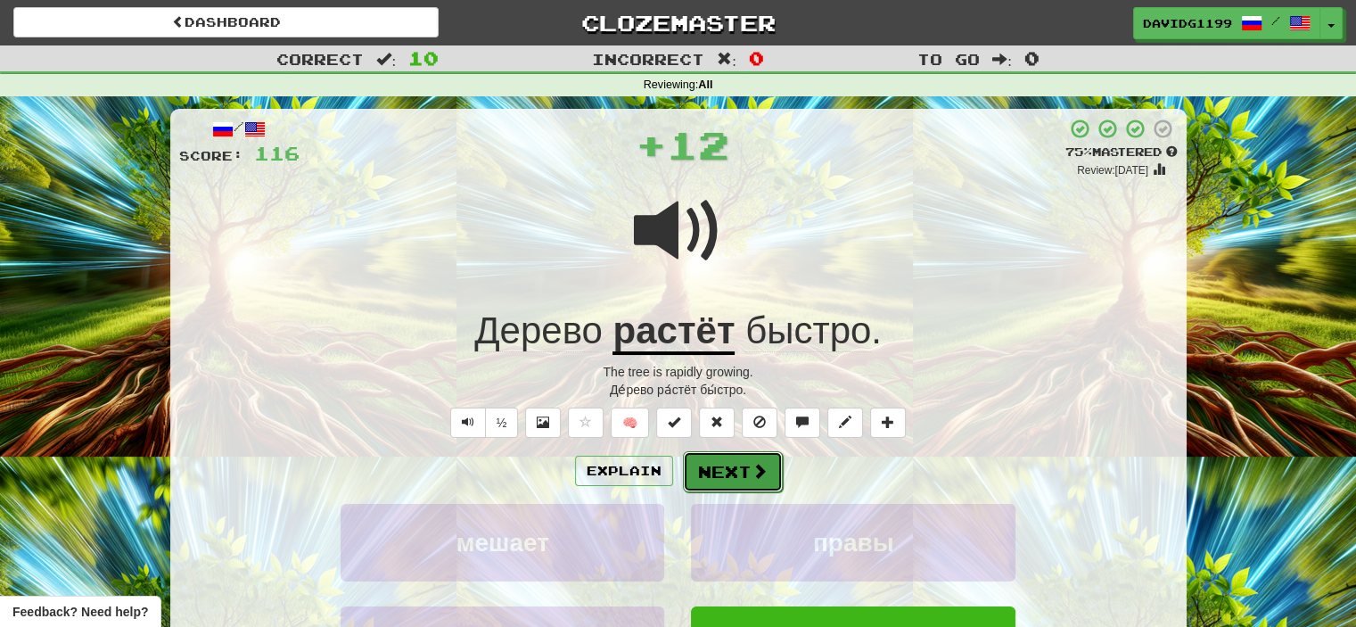
click at [724, 474] on button "Next" at bounding box center [733, 471] width 100 height 41
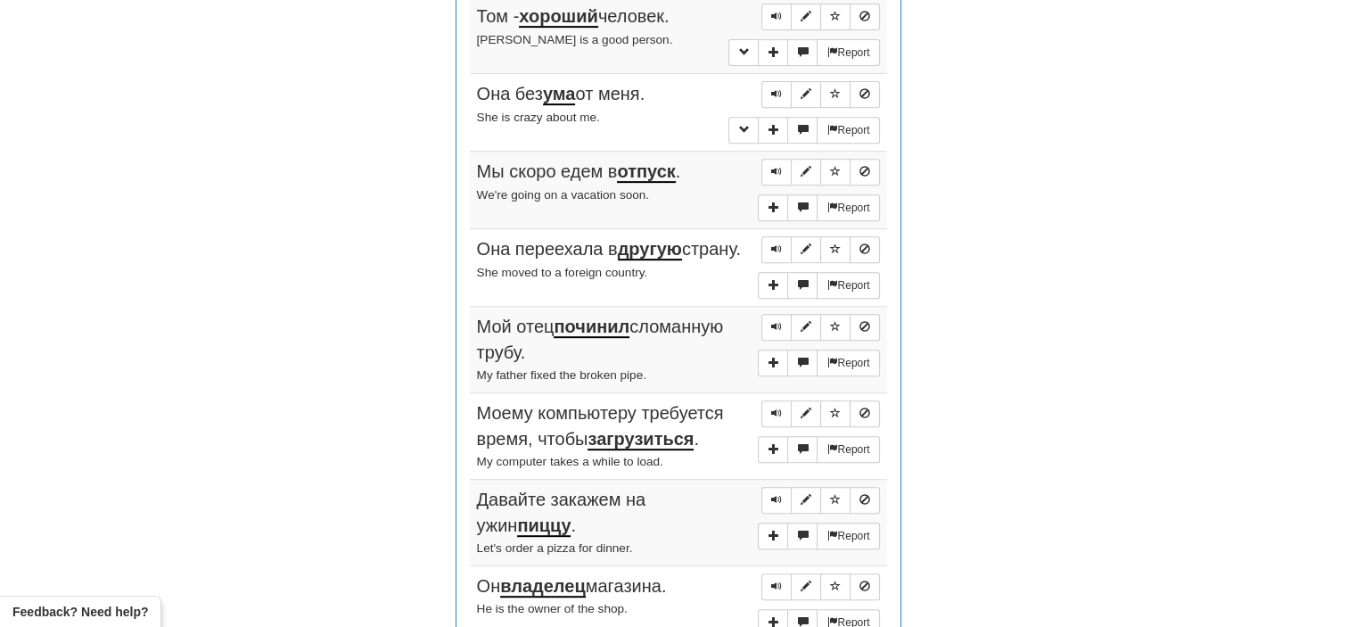
scroll to position [744, 0]
click at [773, 12] on span "Sentence controls" at bounding box center [776, 15] width 11 height 11
click at [772, 93] on span "Sentence controls" at bounding box center [776, 92] width 11 height 11
click at [777, 165] on span "Sentence controls" at bounding box center [776, 170] width 11 height 11
click at [777, 242] on span "Sentence controls" at bounding box center [776, 247] width 11 height 11
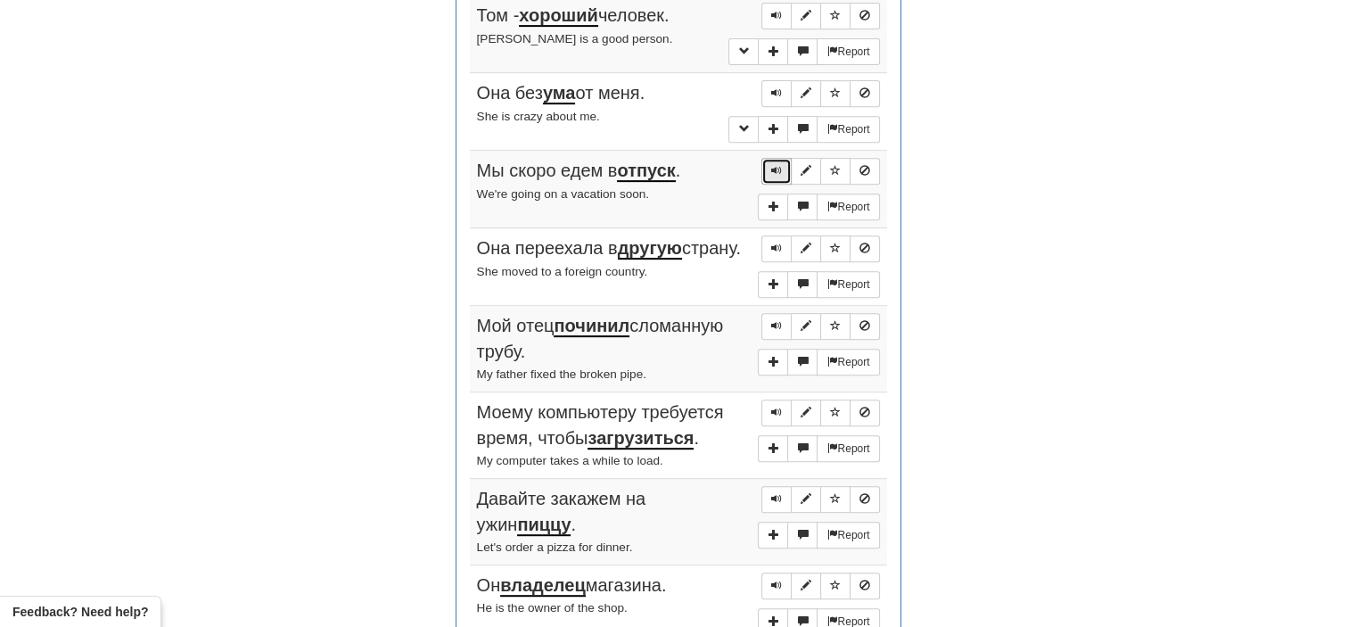
click at [777, 165] on span "Sentence controls" at bounding box center [776, 170] width 11 height 11
click at [779, 242] on span "Sentence controls" at bounding box center [776, 247] width 11 height 11
click at [778, 326] on span "Sentence controls" at bounding box center [776, 325] width 11 height 11
click at [775, 409] on span "Sentence controls" at bounding box center [776, 411] width 11 height 11
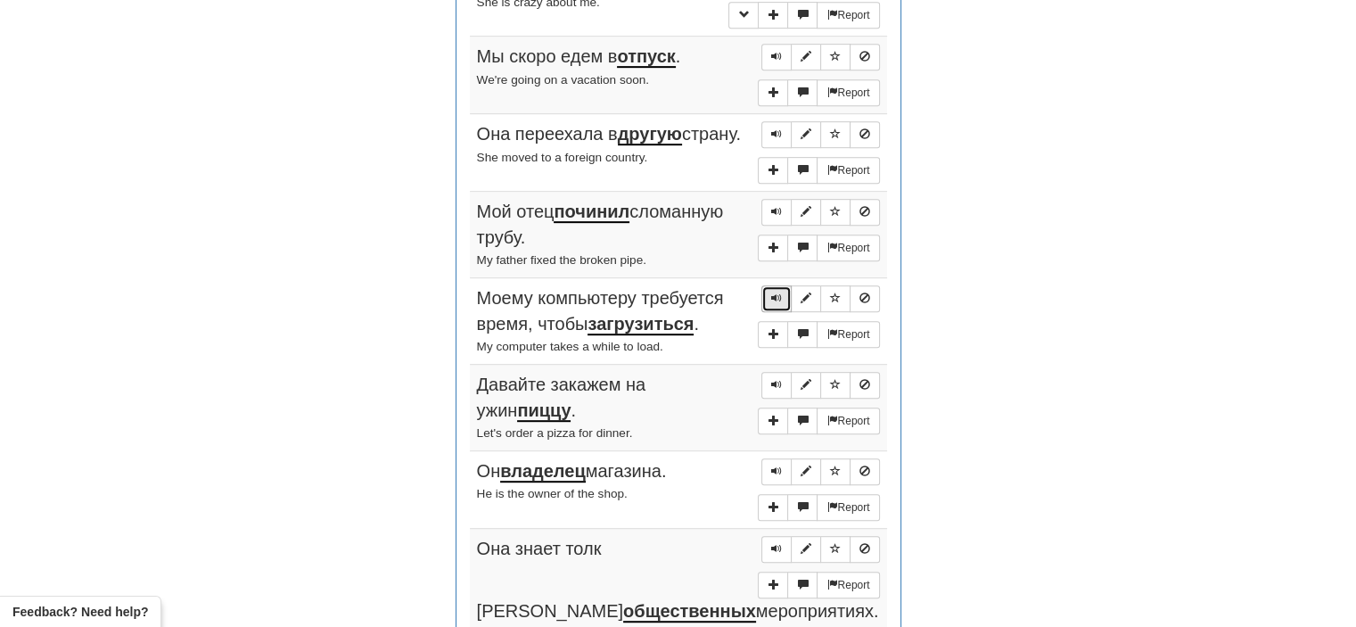
scroll to position [859, 0]
click at [775, 378] on button "Sentence controls" at bounding box center [776, 384] width 30 height 27
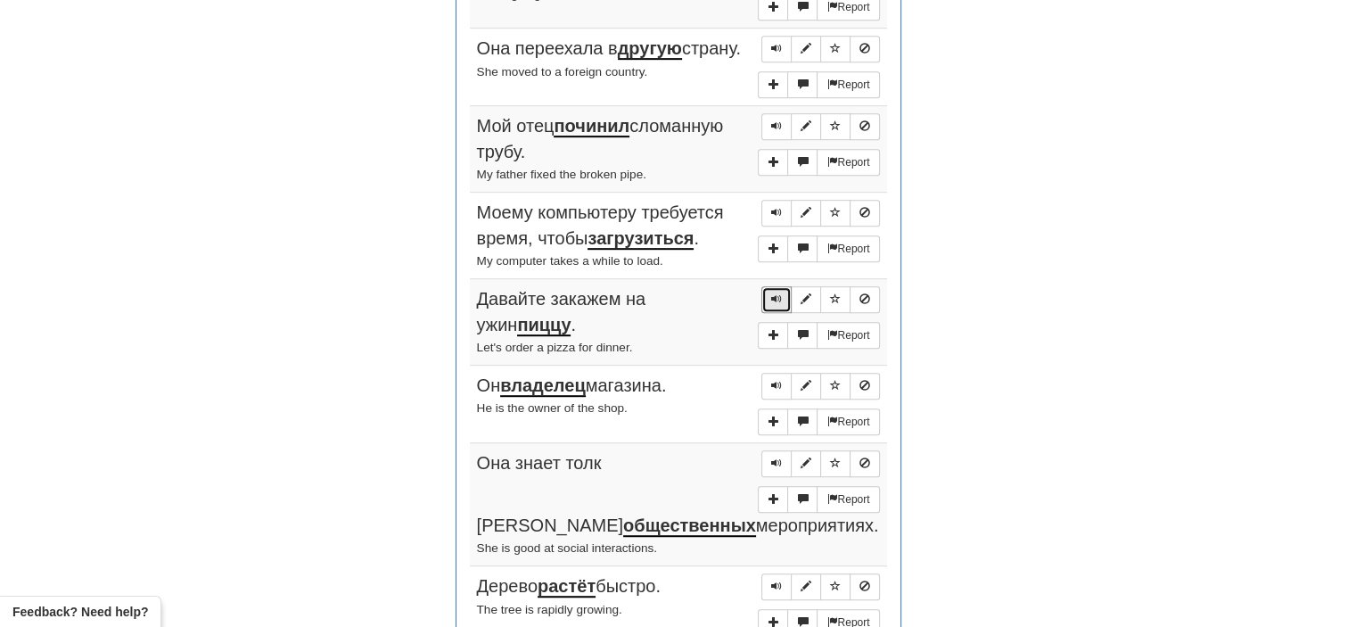
scroll to position [968, 0]
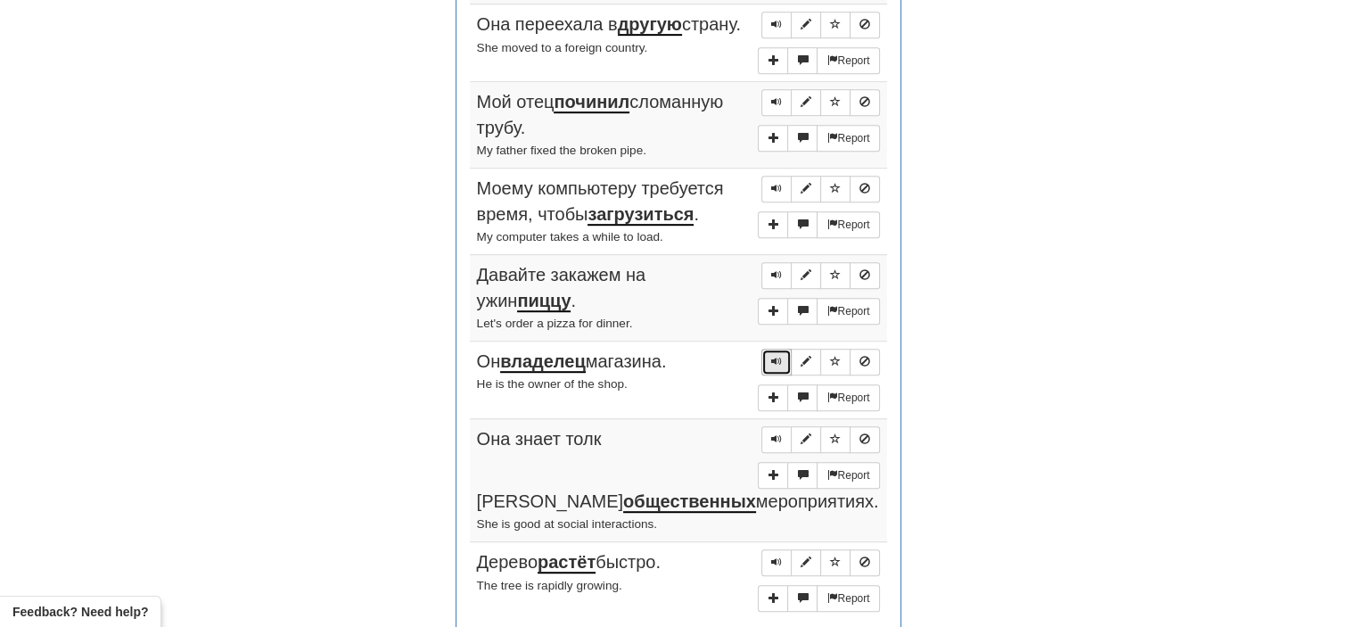
click at [774, 363] on span "Sentence controls" at bounding box center [776, 361] width 11 height 11
click at [771, 438] on span "Sentence controls" at bounding box center [776, 438] width 11 height 11
click at [776, 556] on span "Sentence controls" at bounding box center [776, 561] width 11 height 11
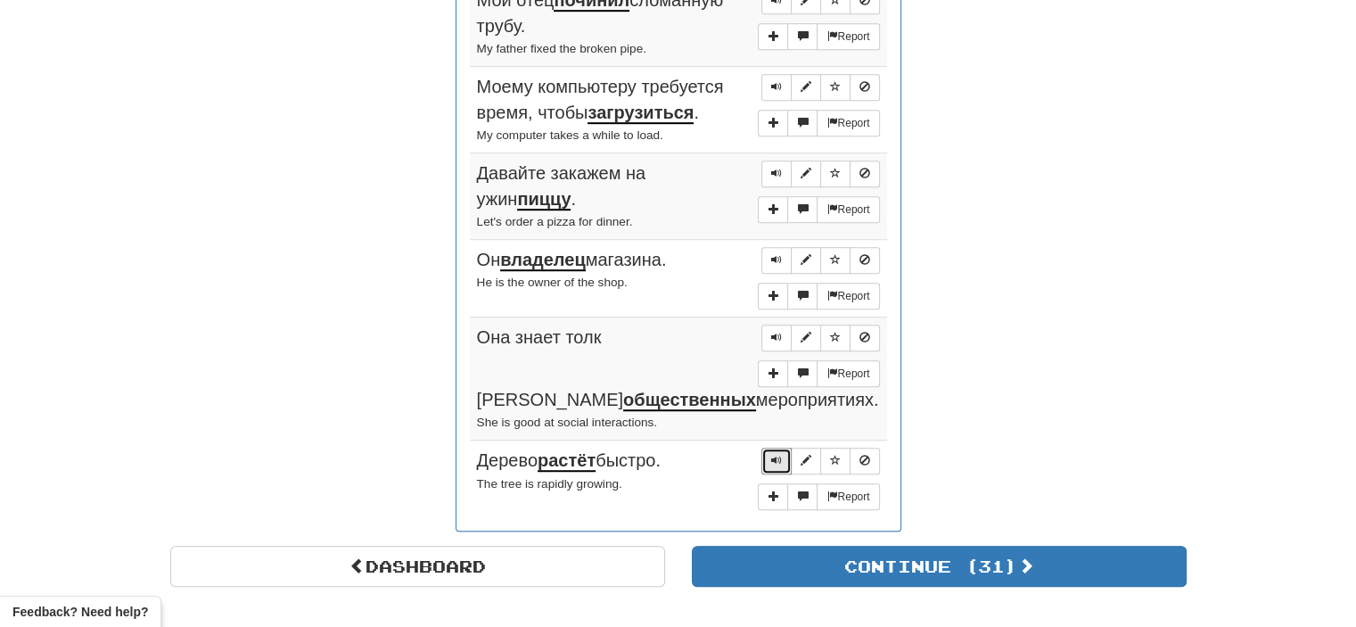
scroll to position [1070, 0]
